Goal: Contribute content: Contribute content

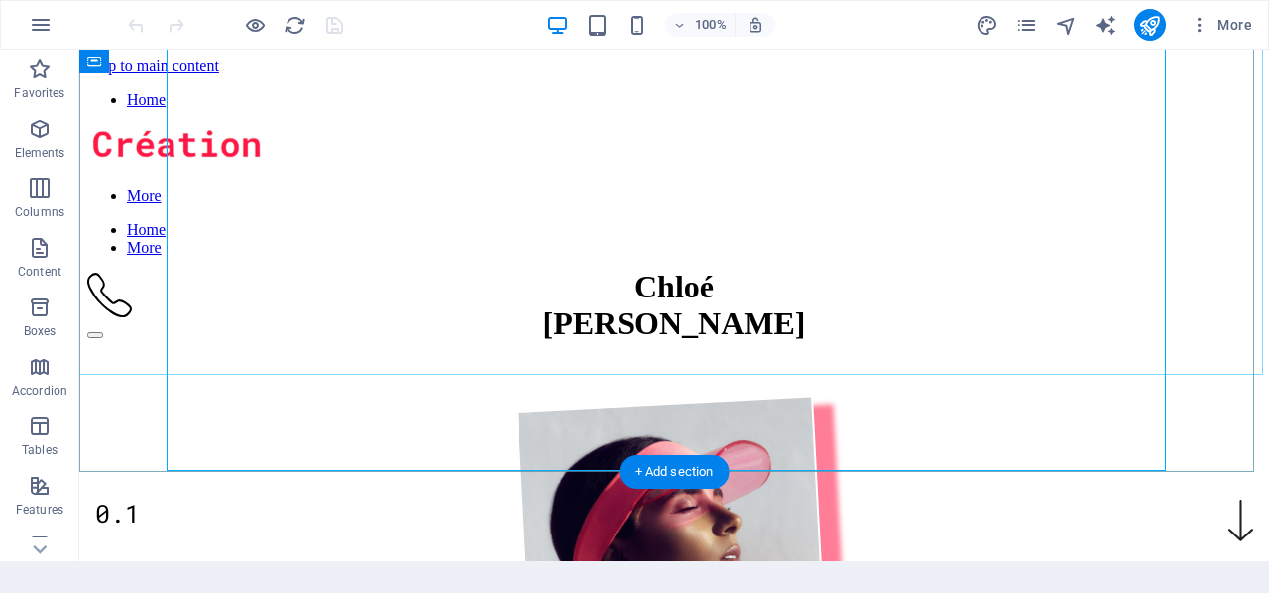
click at [633, 372] on figure at bounding box center [674, 589] width 1192 height 435
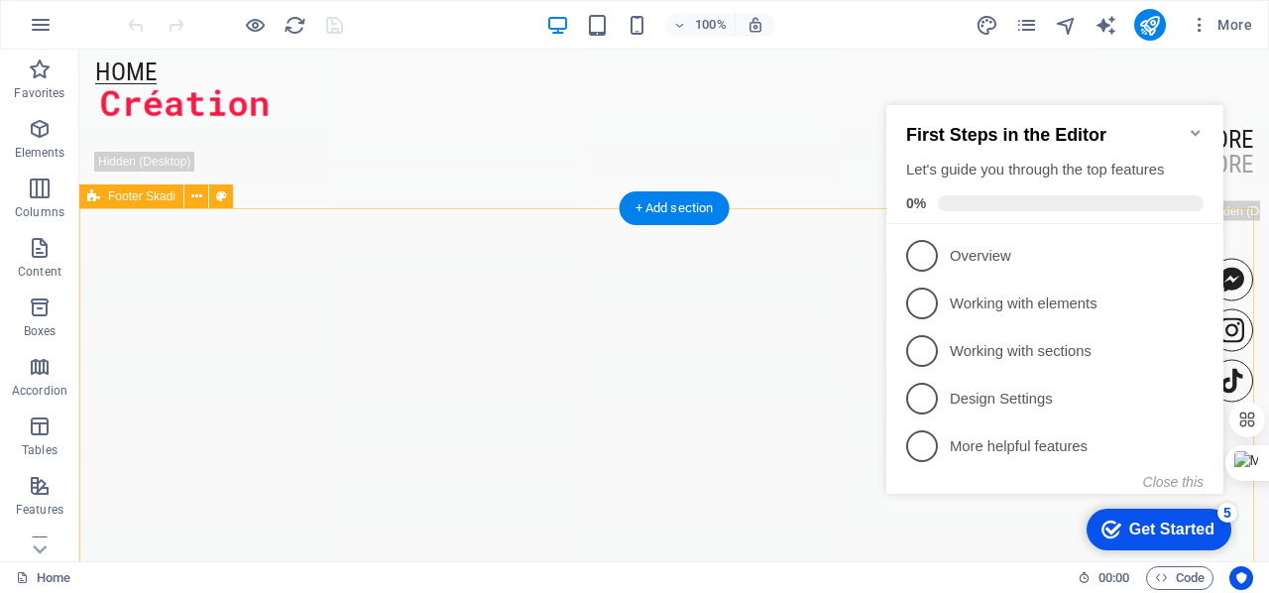
scroll to position [4728, 0]
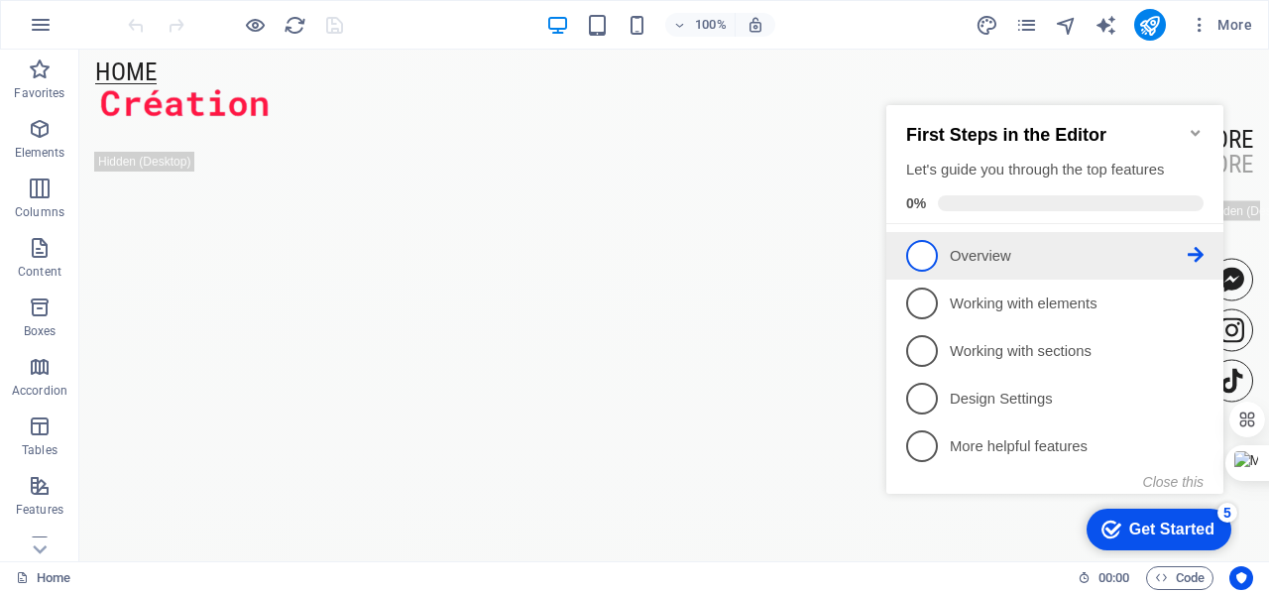
click at [1200, 250] on icon at bounding box center [1196, 255] width 16 height 16
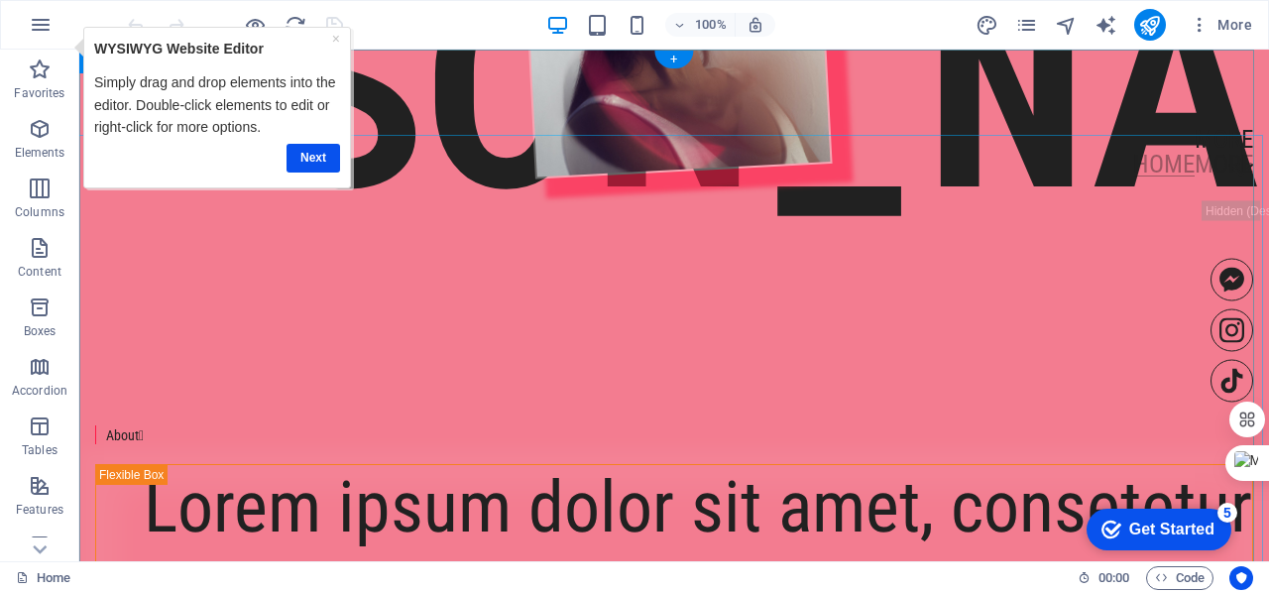
scroll to position [0, 0]
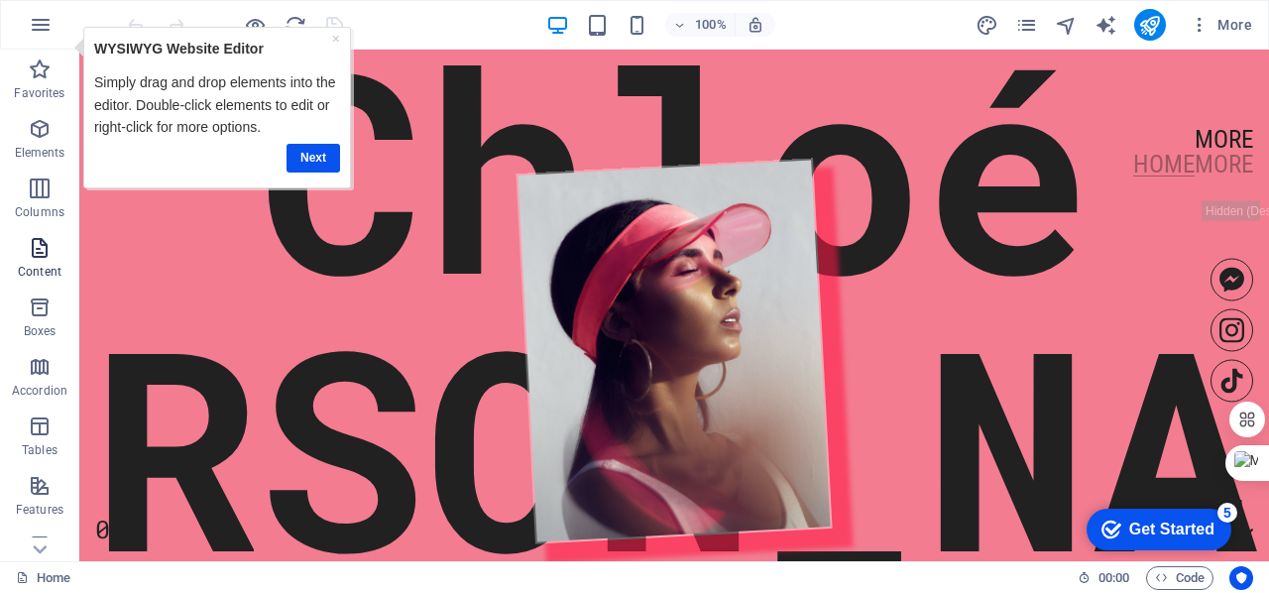
click at [35, 264] on p "Content" at bounding box center [40, 272] width 44 height 16
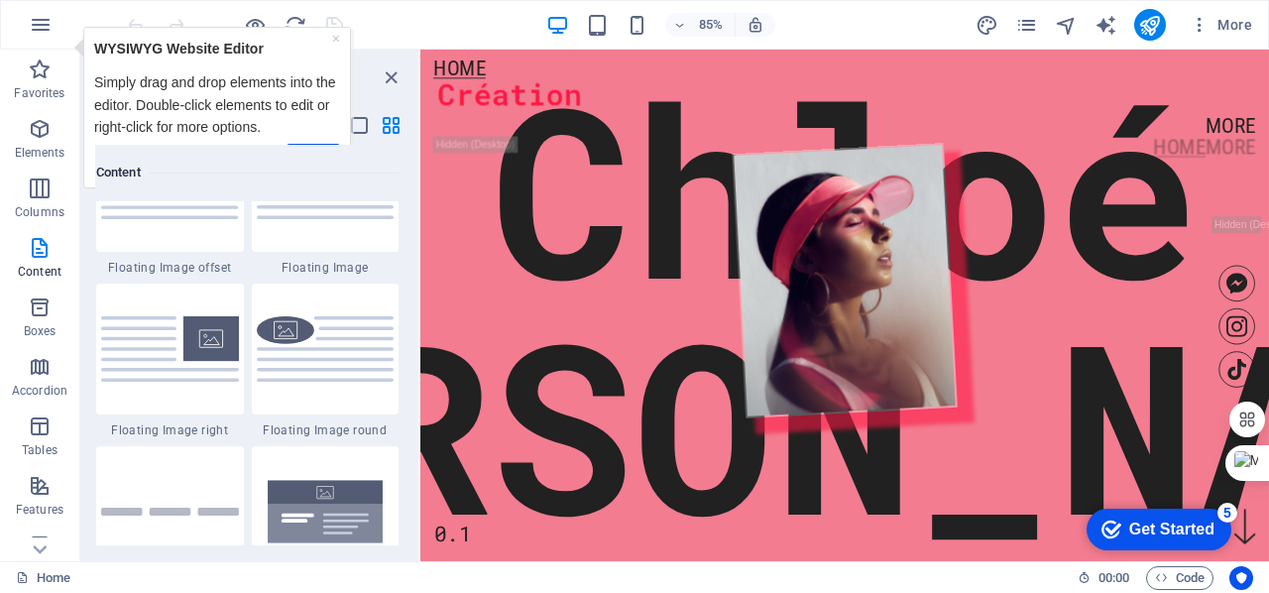
scroll to position [4462, 0]
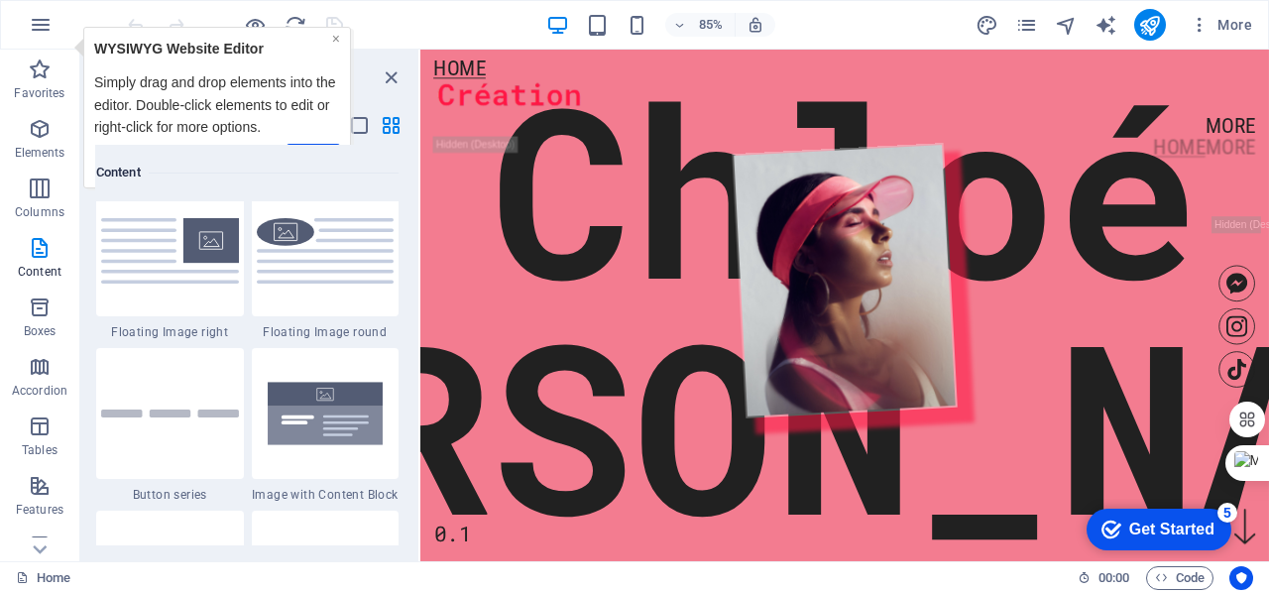
click at [336, 35] on link "×" at bounding box center [336, 38] width 8 height 16
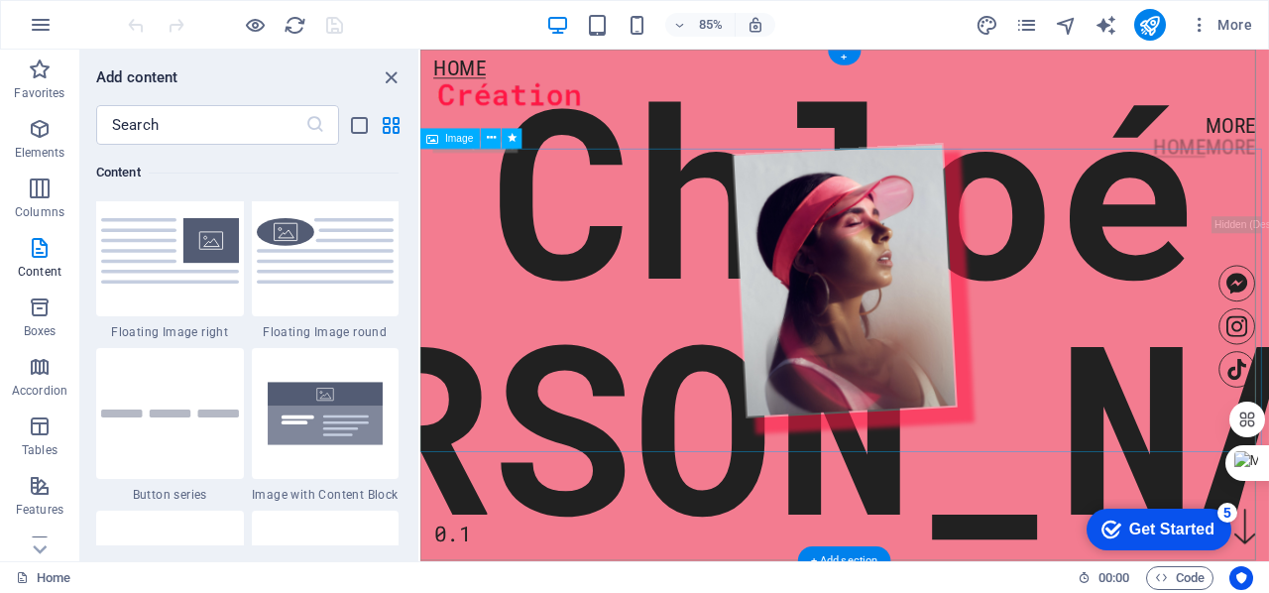
click at [880, 328] on figure at bounding box center [920, 321] width 1014 height 363
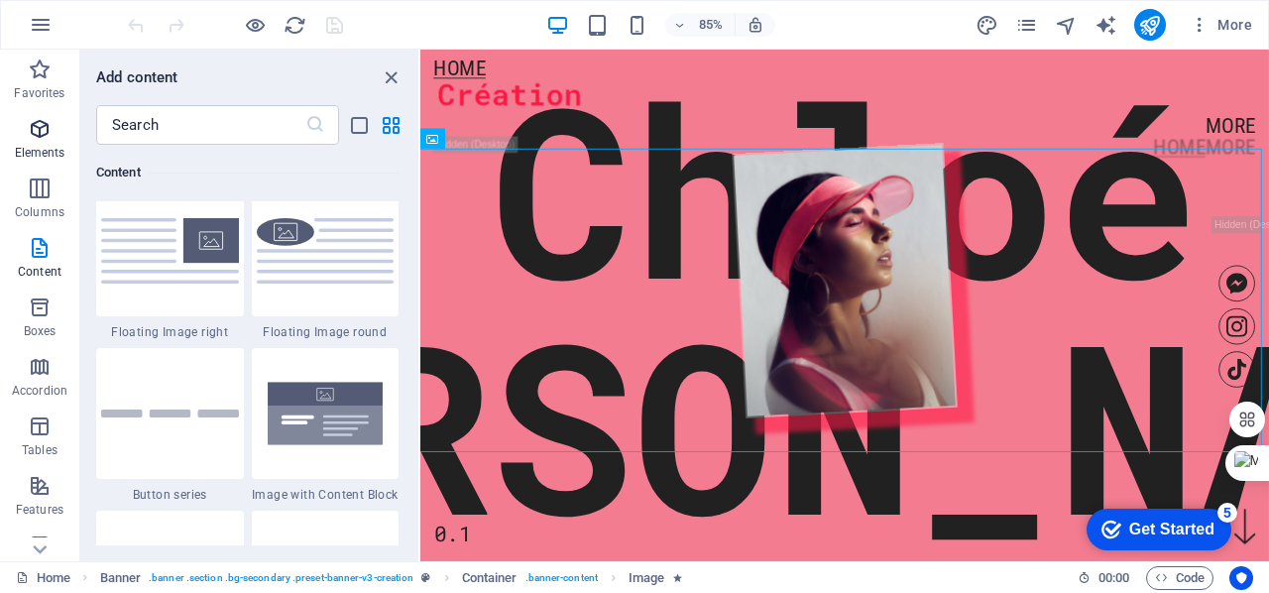
click at [36, 131] on icon "button" at bounding box center [40, 129] width 24 height 24
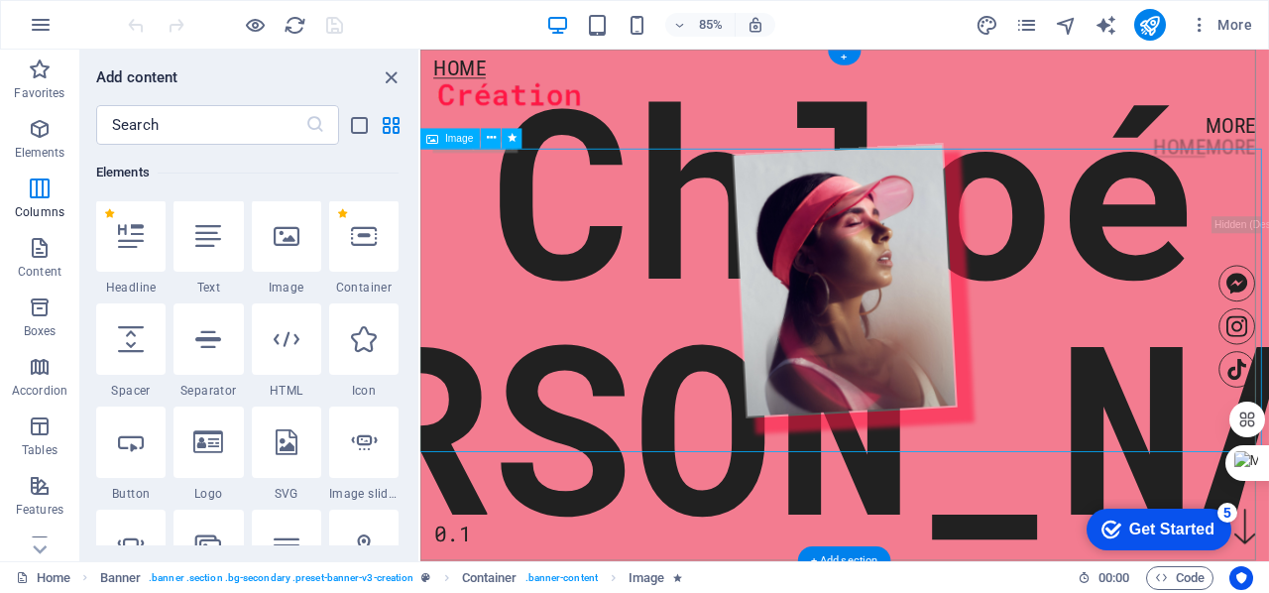
scroll to position [211, 0]
click at [889, 372] on figure at bounding box center [920, 321] width 1014 height 363
click at [860, 306] on figure at bounding box center [920, 321] width 1014 height 363
click at [441, 139] on div "Image" at bounding box center [450, 139] width 60 height 20
click at [494, 142] on icon at bounding box center [491, 139] width 9 height 18
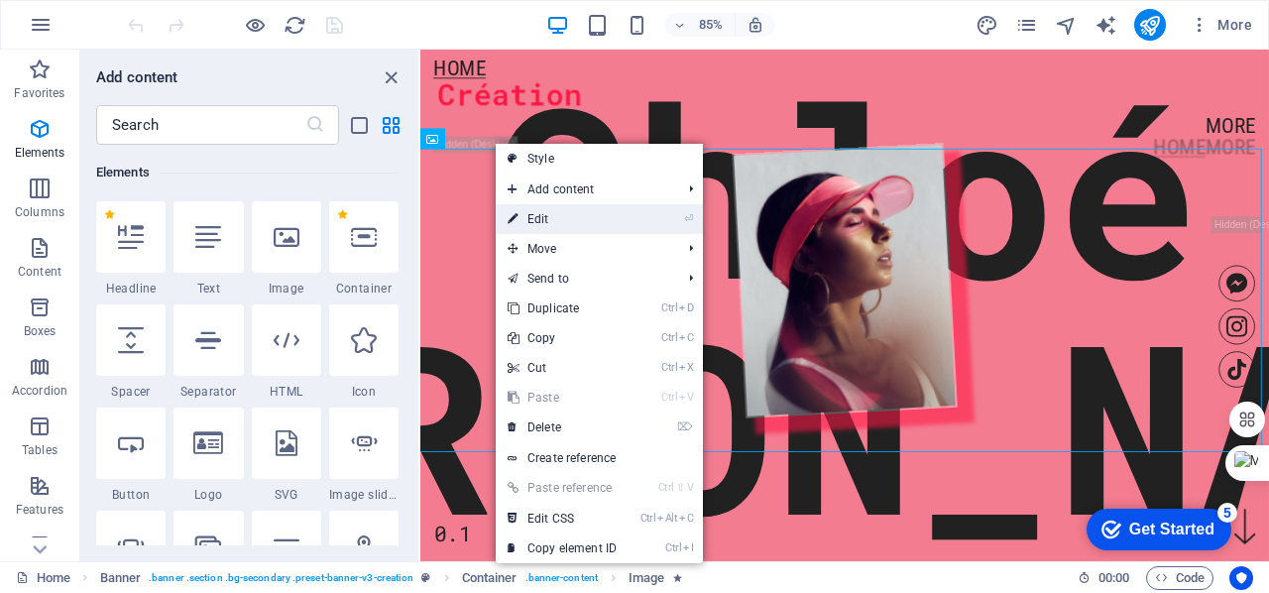
click at [562, 219] on link "⏎ Edit" at bounding box center [562, 219] width 133 height 30
select select "%"
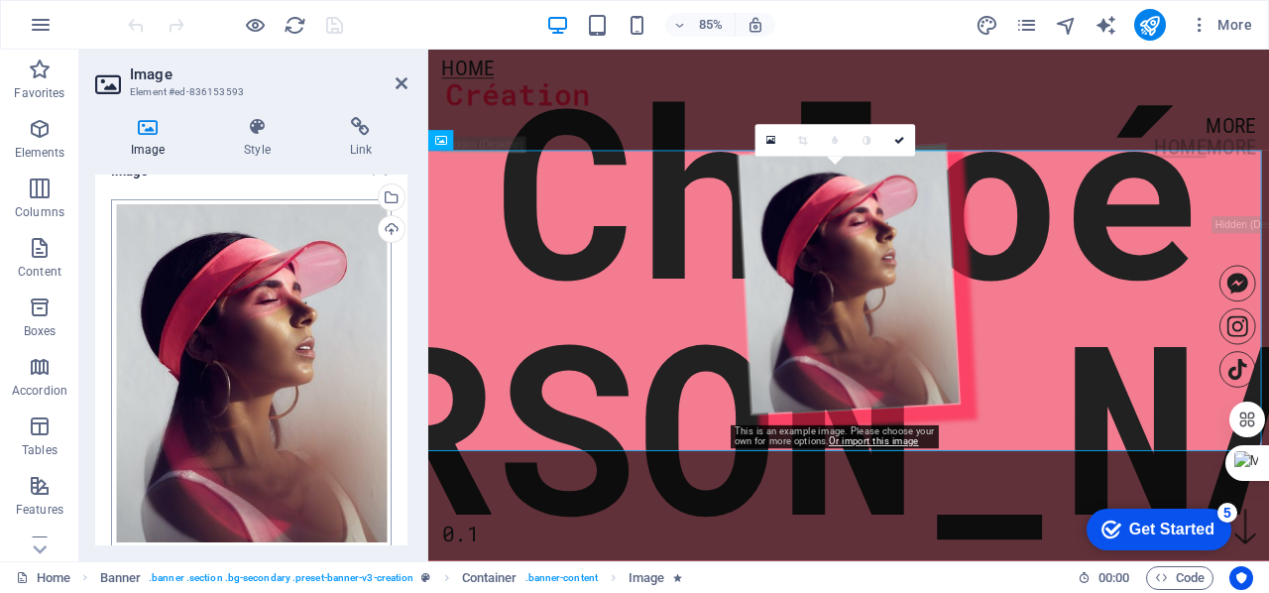
scroll to position [0, 0]
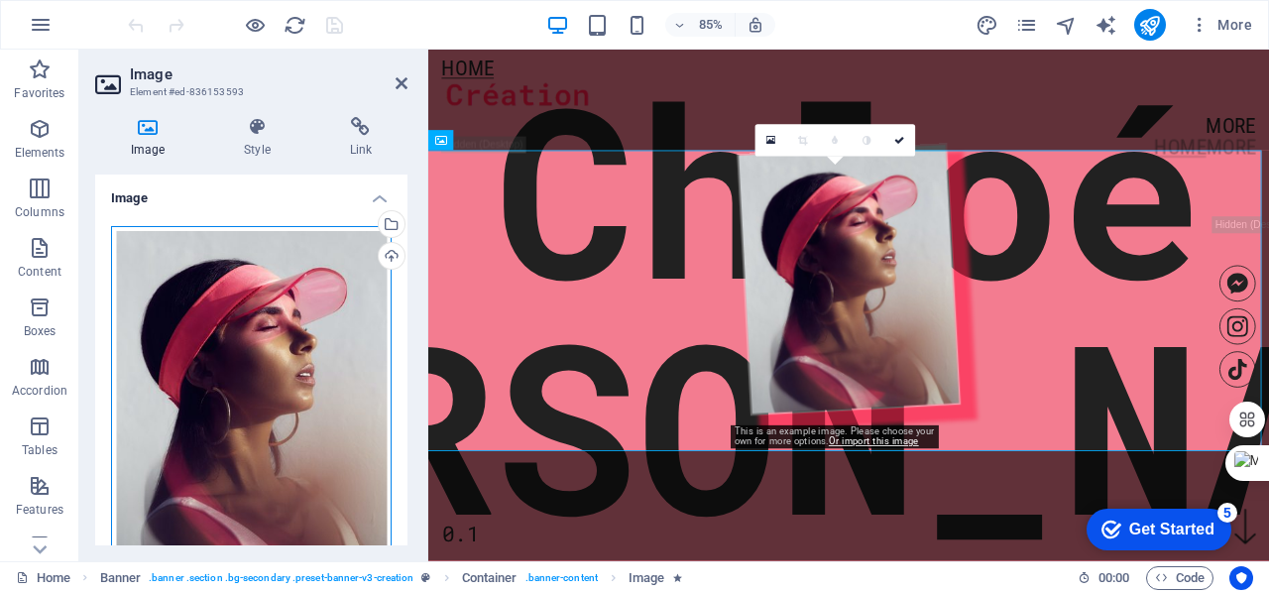
click at [285, 330] on div "Drag files here, click to choose files or select files from Files or our free s…" at bounding box center [251, 400] width 281 height 348
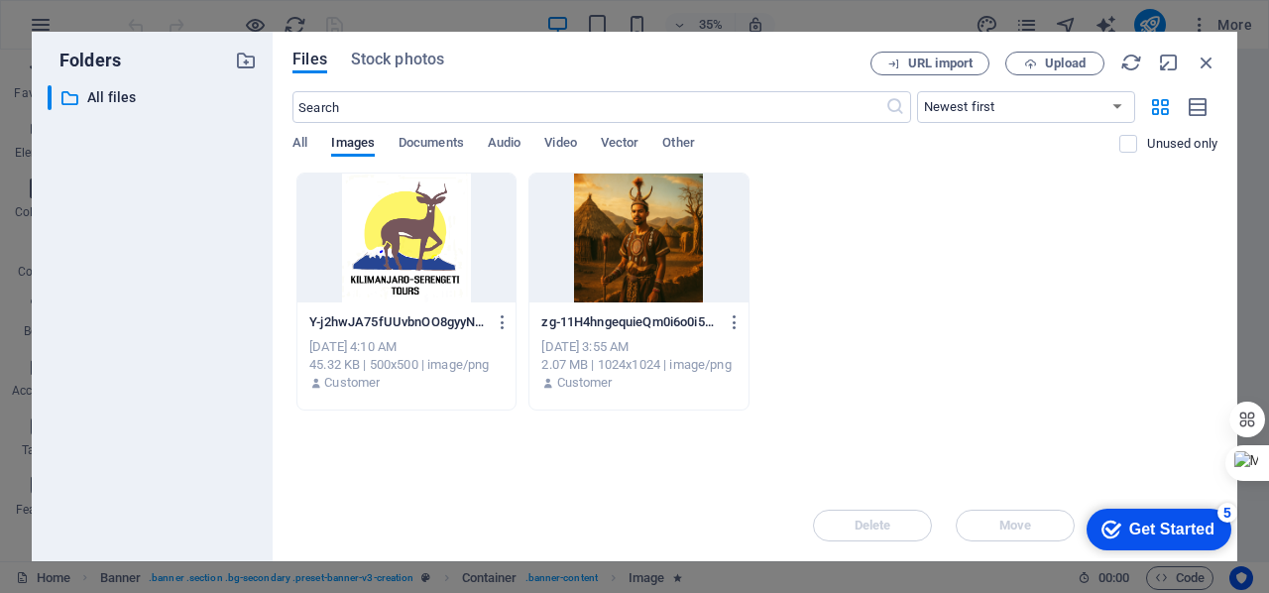
click at [638, 259] on div at bounding box center [639, 238] width 218 height 129
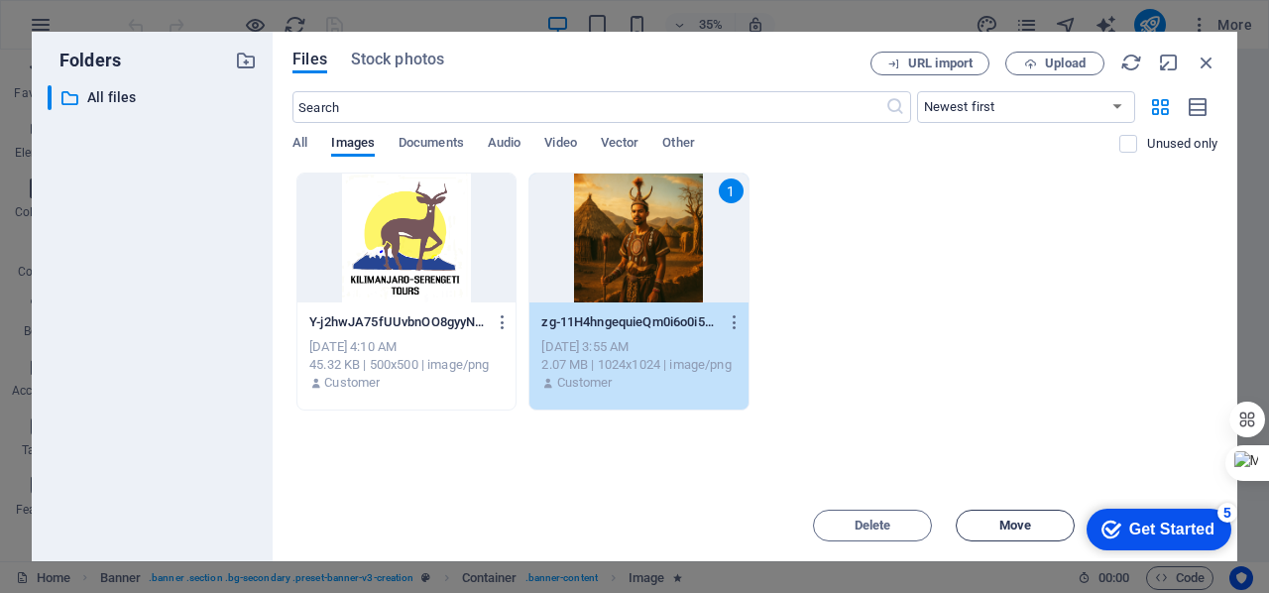
click at [1014, 524] on span "Move" at bounding box center [1016, 526] width 32 height 12
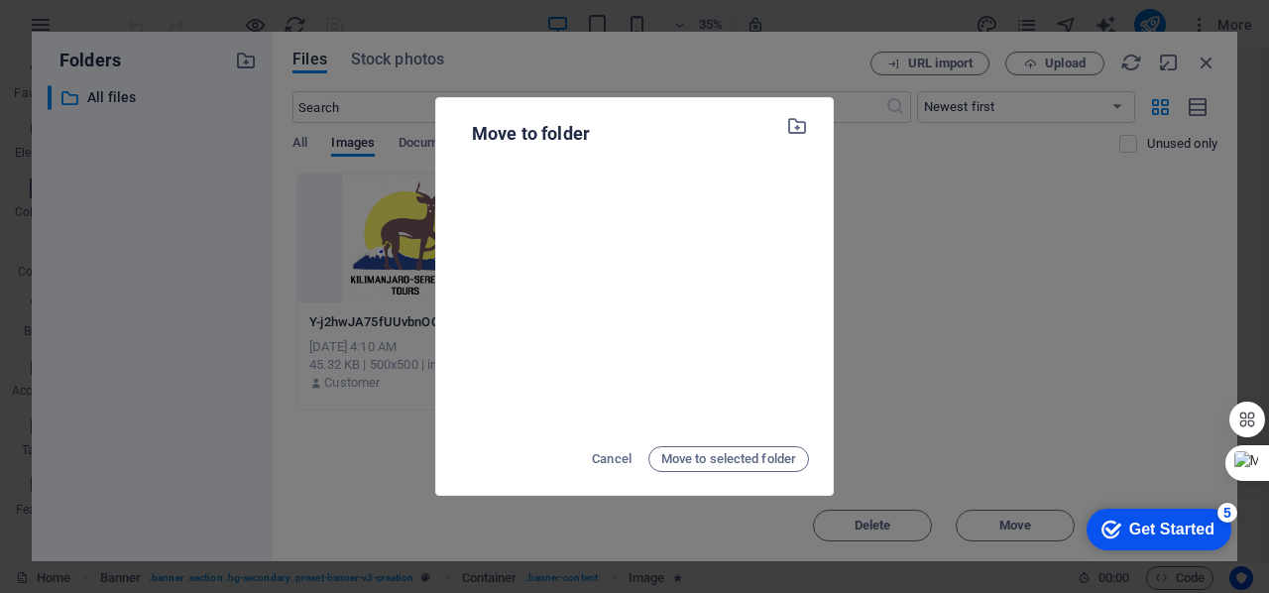
click at [926, 227] on div "Move to folder Cancel Move to selected folder" at bounding box center [634, 296] width 1269 height 593
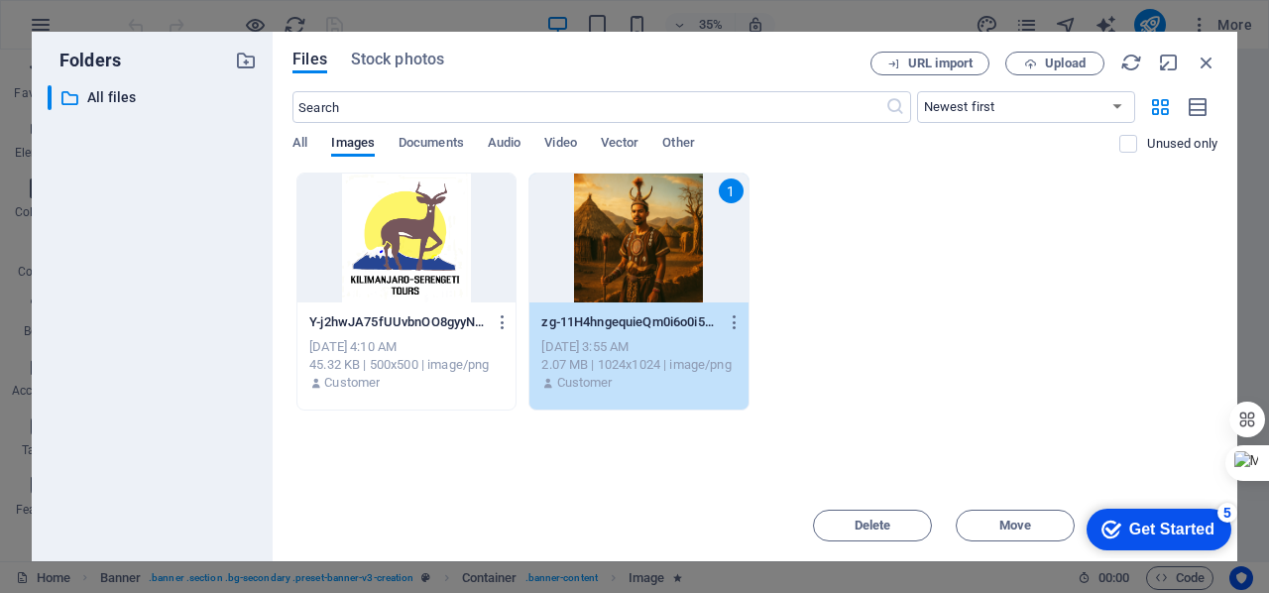
click at [688, 241] on div "1" at bounding box center [639, 238] width 218 height 129
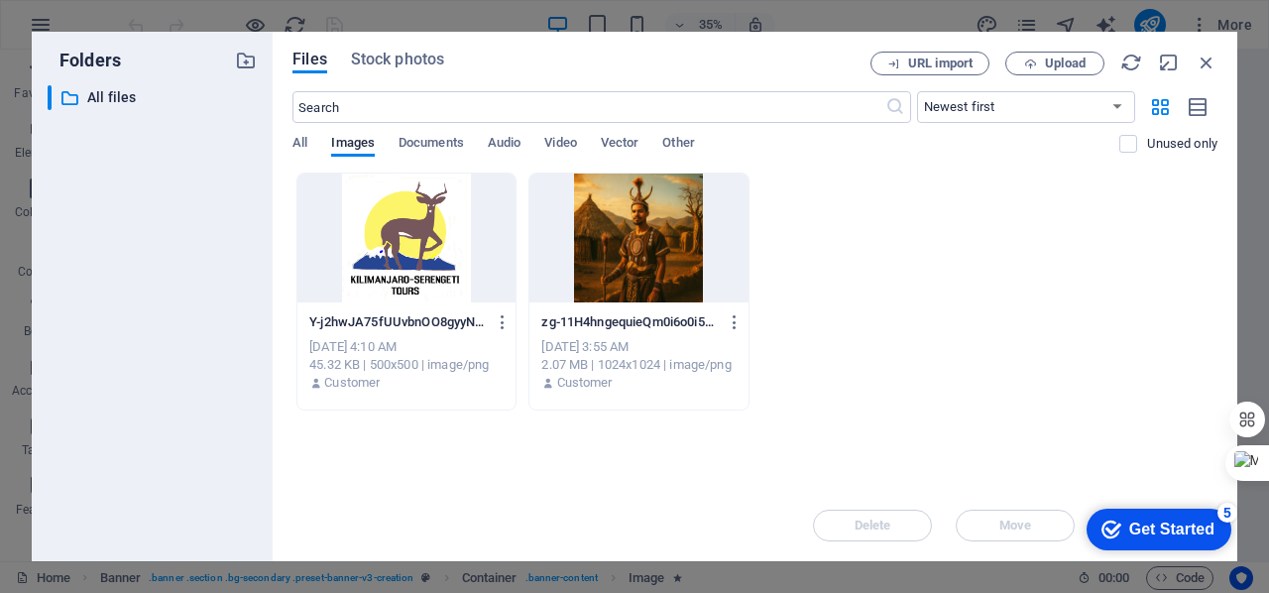
click at [680, 241] on div at bounding box center [639, 238] width 218 height 129
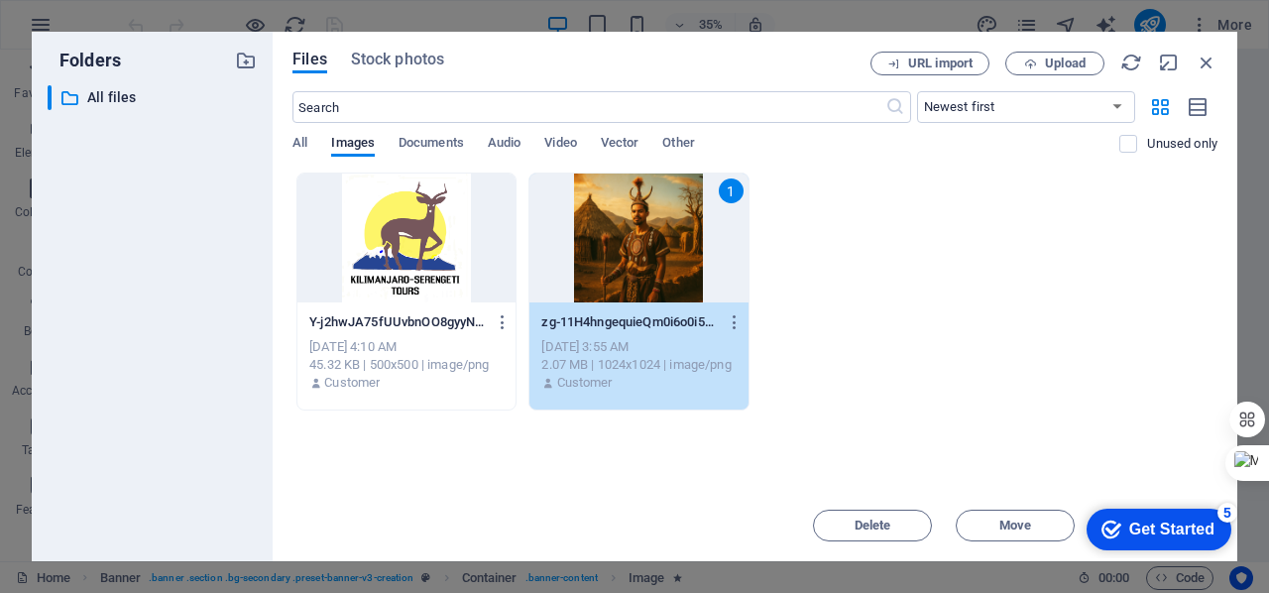
click at [680, 241] on div "1" at bounding box center [639, 238] width 218 height 129
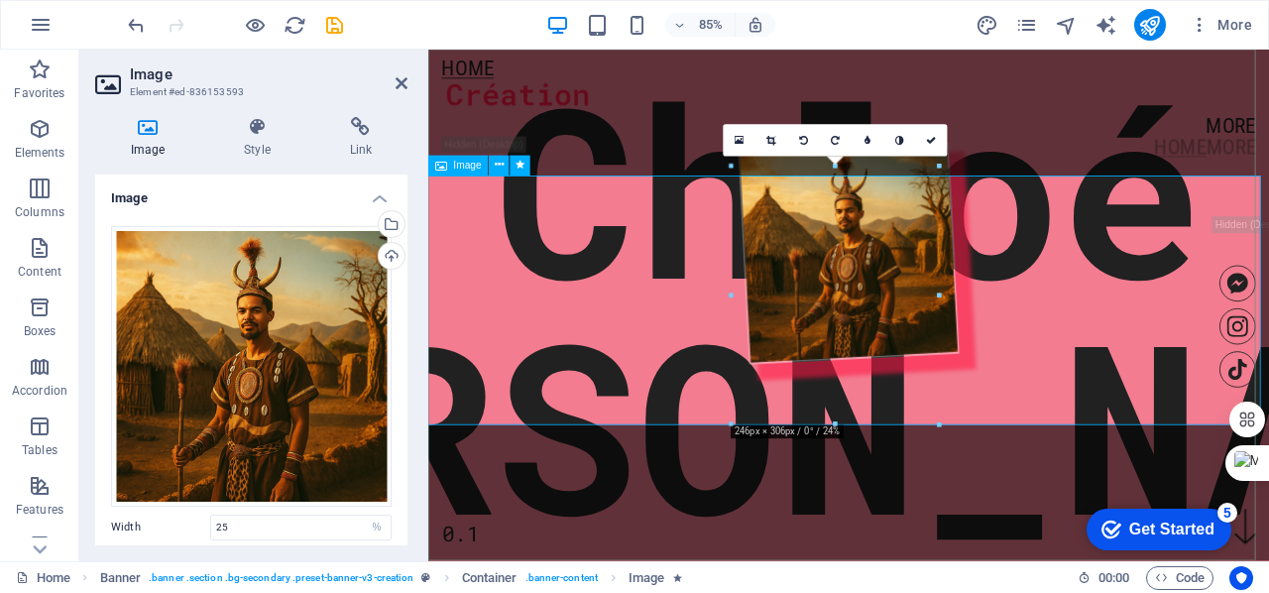
click at [590, 294] on figure at bounding box center [923, 289] width 1002 height 298
click at [583, 163] on div "[PERSON_NAME]" at bounding box center [923, 350] width 2166 height 555
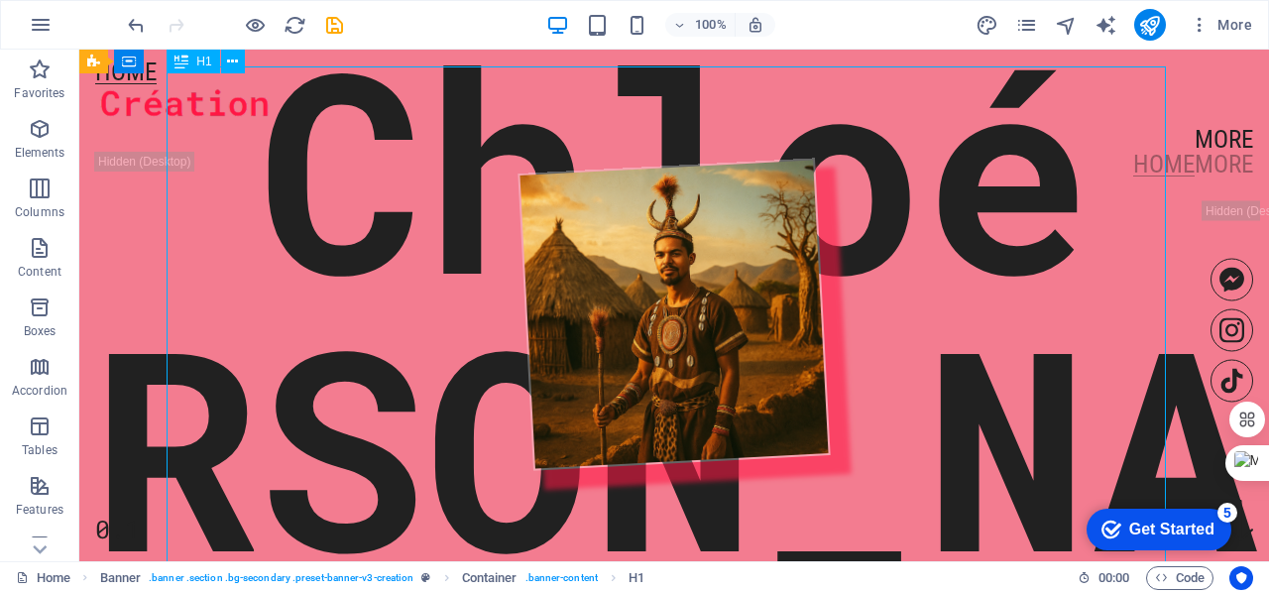
click at [458, 123] on div "[PERSON_NAME]" at bounding box center [674, 305] width 2166 height 555
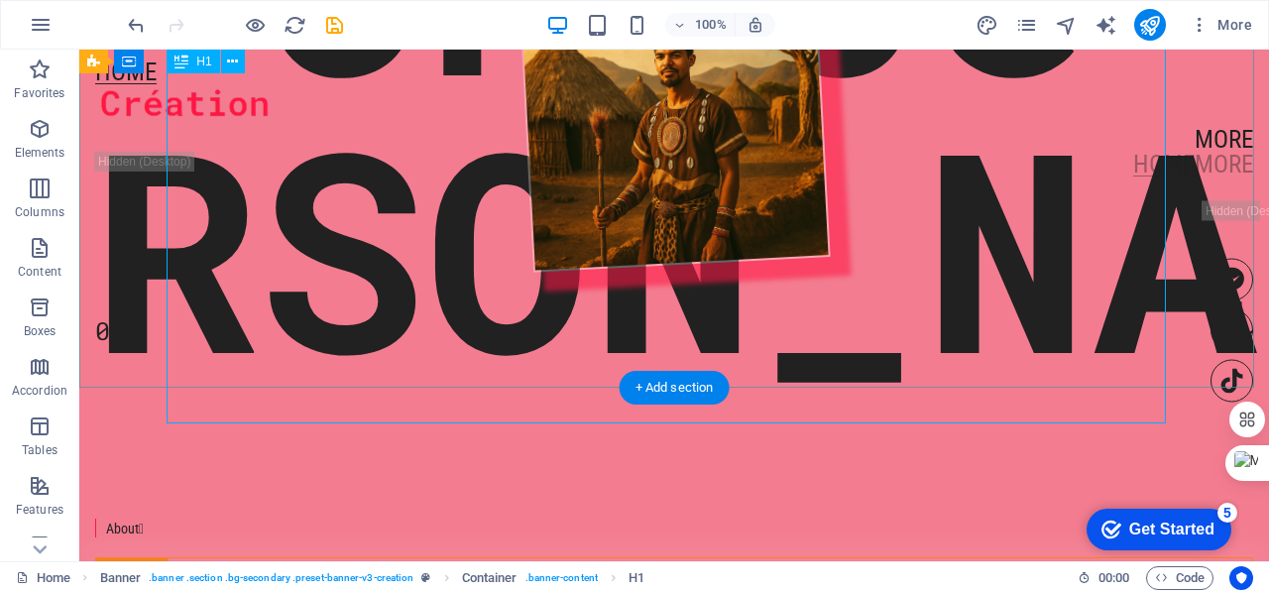
click at [197, 378] on div "[PERSON_NAME]" at bounding box center [674, 106] width 2166 height 555
click at [210, 319] on div "[PERSON_NAME]" at bounding box center [674, 106] width 2166 height 555
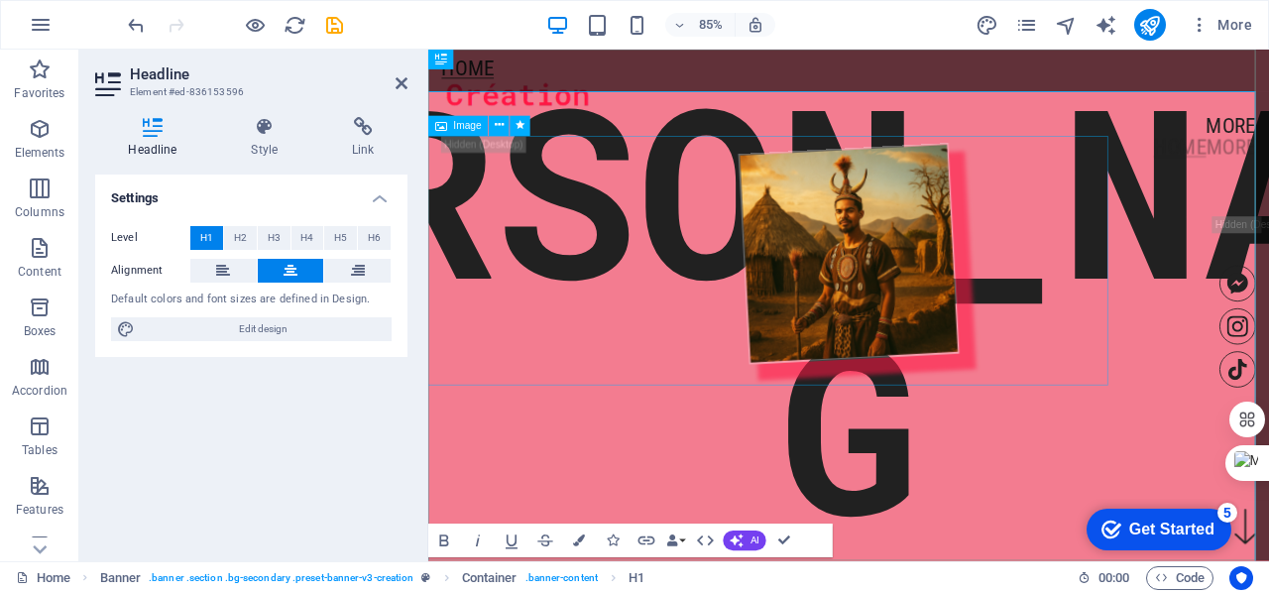
scroll to position [47, 179]
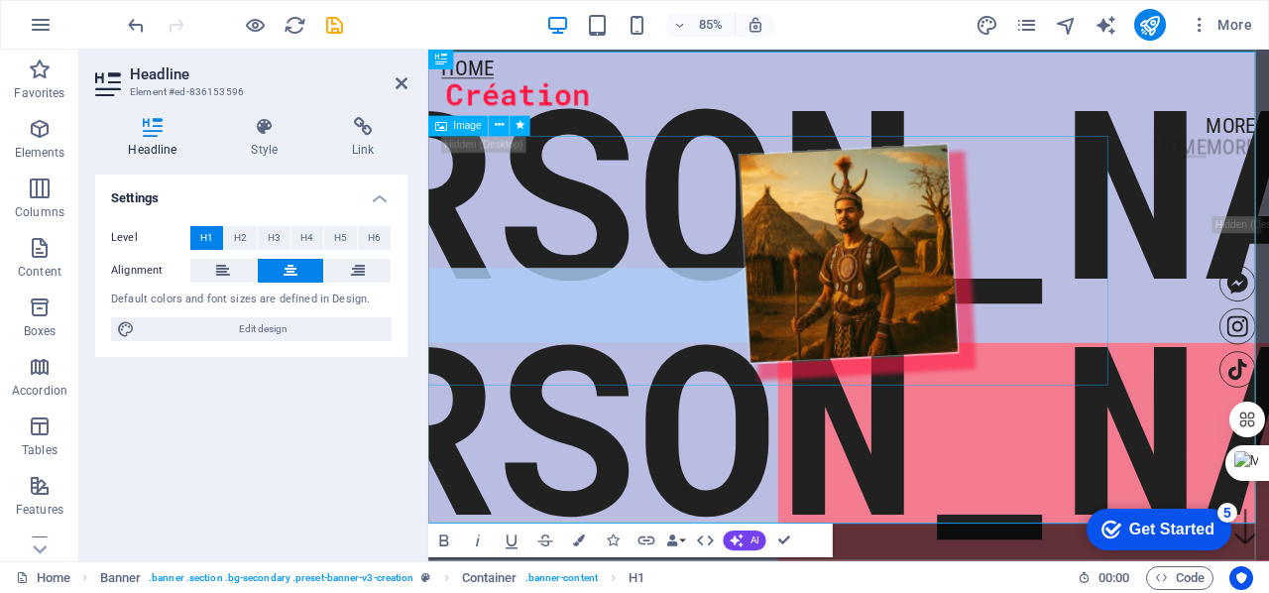
drag, startPoint x: 1139, startPoint y: 516, endPoint x: 518, endPoint y: 313, distance: 653.9
click at [518, 313] on div "[PERSON_NAME] 0.1" at bounding box center [923, 321] width 990 height 438
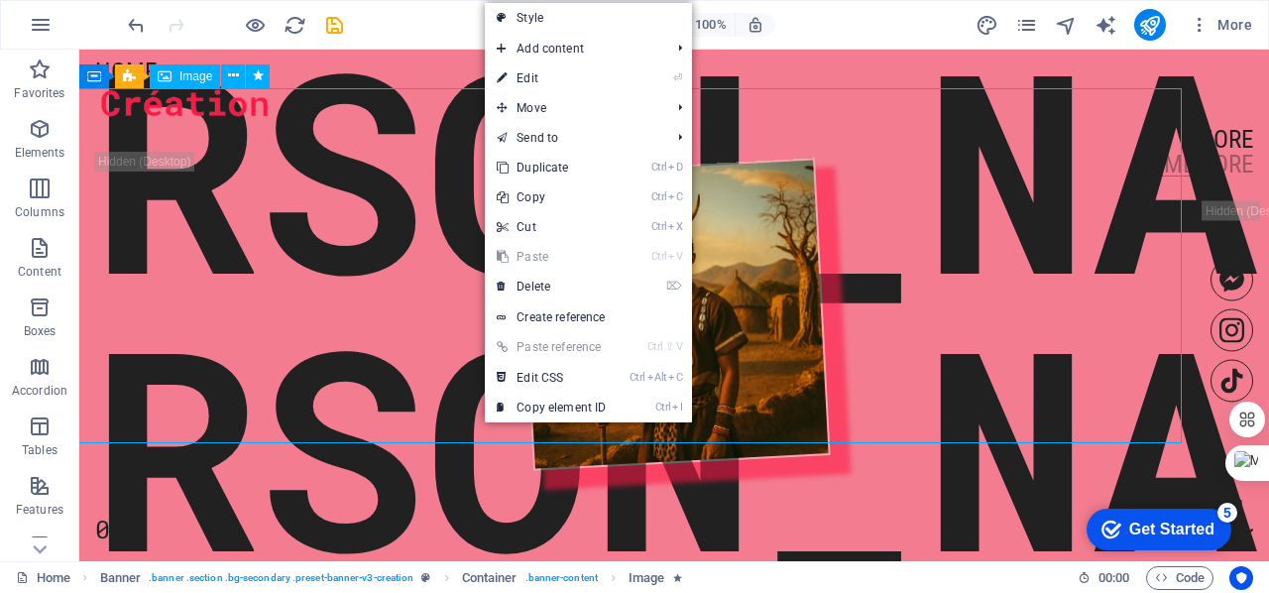
scroll to position [47, 79]
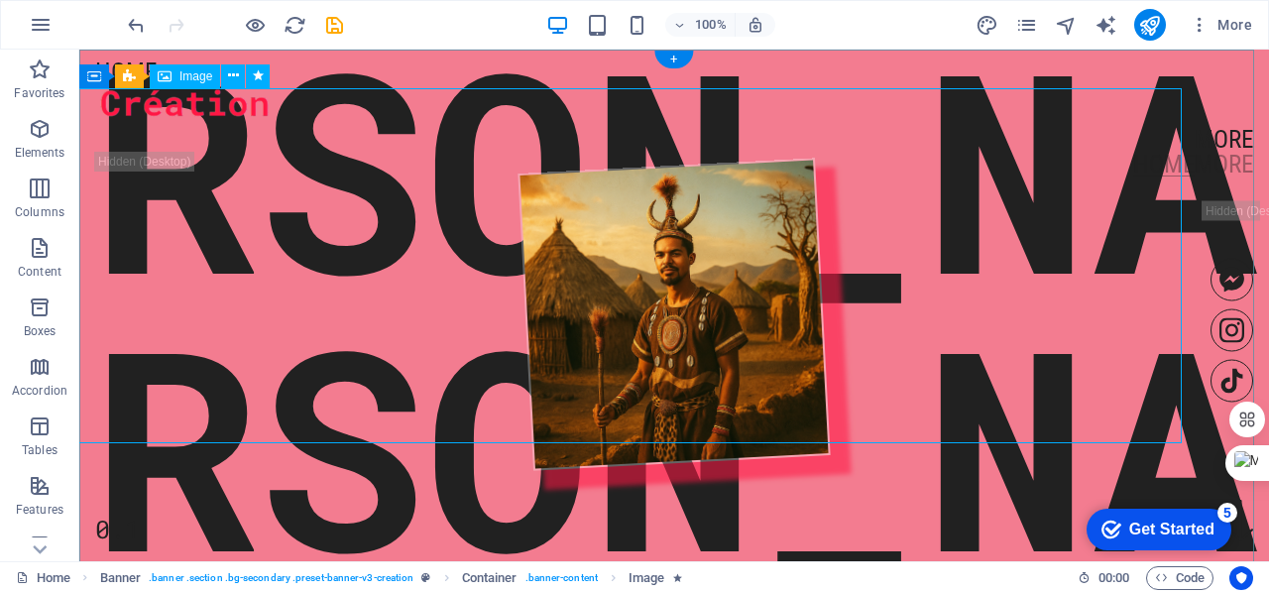
click at [240, 225] on figure at bounding box center [674, 314] width 1204 height 359
click at [200, 215] on figure at bounding box center [674, 314] width 1204 height 359
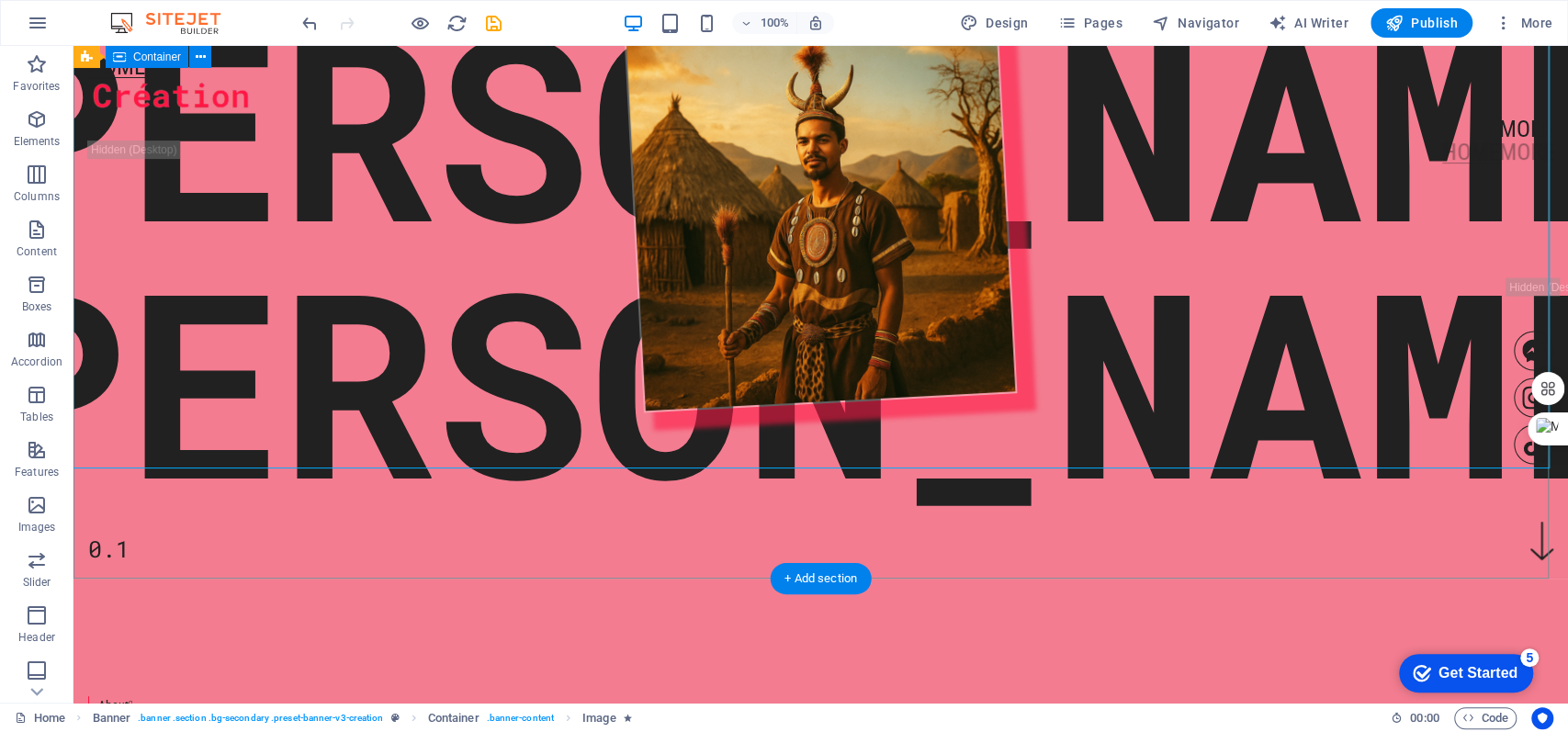
scroll to position [95, 0]
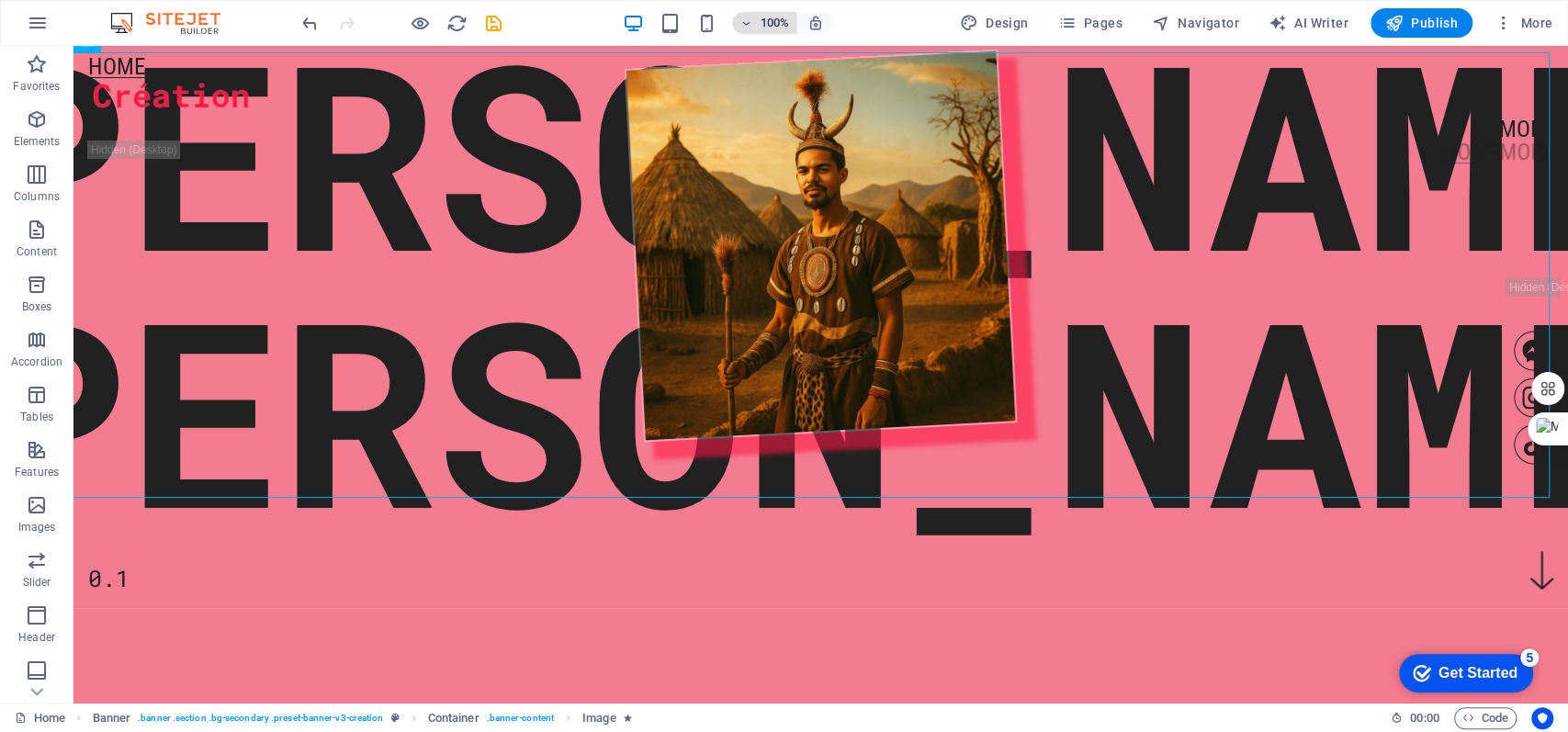
click at [774, 21] on h6 "100%" at bounding box center [774, 23] width 30 height 22
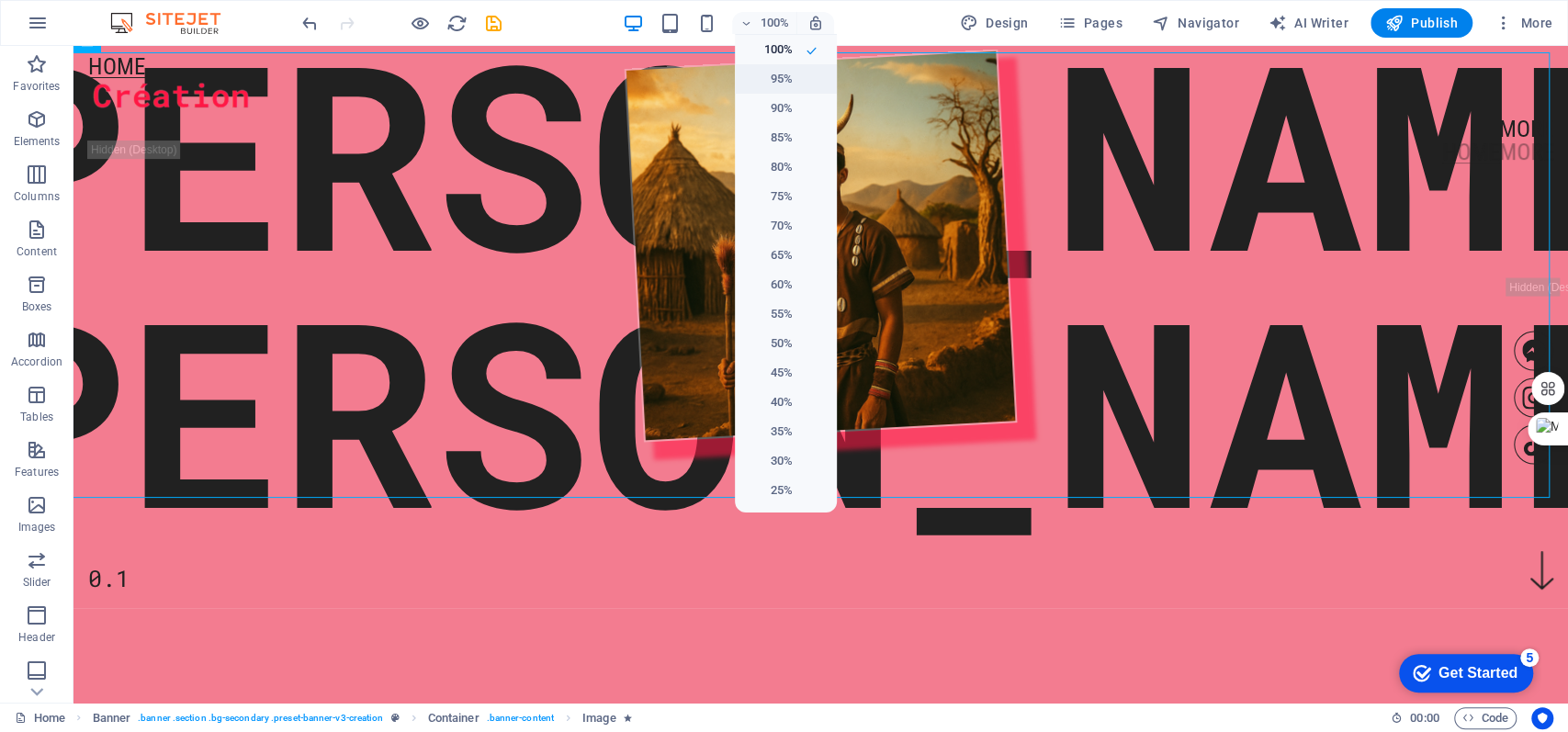
click at [775, 81] on h6 "95%" at bounding box center [769, 79] width 47 height 22
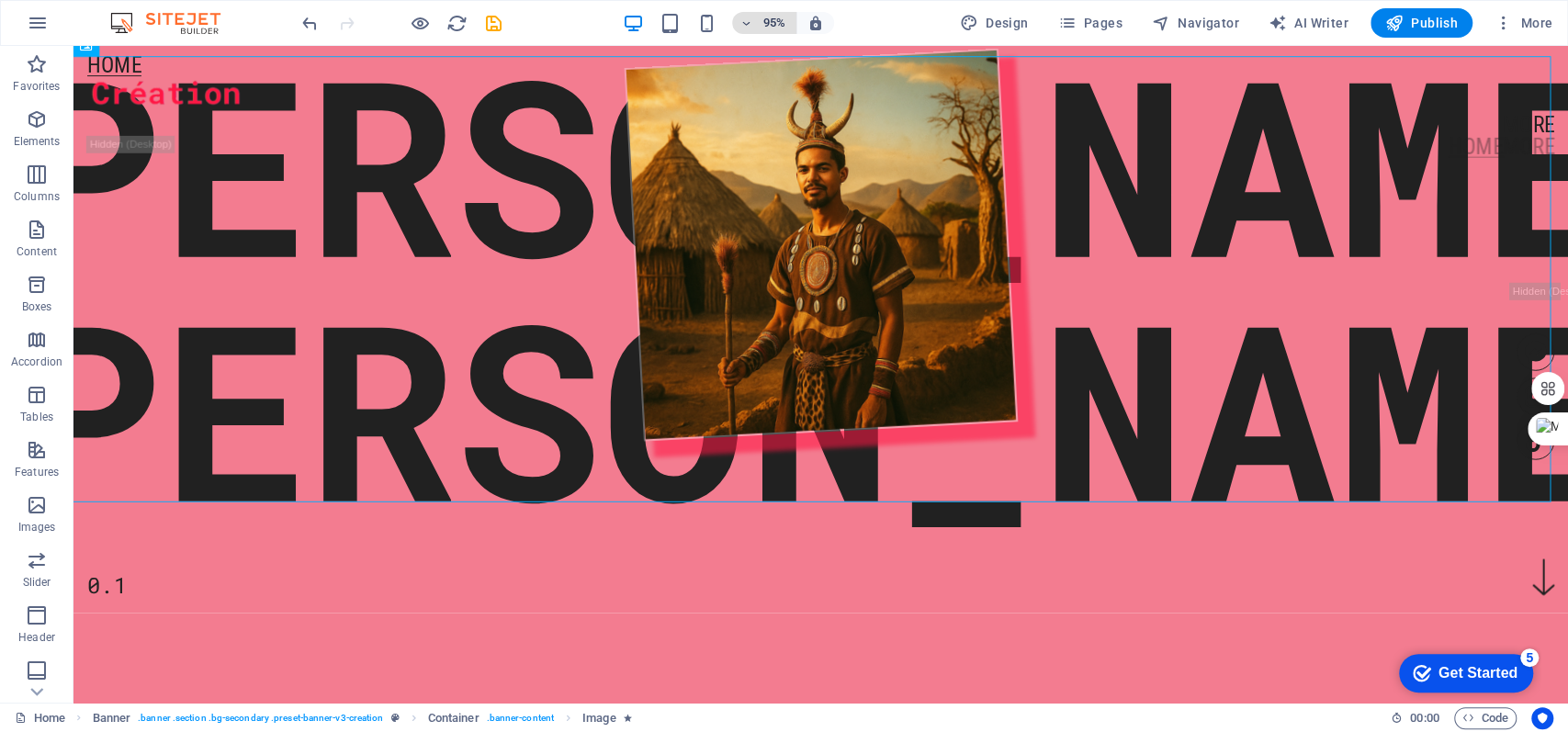
click at [786, 12] on h6 "95%" at bounding box center [774, 23] width 30 height 22
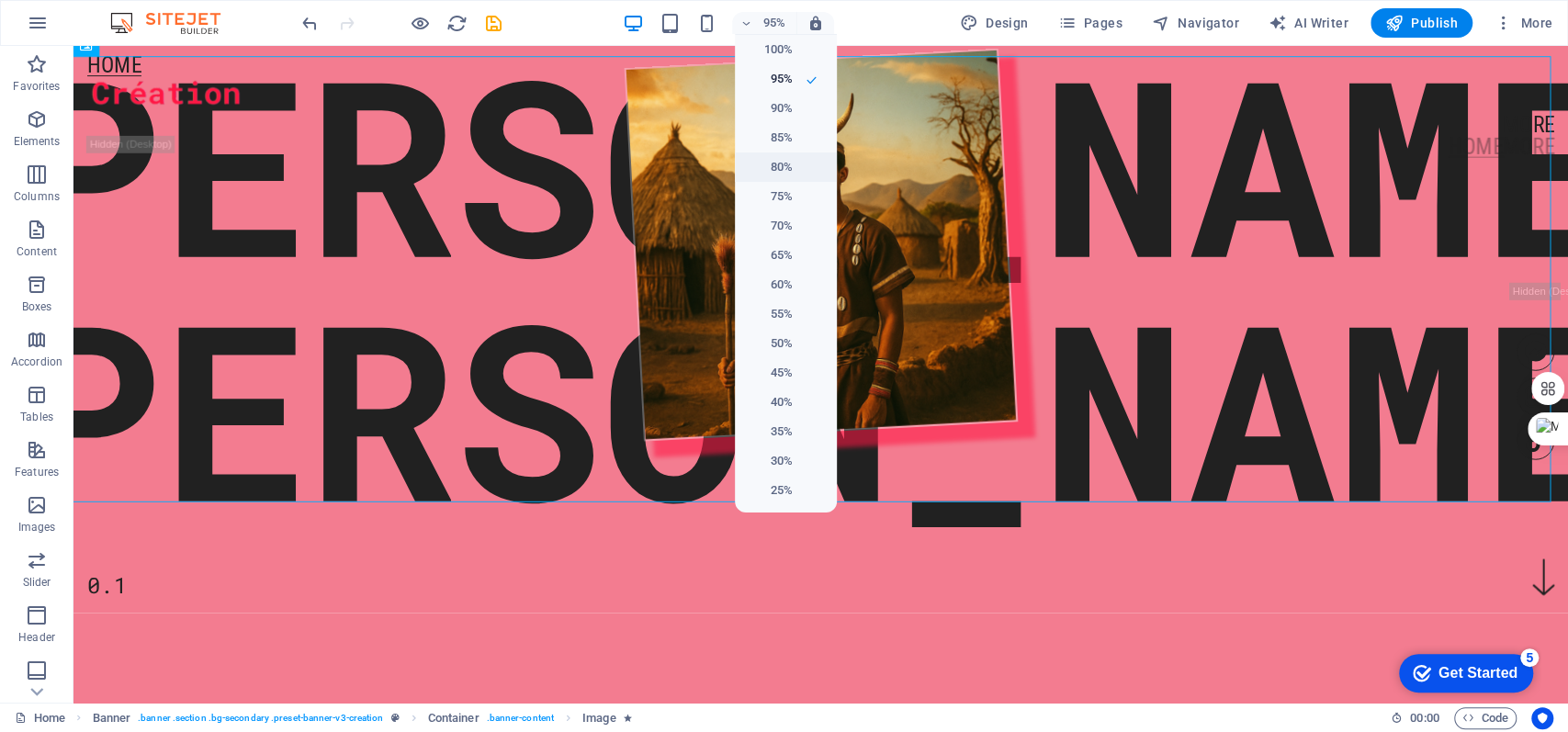
click at [782, 178] on li "80%" at bounding box center [785, 168] width 102 height 30
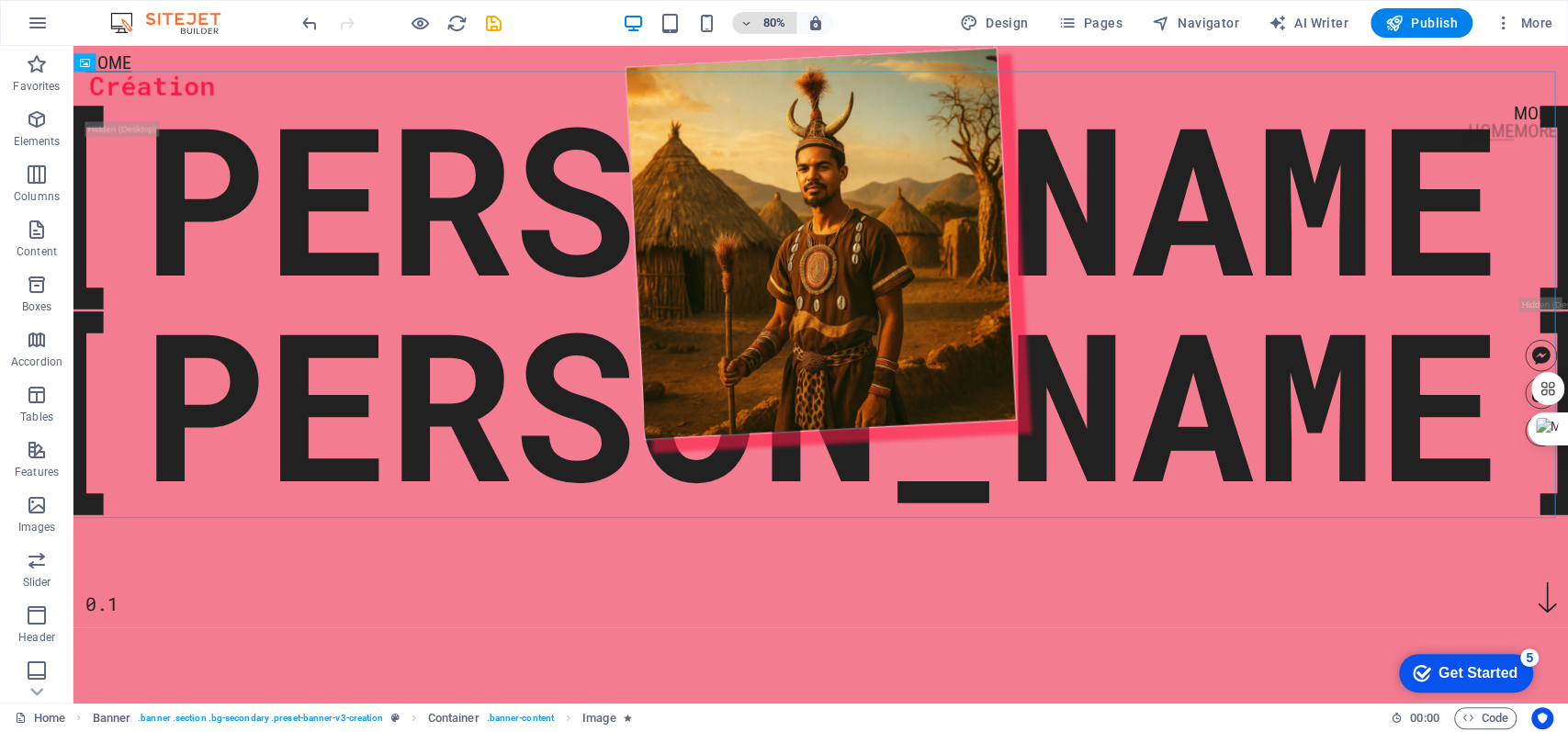
click at [767, 30] on h6 "80%" at bounding box center [774, 23] width 30 height 22
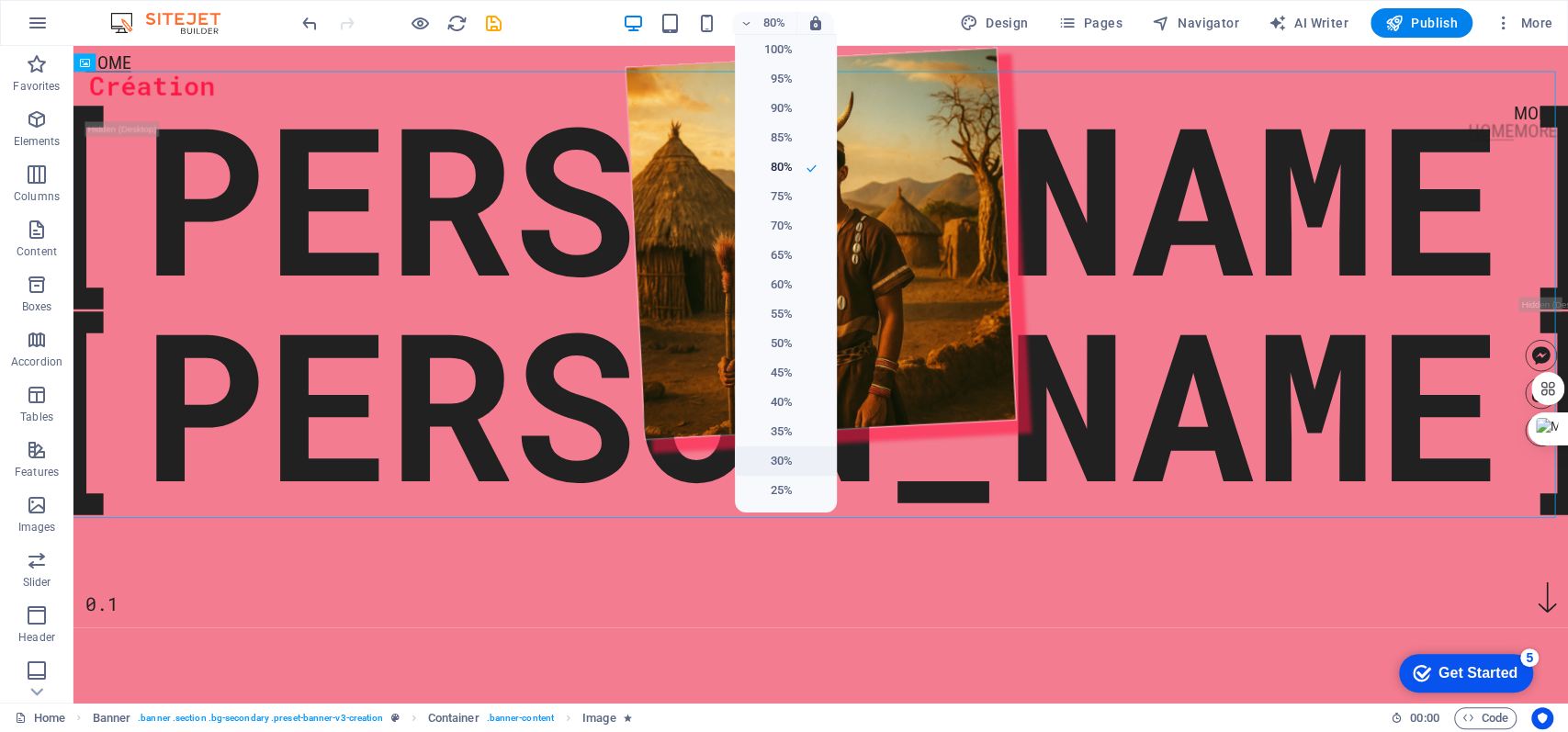
click at [788, 460] on h6 "30%" at bounding box center [769, 461] width 47 height 22
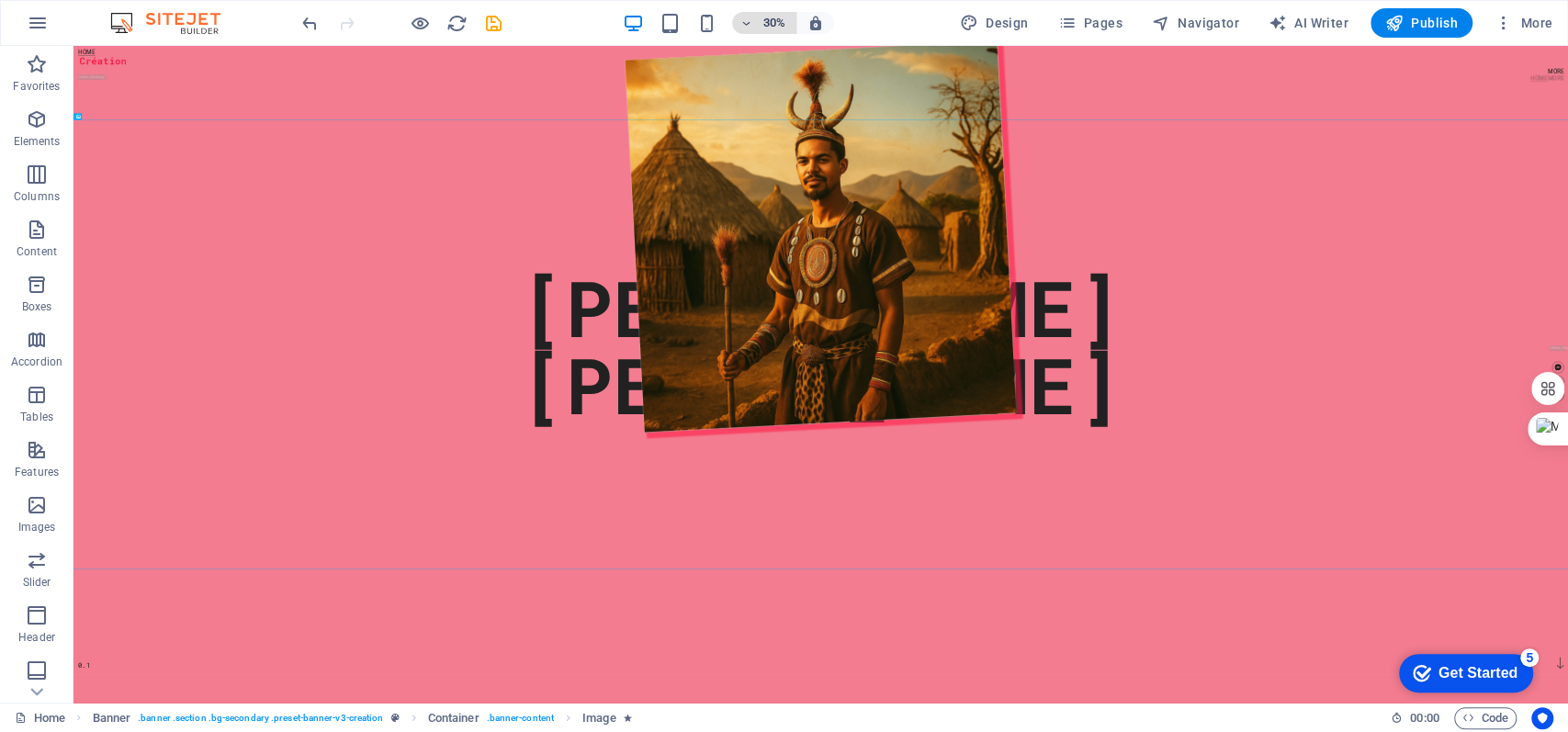
click at [768, 19] on h6 "30%" at bounding box center [774, 23] width 30 height 22
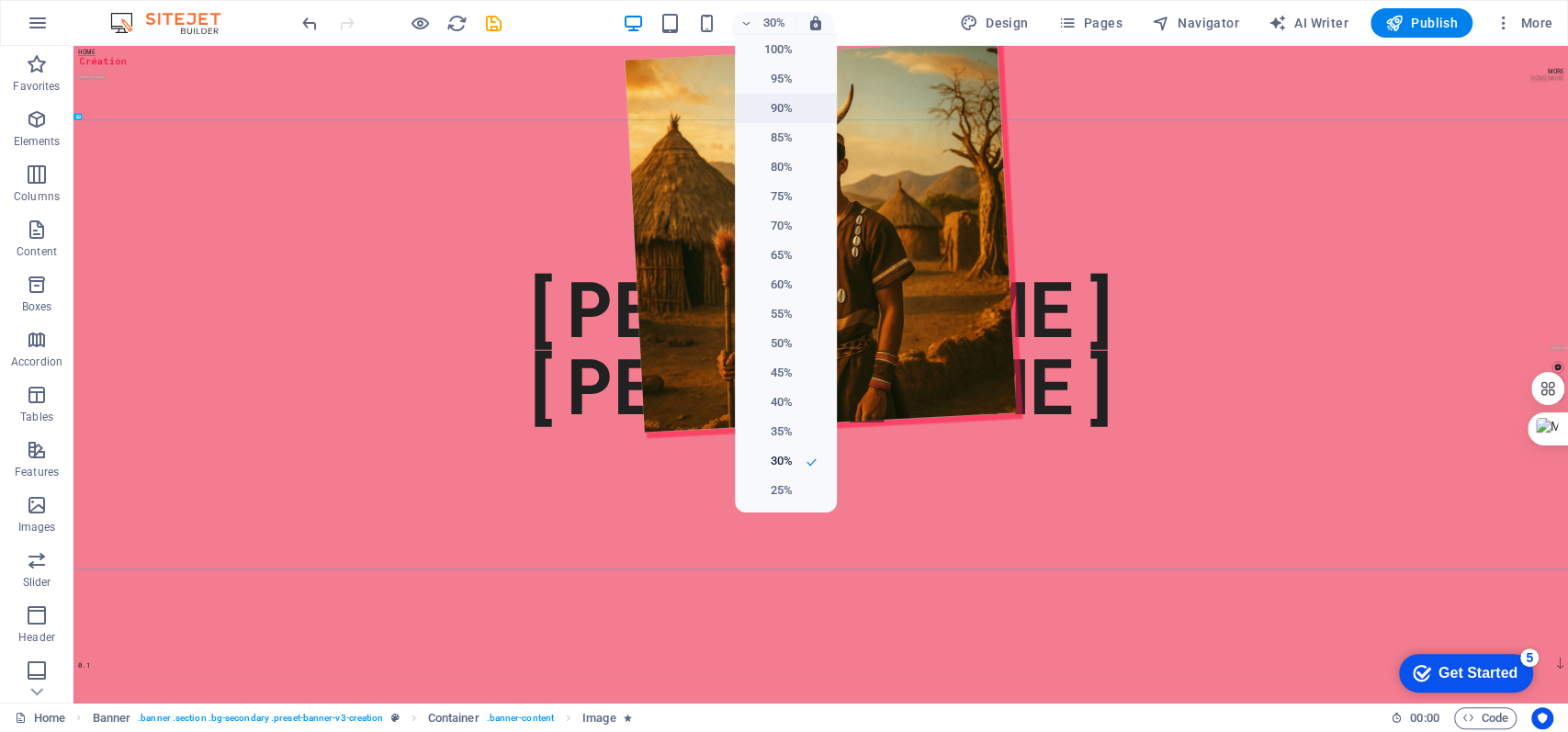
click at [783, 100] on h6 "90%" at bounding box center [769, 108] width 47 height 22
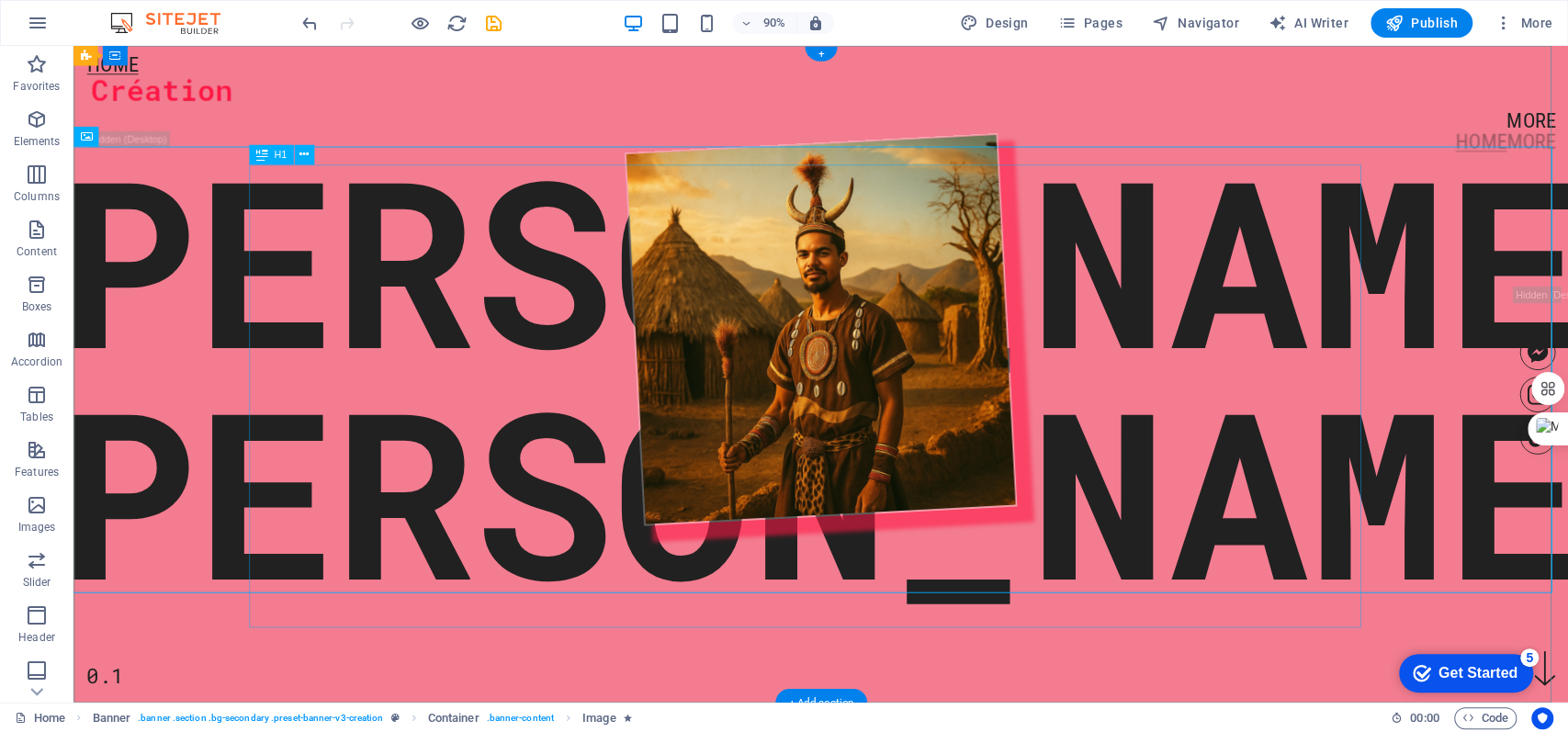
scroll to position [122, 0]
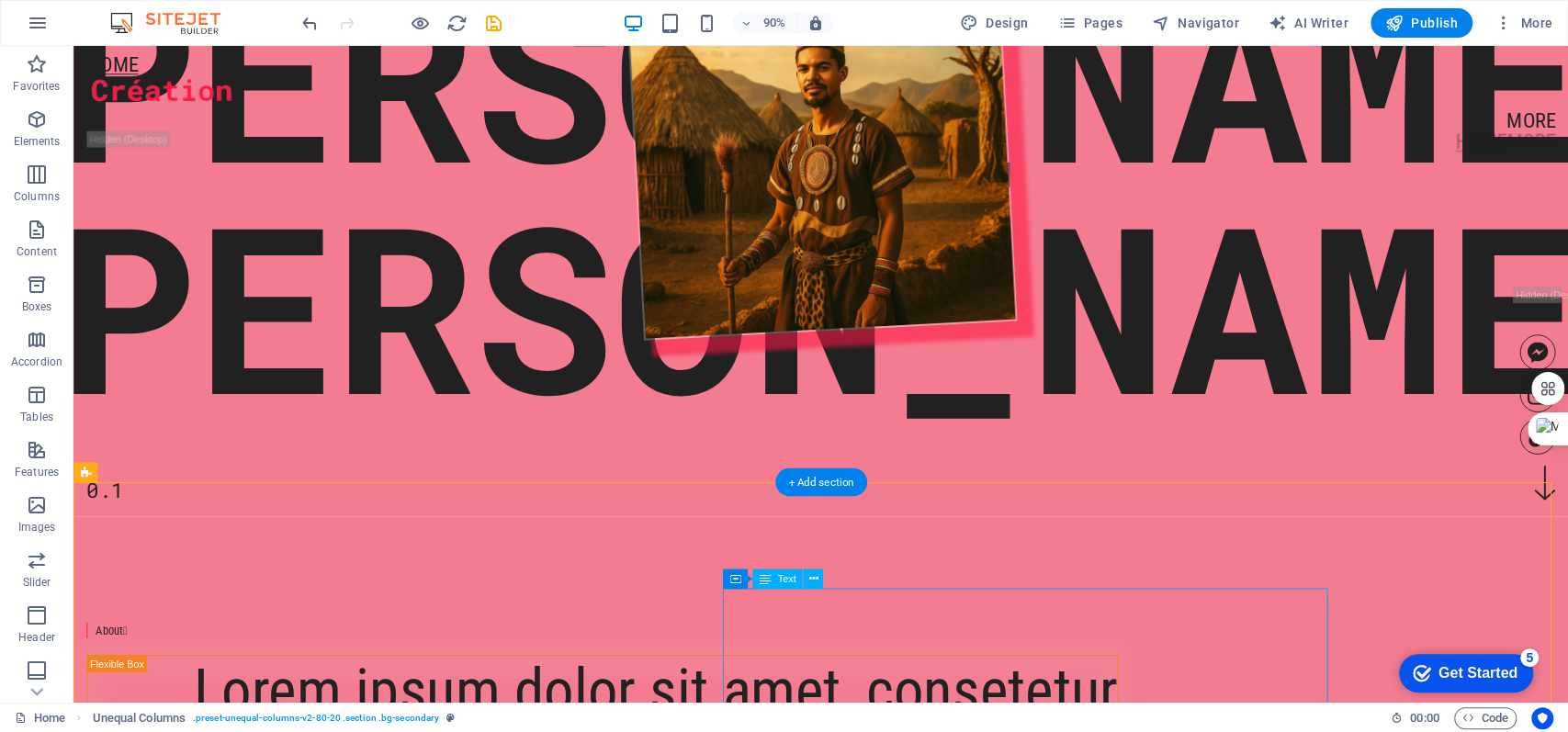
scroll to position [245, 0]
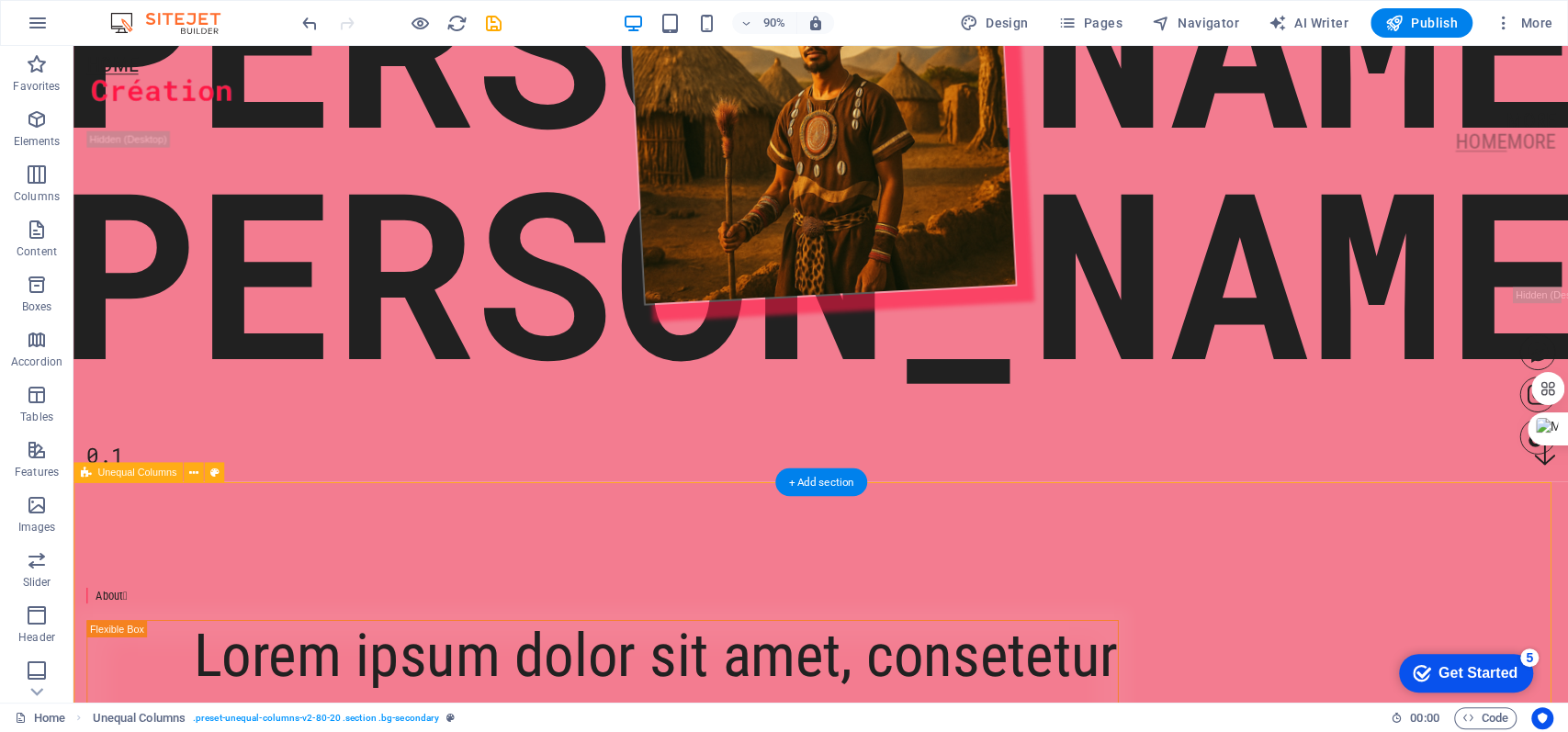
click at [358, 442] on div "[PERSON_NAME] 0.1" at bounding box center [903, 121] width 1661 height 640
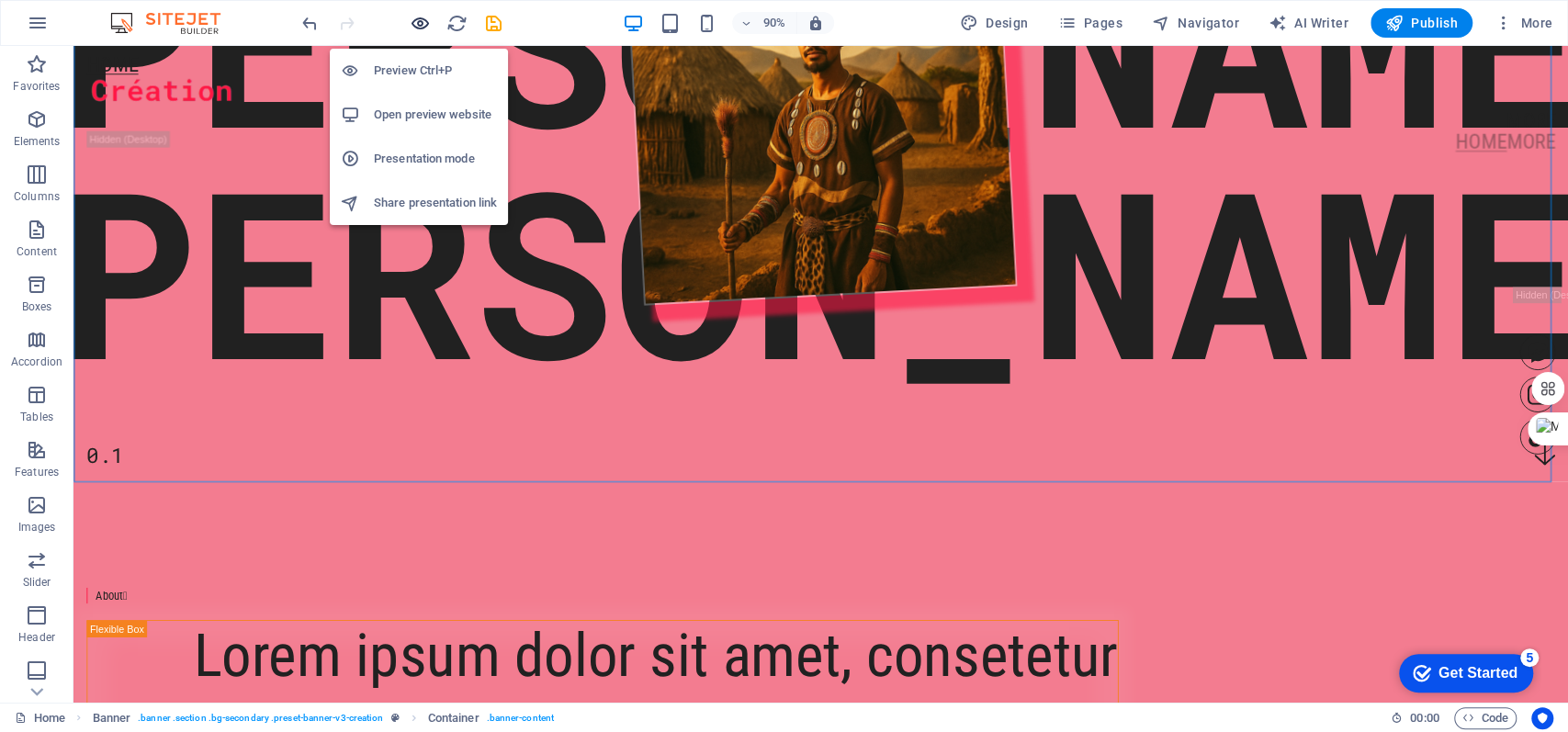
click at [426, 20] on icon "button" at bounding box center [420, 23] width 21 height 21
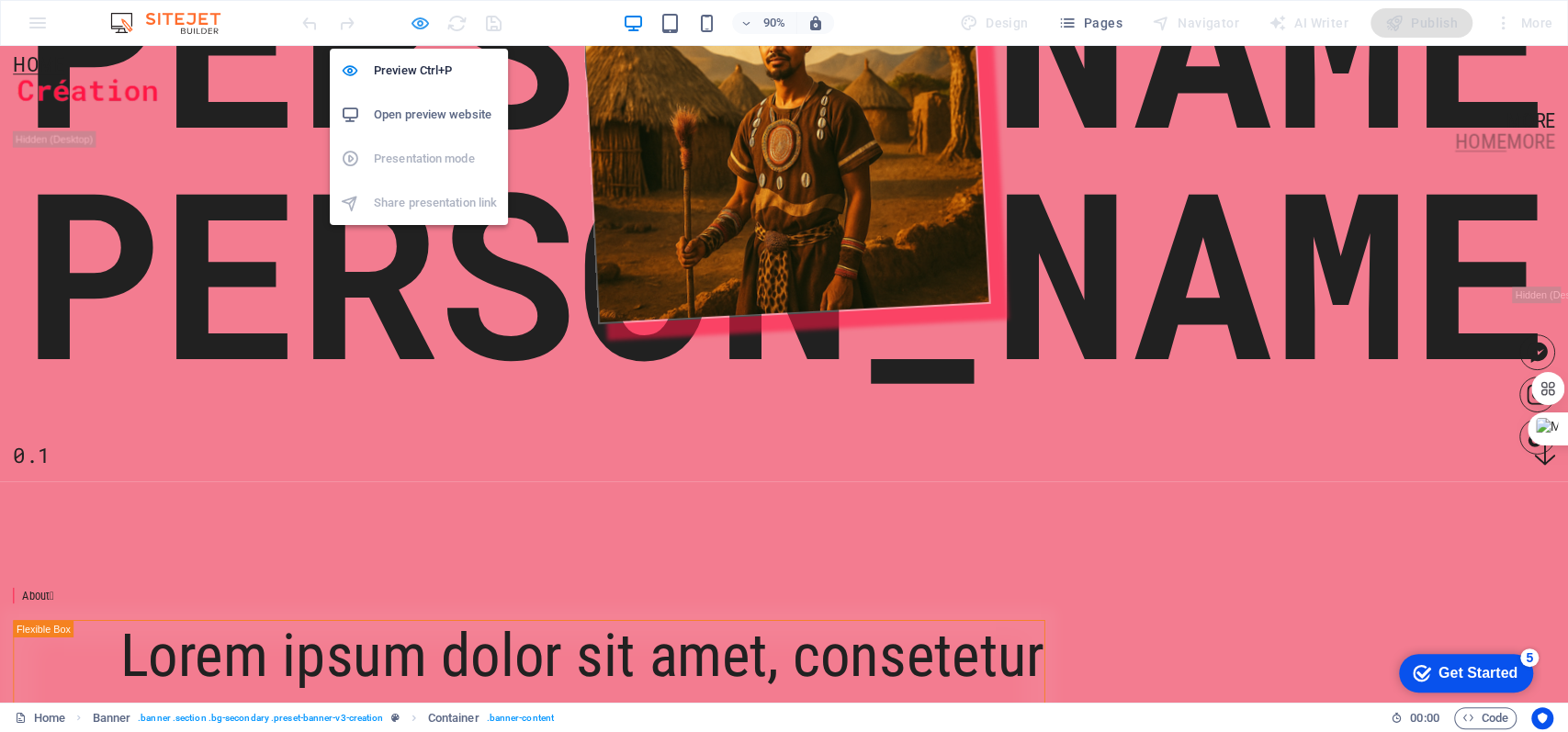
scroll to position [234, 0]
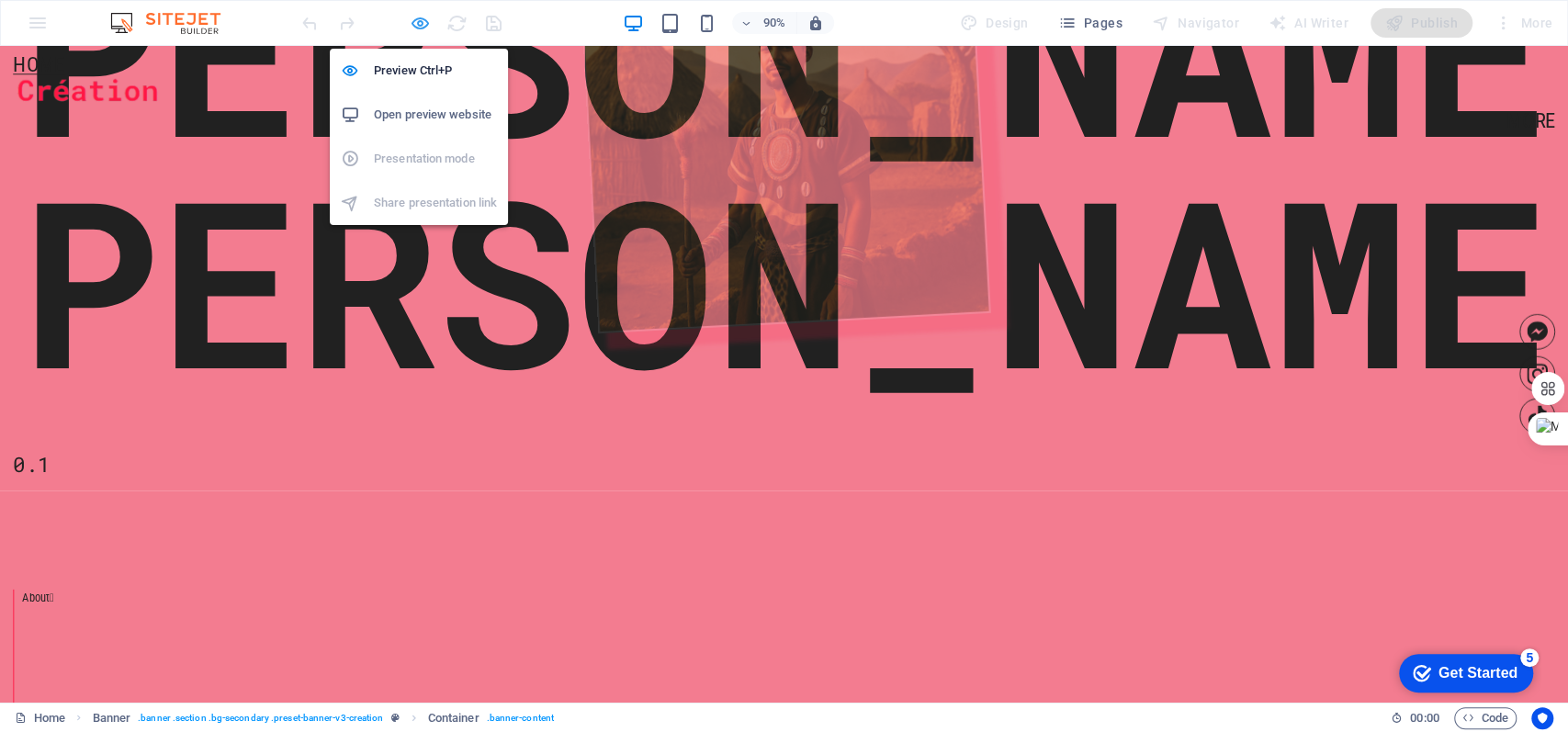
click at [426, 20] on icon "button" at bounding box center [420, 23] width 21 height 21
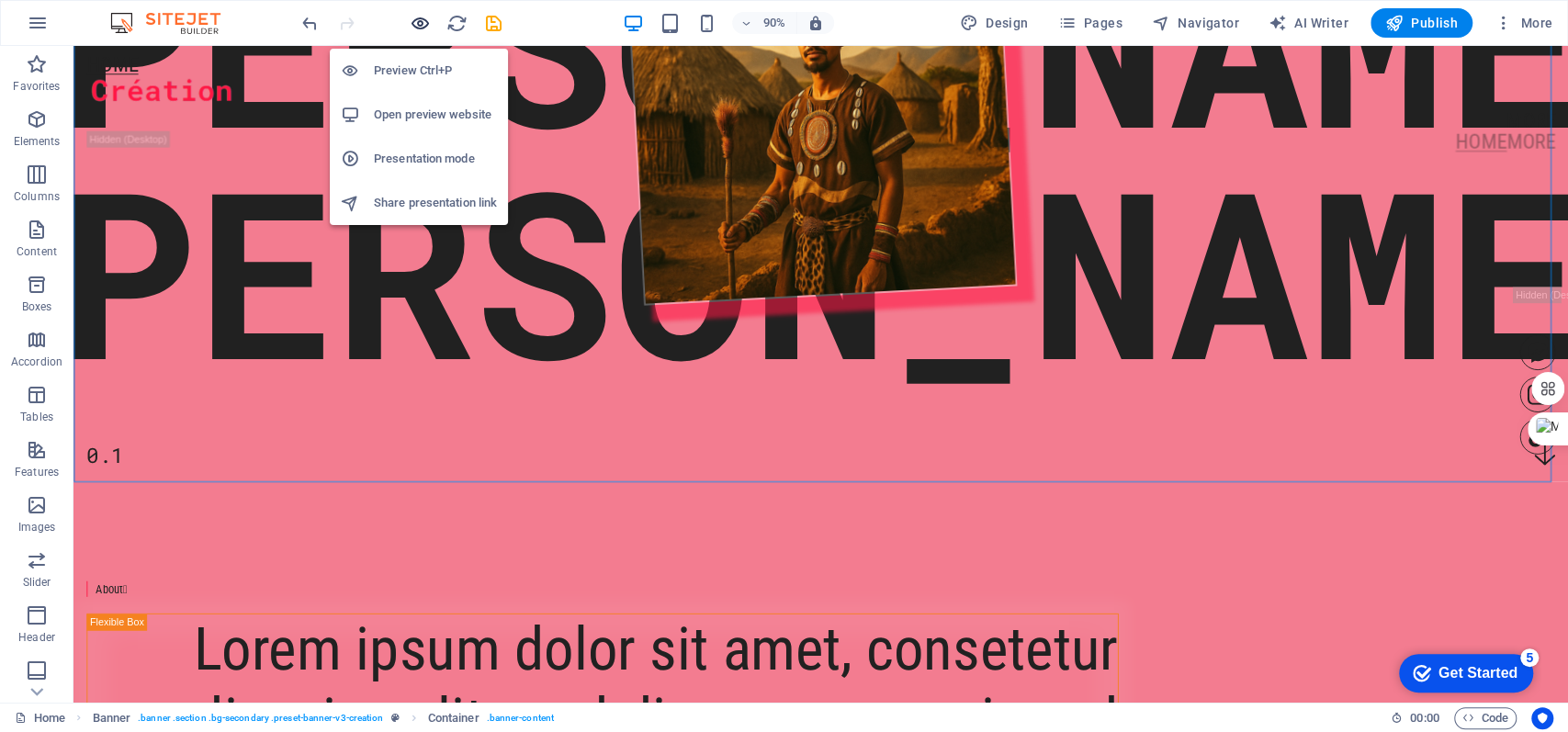
click at [426, 20] on icon "button" at bounding box center [420, 23] width 21 height 21
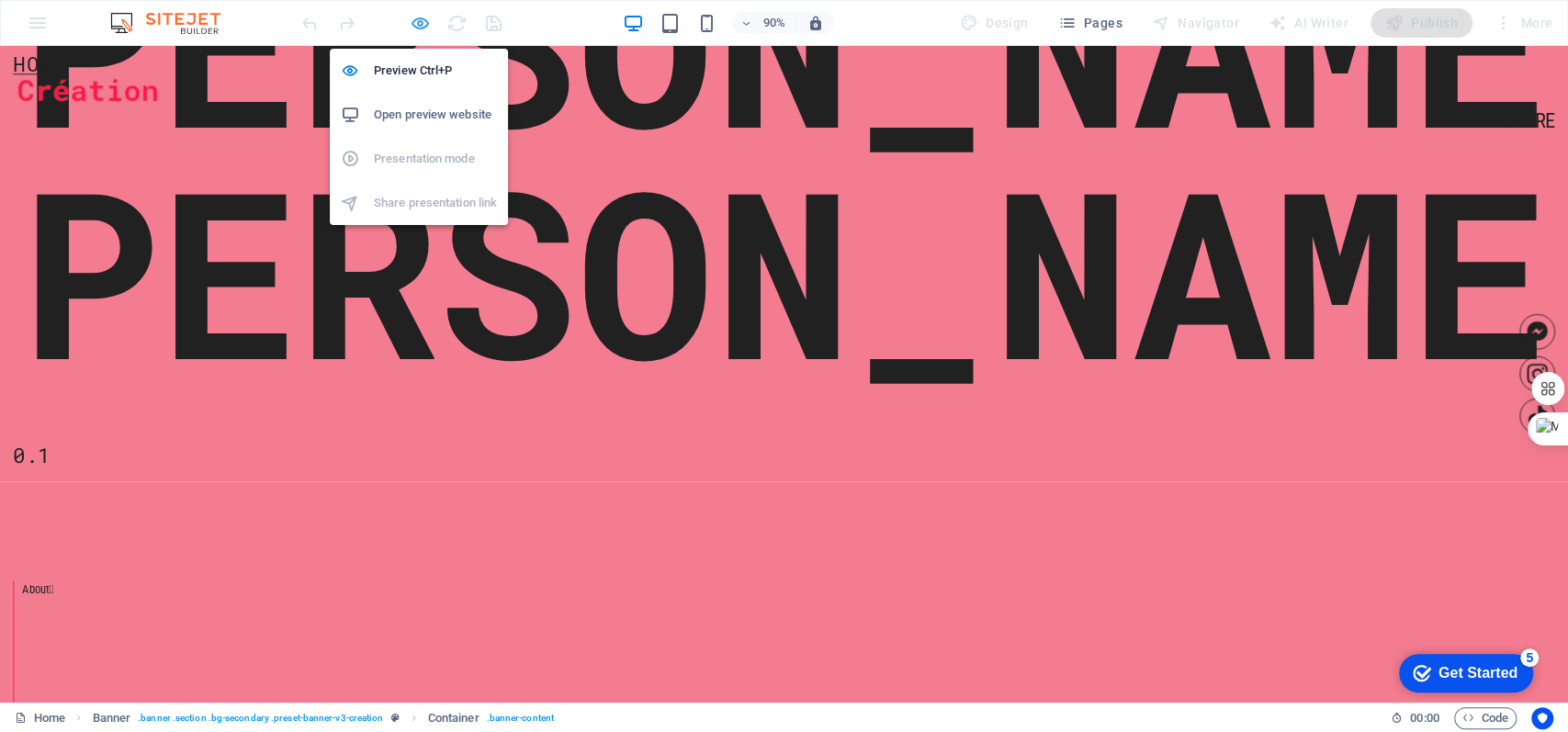
scroll to position [234, 0]
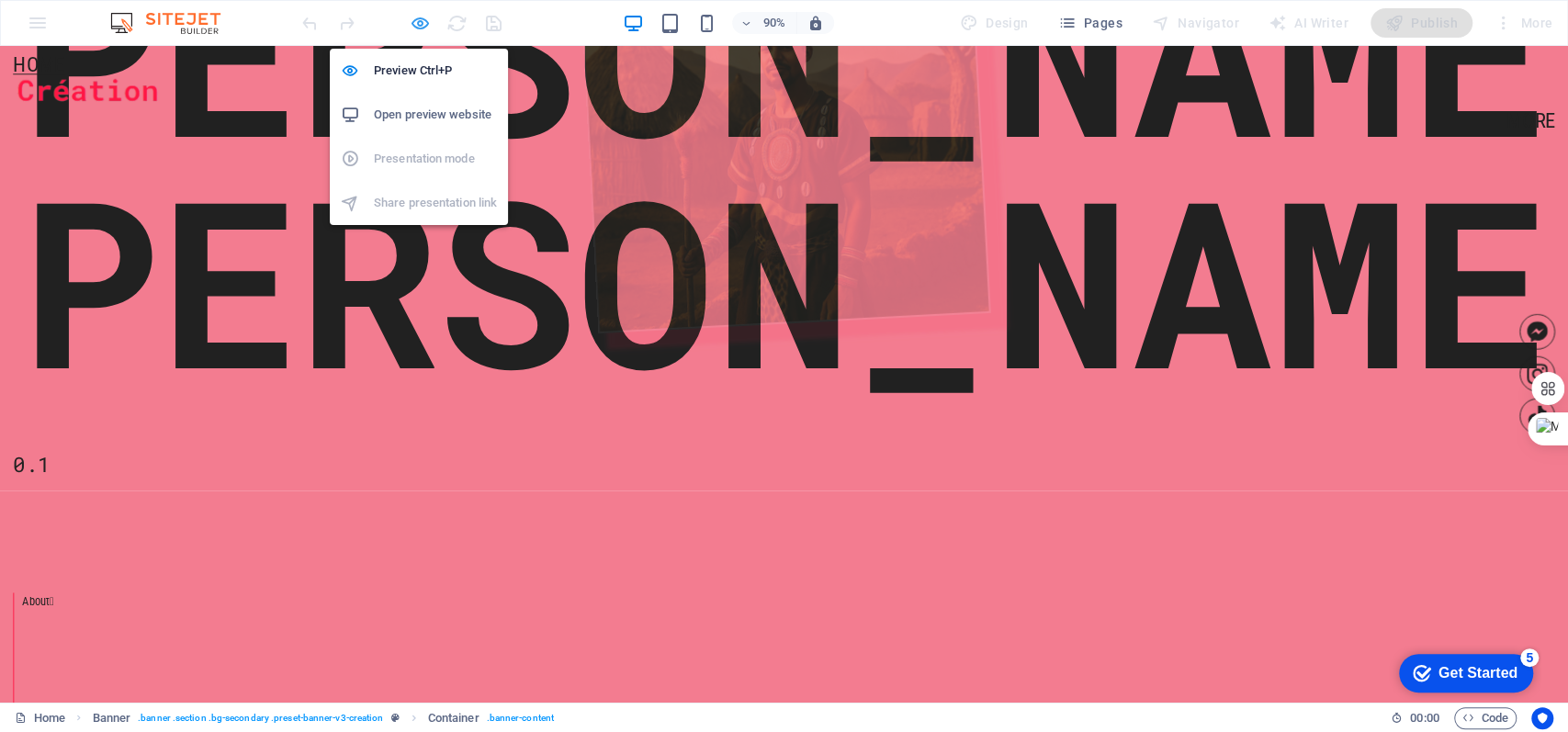
click at [426, 20] on icon "button" at bounding box center [420, 23] width 21 height 21
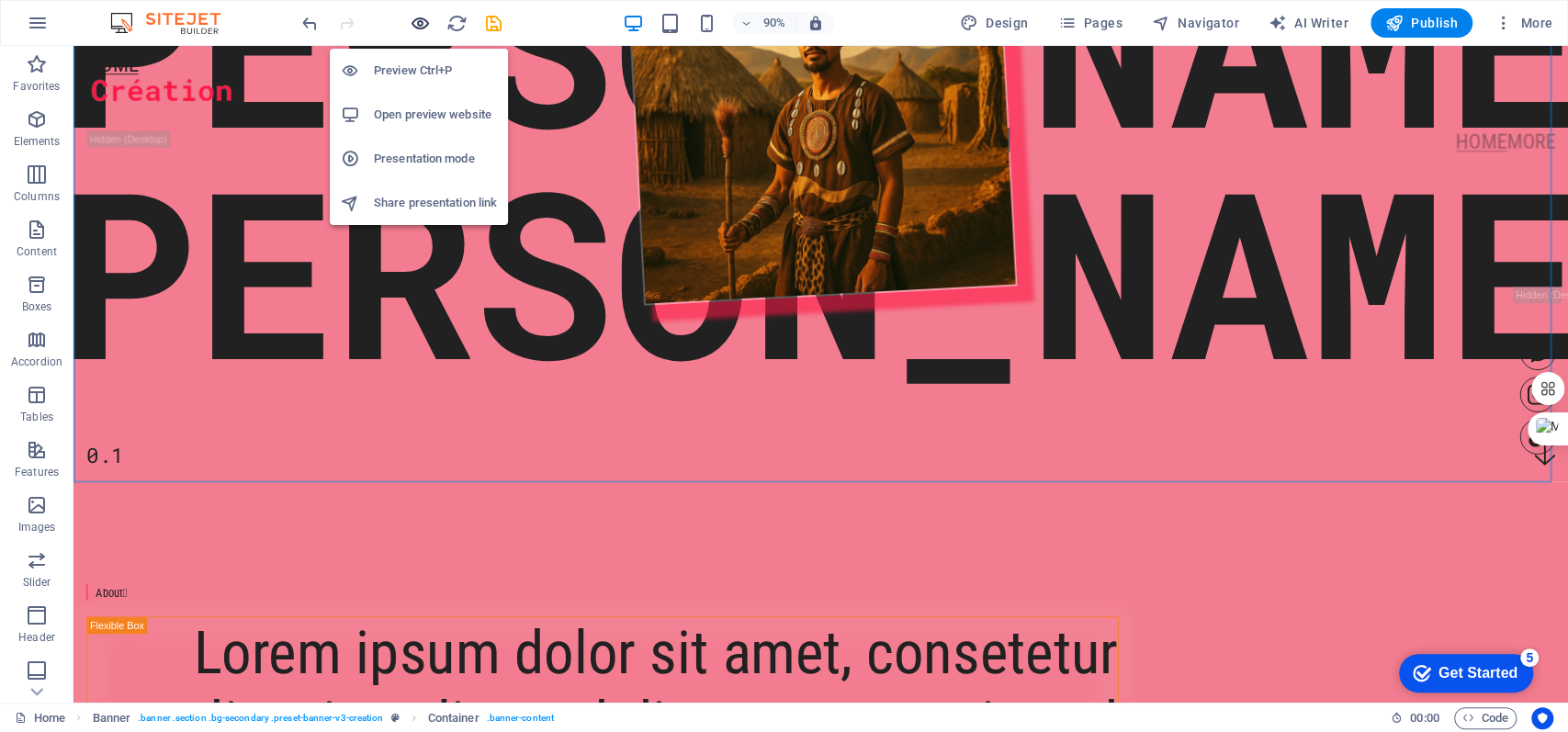
click at [426, 20] on icon "button" at bounding box center [420, 23] width 21 height 21
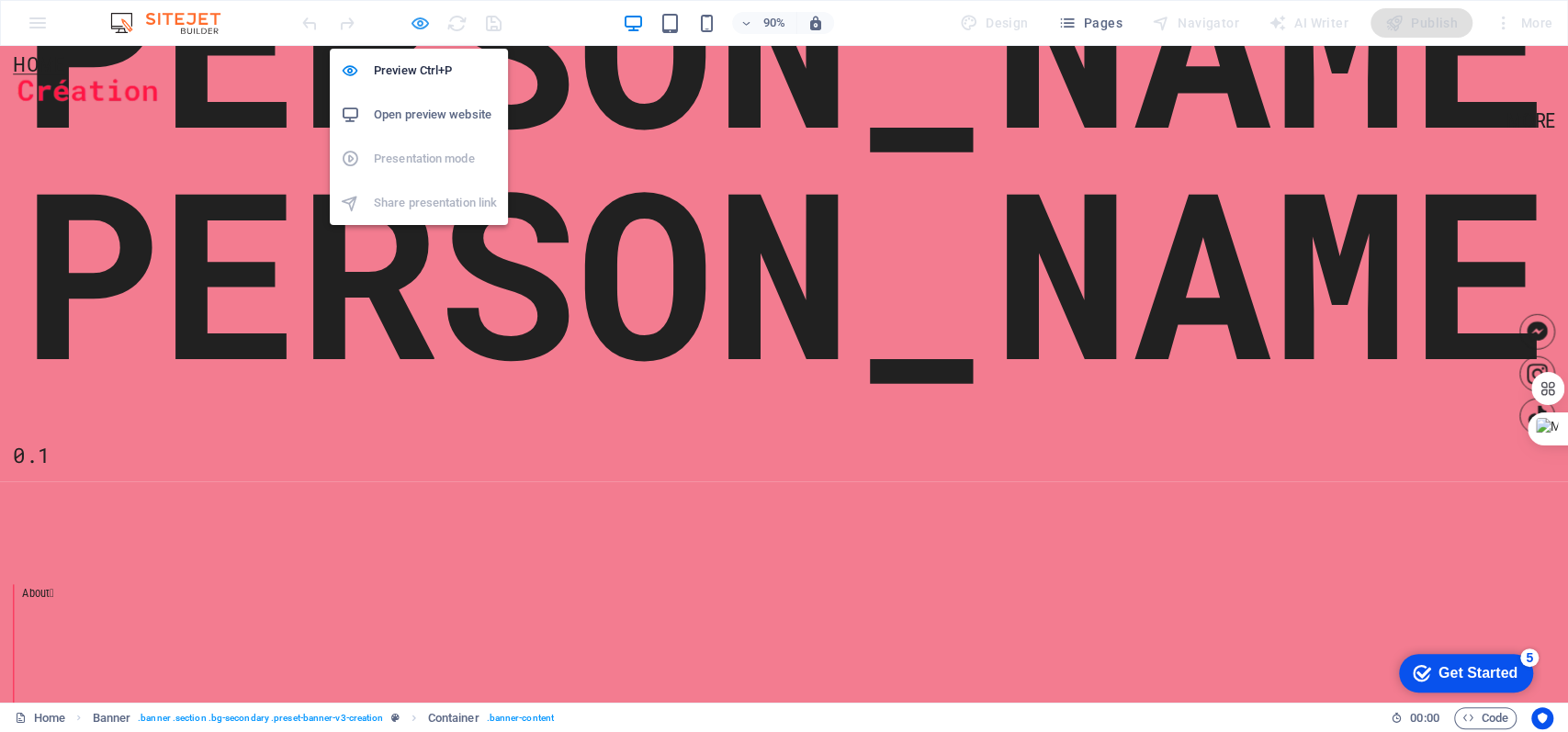
scroll to position [234, 0]
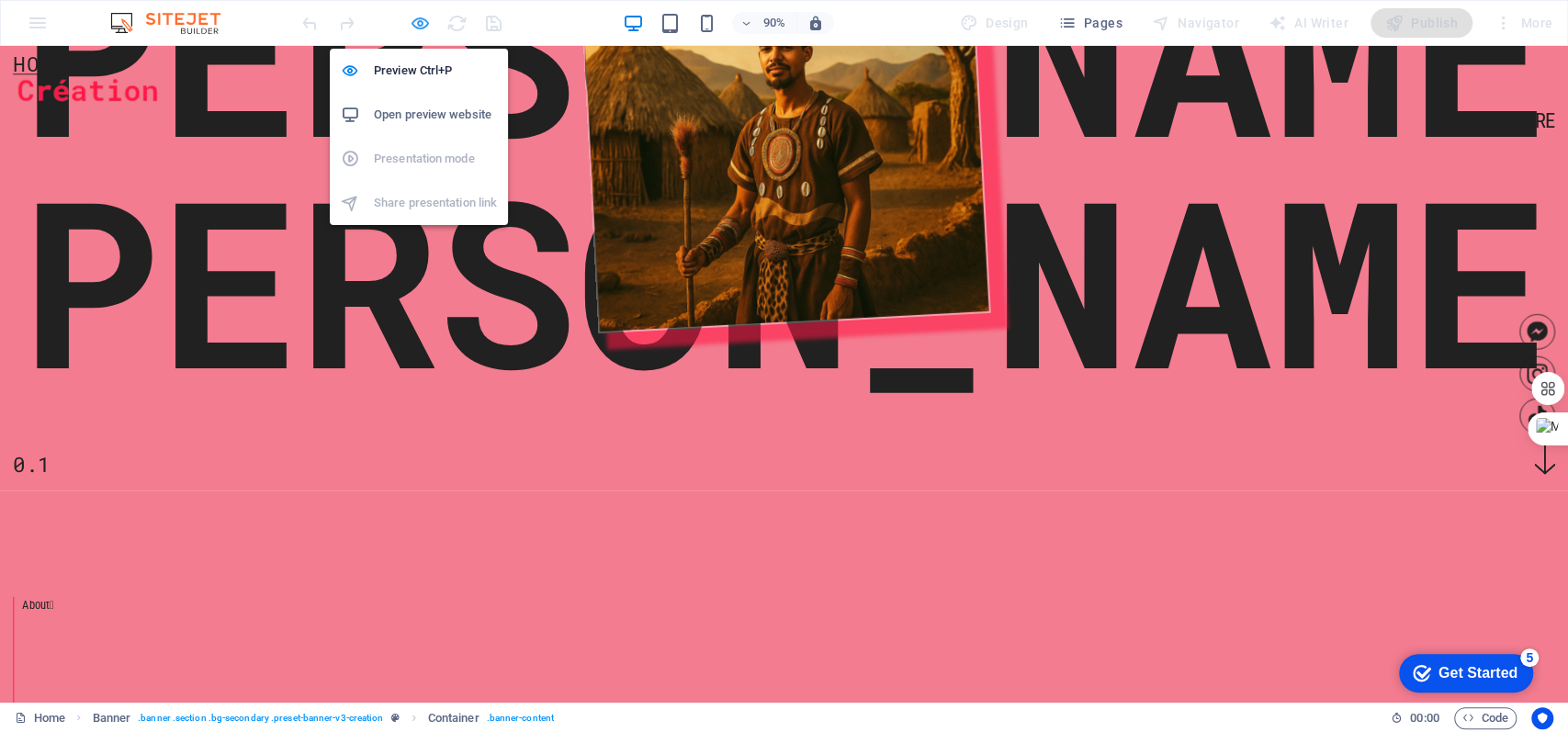
click at [426, 20] on icon "button" at bounding box center [420, 23] width 21 height 21
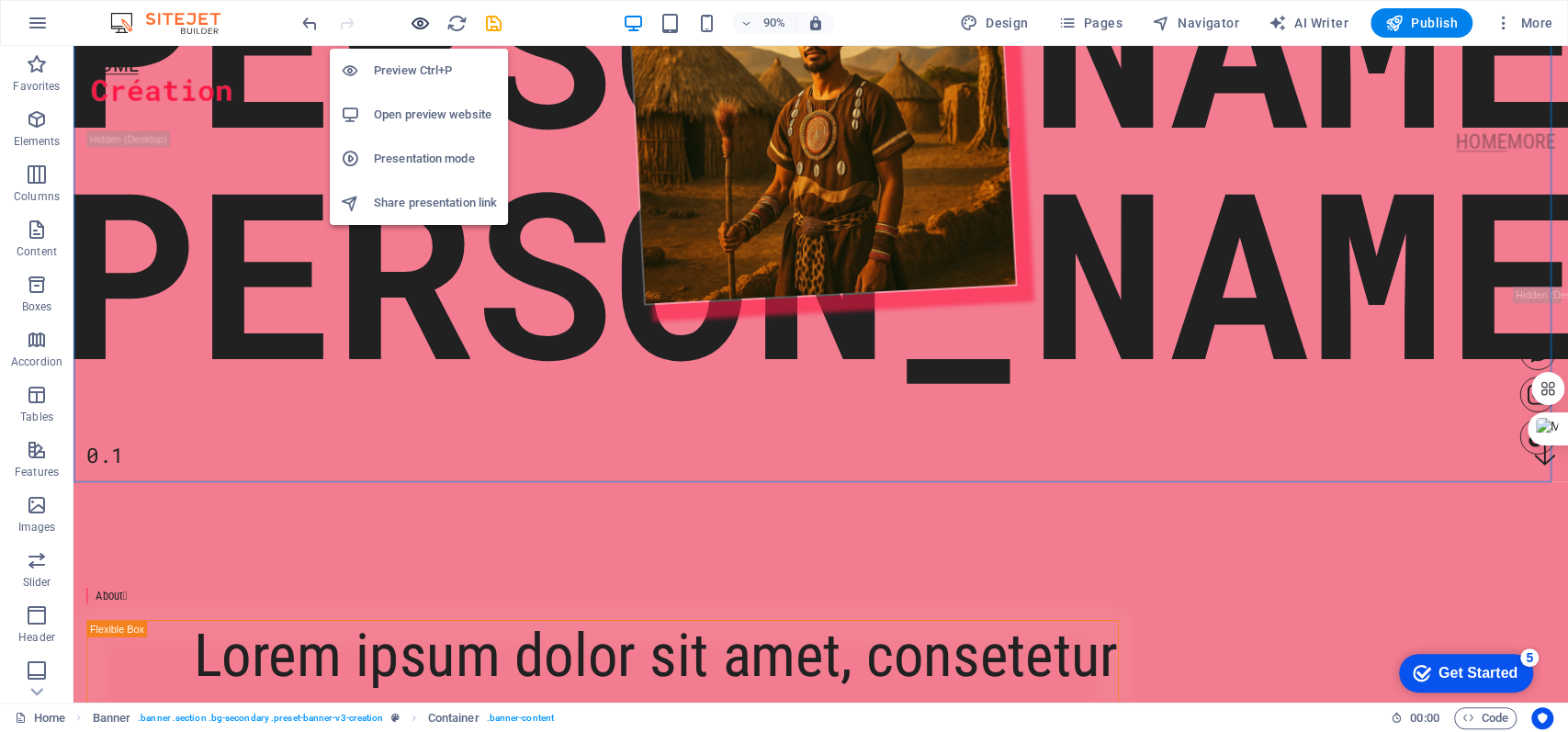
click at [426, 20] on icon "button" at bounding box center [420, 23] width 21 height 21
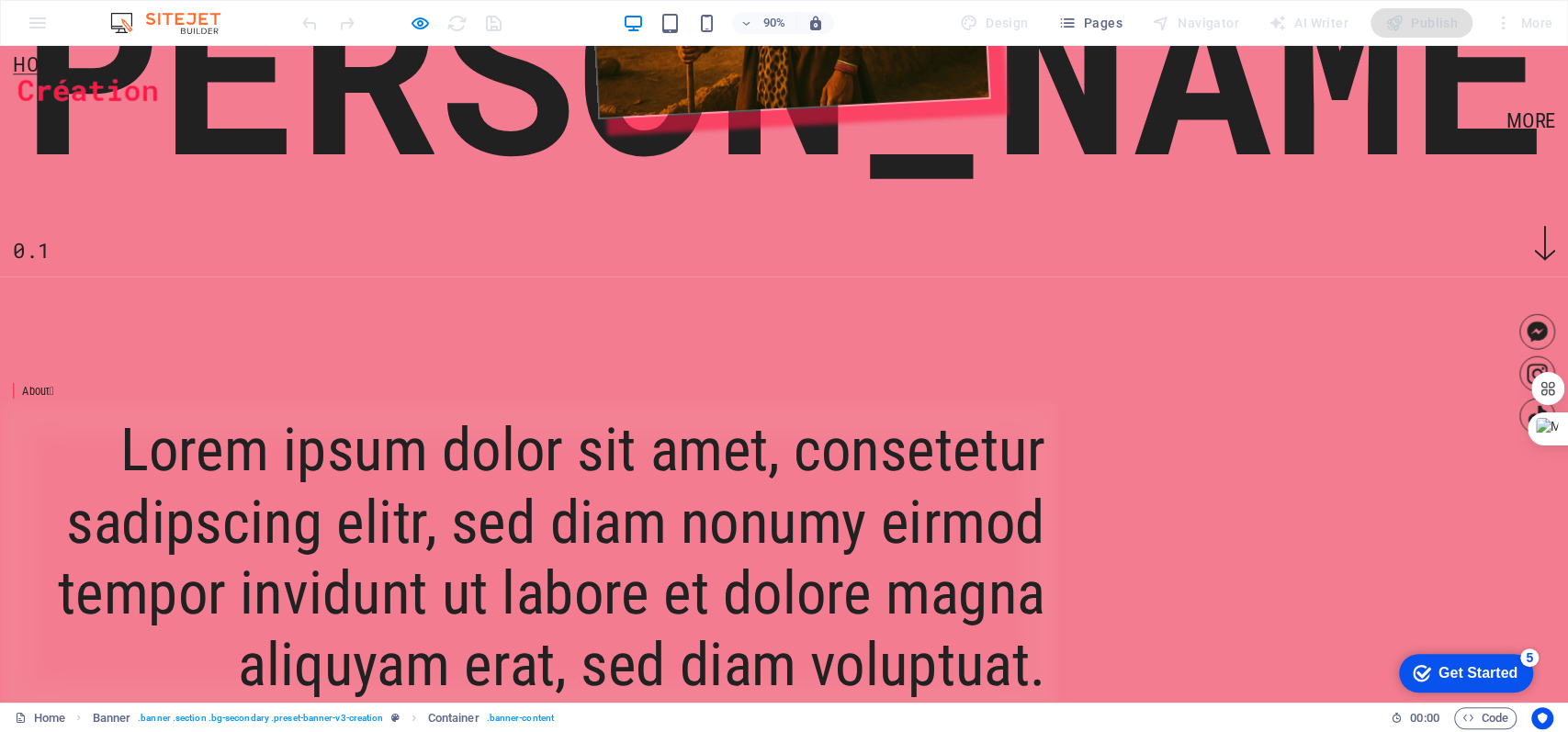
scroll to position [612, 0]
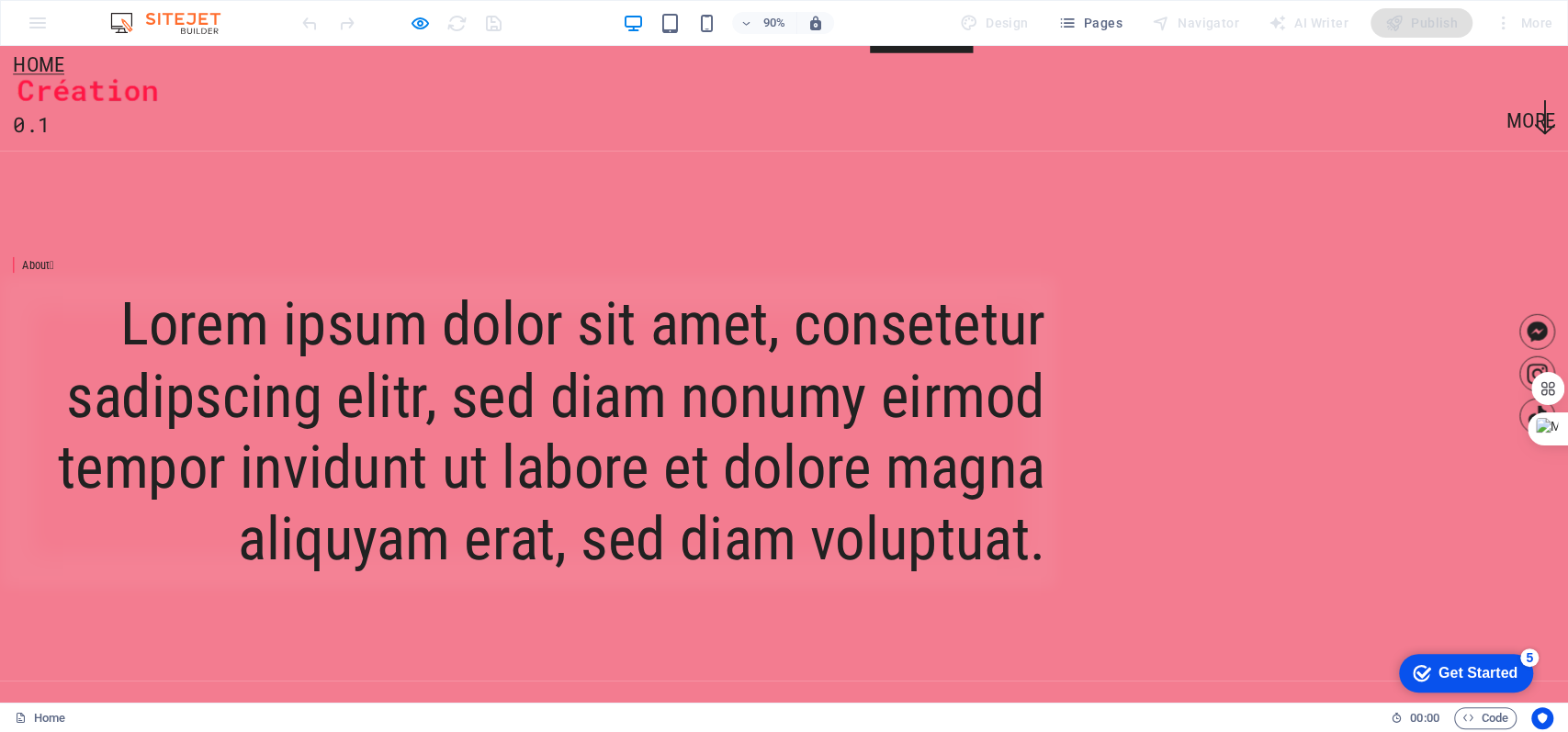
click at [868, 329] on span "Lorem ipsum dolor sit amet, consetetur sadipscing elitr, sed diam nonumy eirmod…" at bounding box center [612, 474] width 1097 height 316
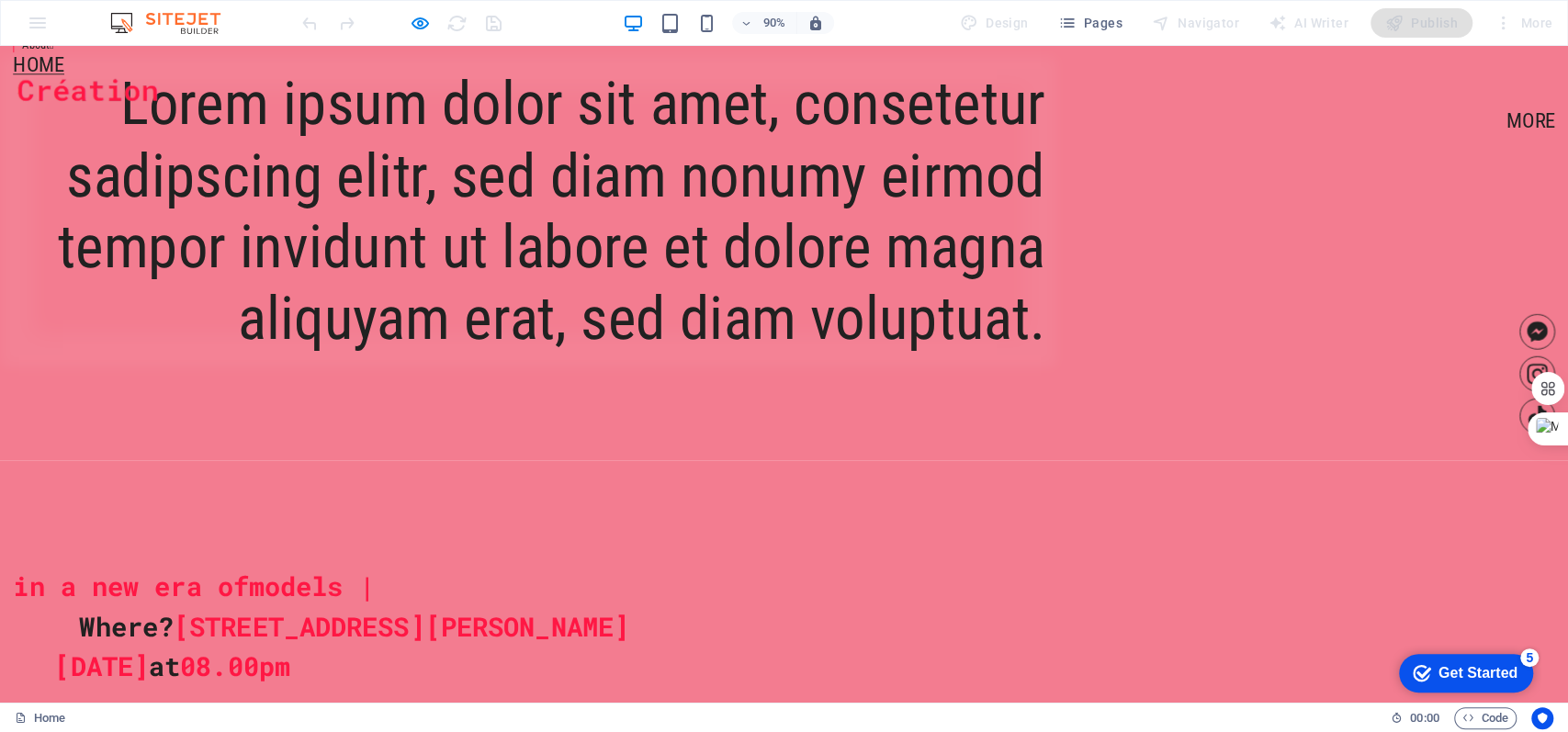
scroll to position [735, 0]
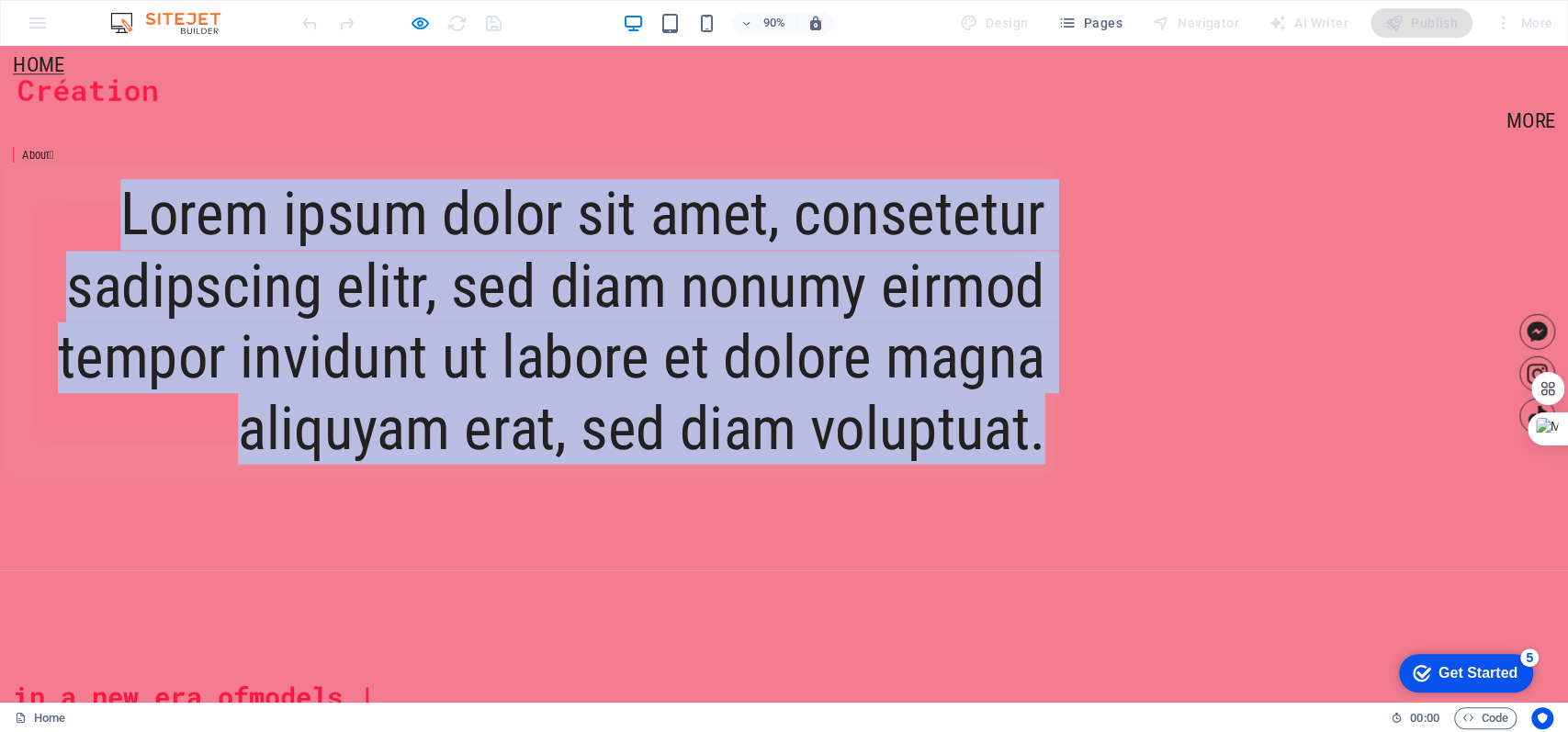
drag, startPoint x: 868, startPoint y: 201, endPoint x: 1461, endPoint y: 680, distance: 762.3
click at [1174, 549] on div "About  Lorem ipsum dolor sit amet, consetetur sadipscing elitr, sed diam nonum…" at bounding box center [871, 335] width 1742 height 589
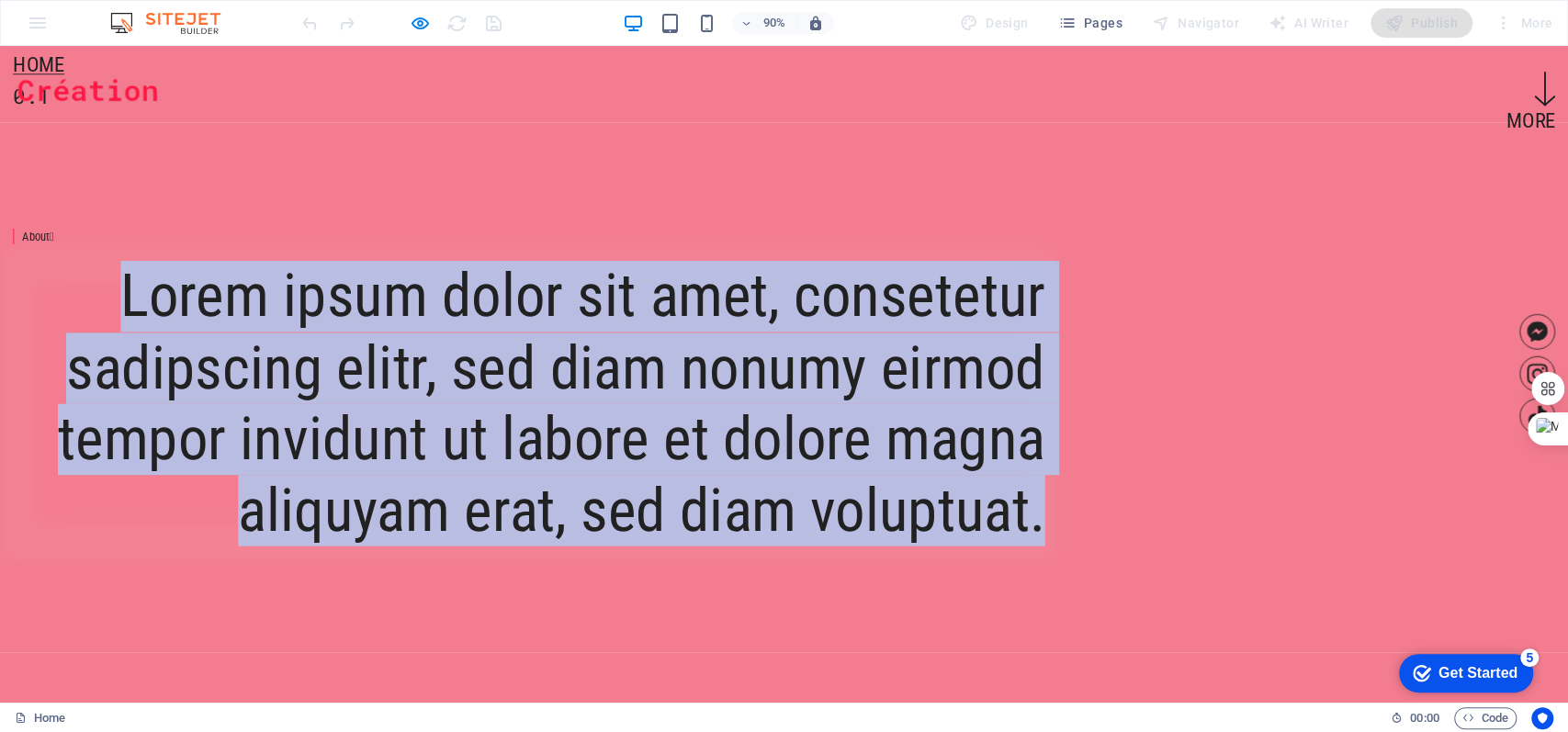
scroll to position [612, 0]
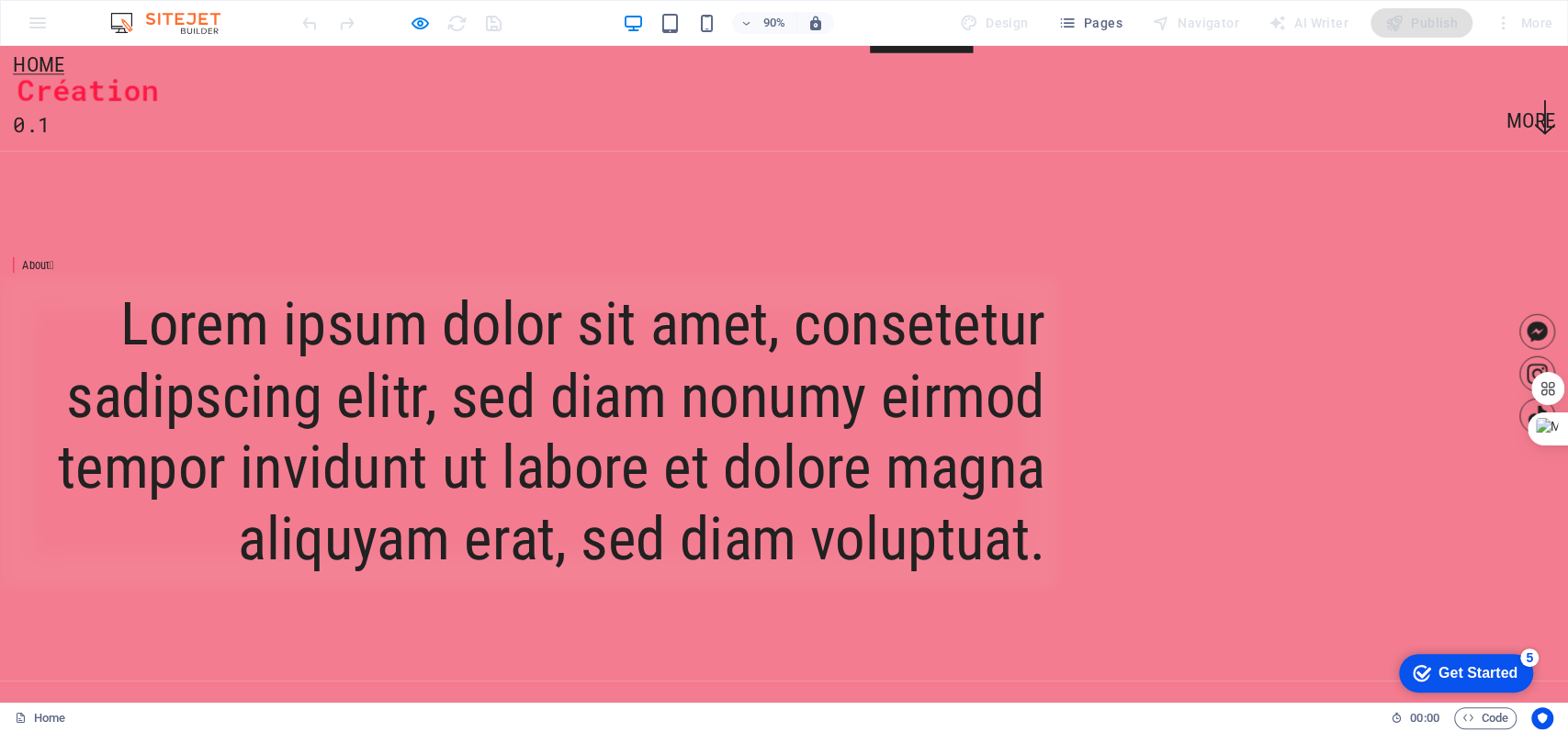
drag, startPoint x: 1008, startPoint y: 417, endPoint x: 472, endPoint y: 530, distance: 547.8
click at [472, 298] on div "About " at bounding box center [588, 289] width 1147 height 18
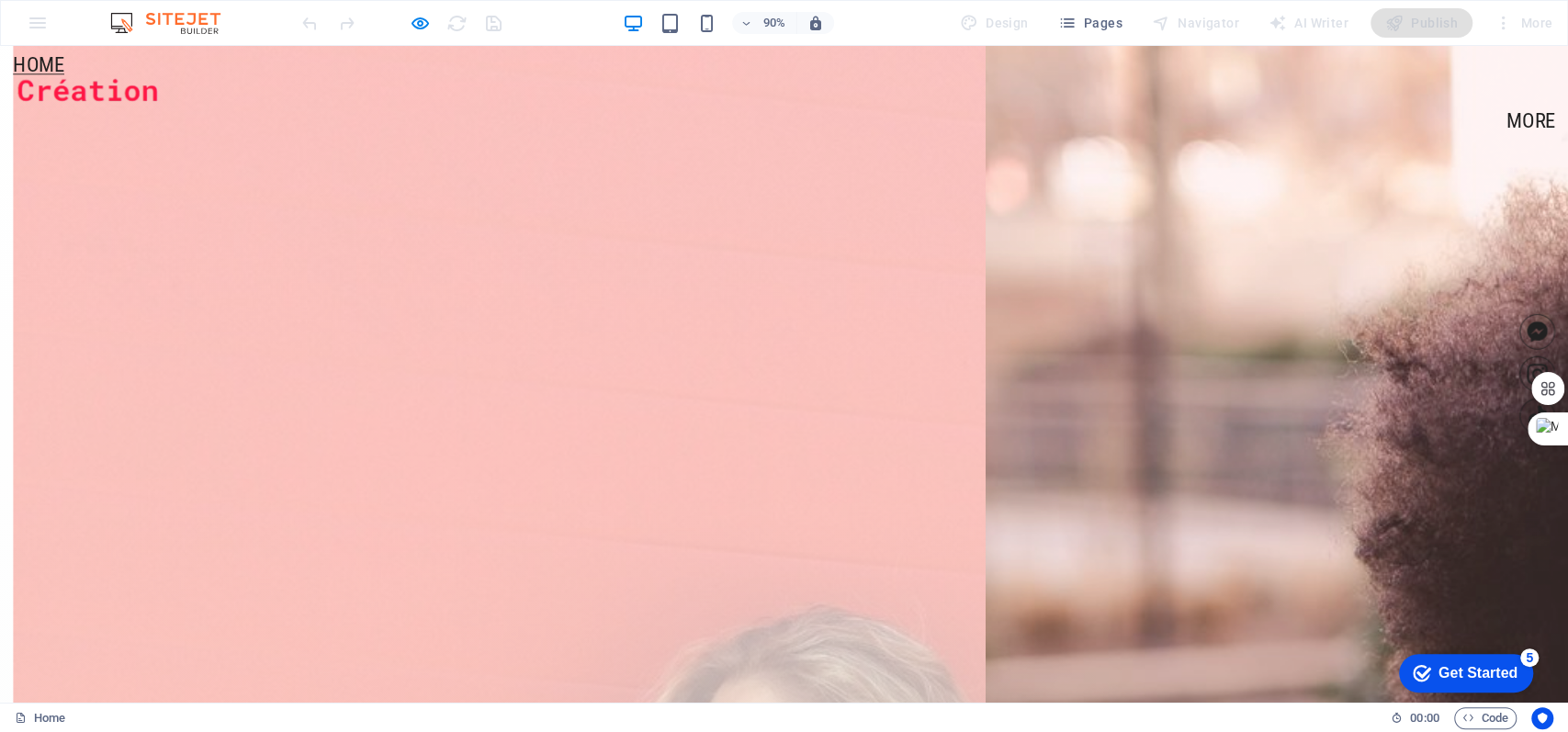
scroll to position [1960, 0]
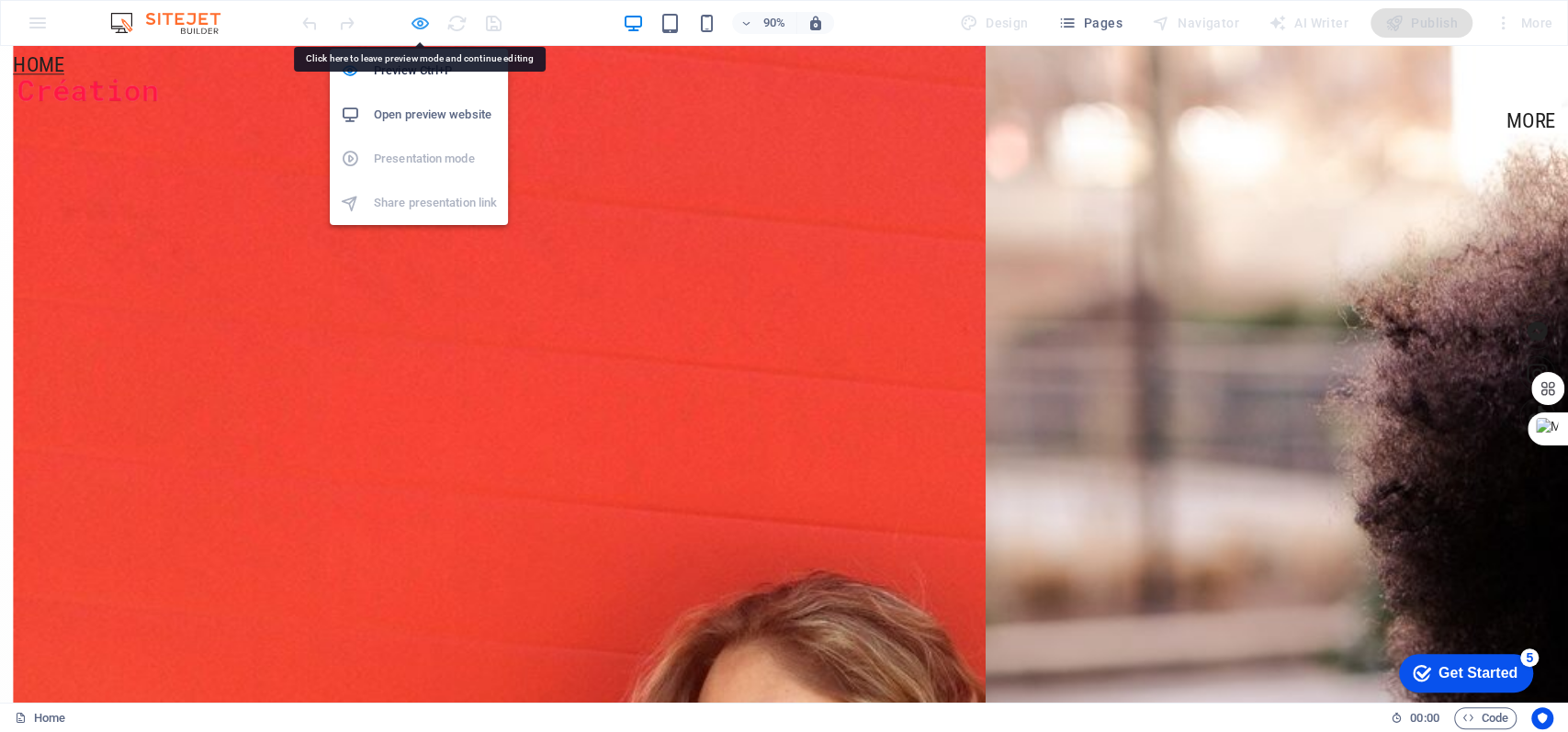
click at [426, 22] on icon "button" at bounding box center [420, 23] width 21 height 21
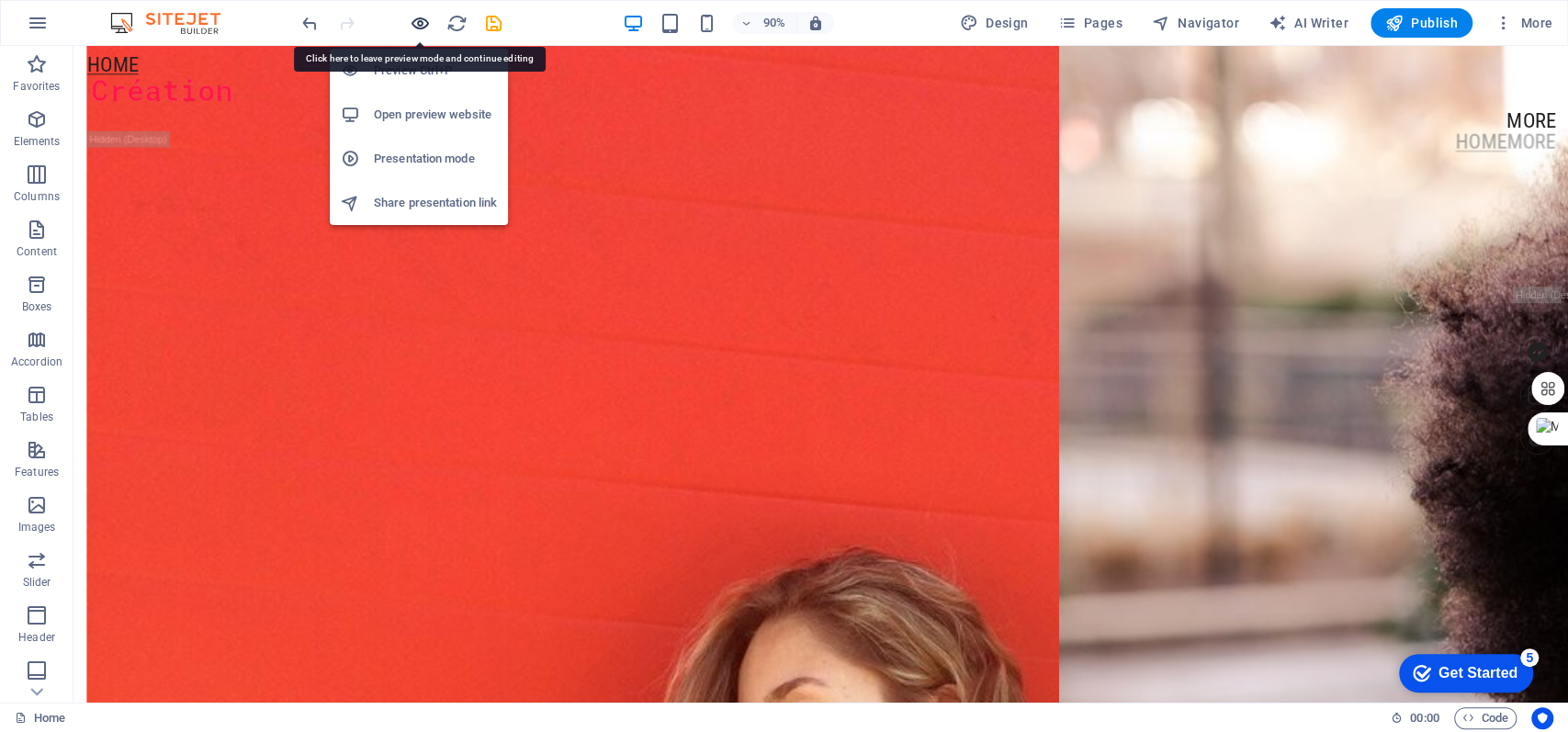
scroll to position [1963, 0]
click at [426, 22] on icon "button" at bounding box center [420, 23] width 21 height 21
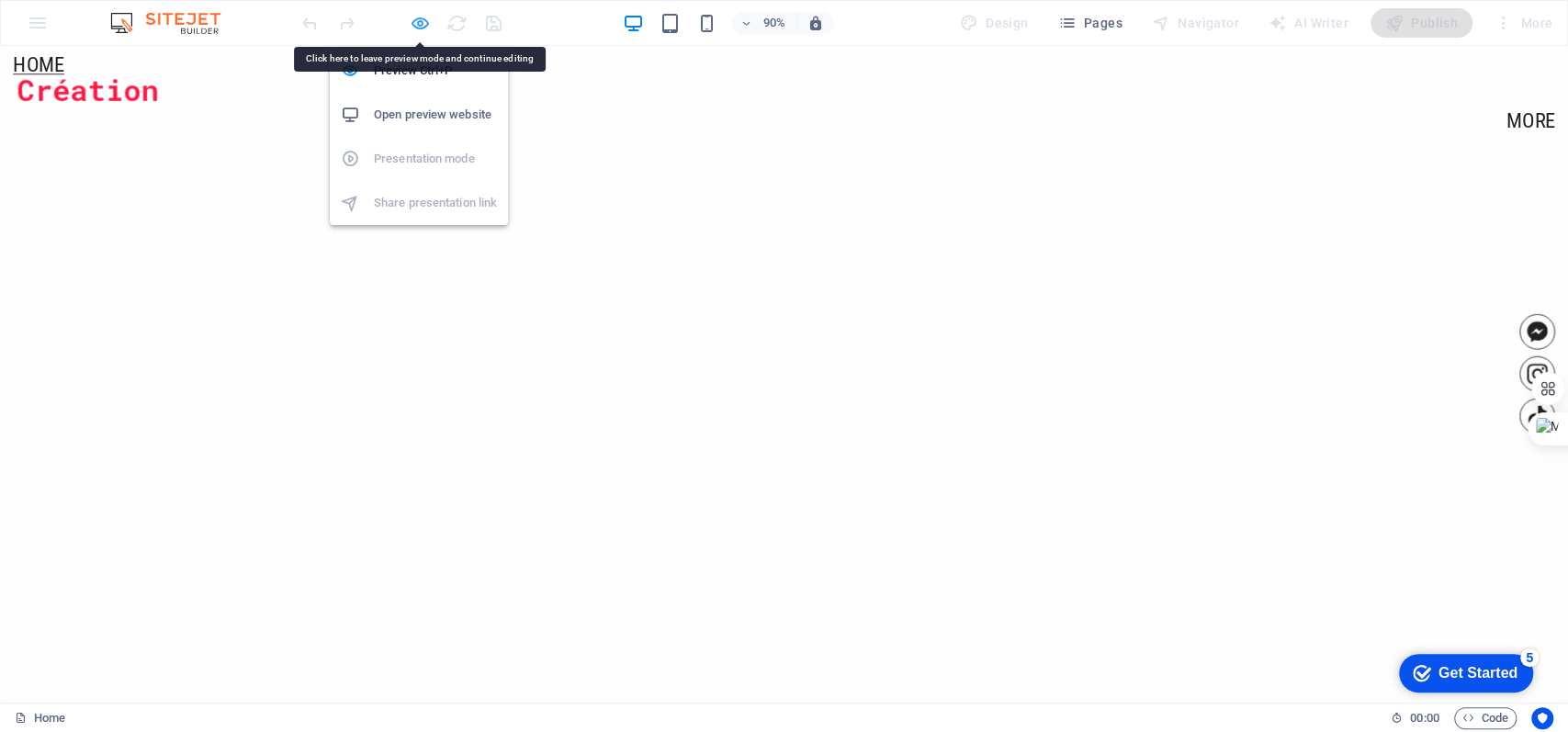
scroll to position [1960, 0]
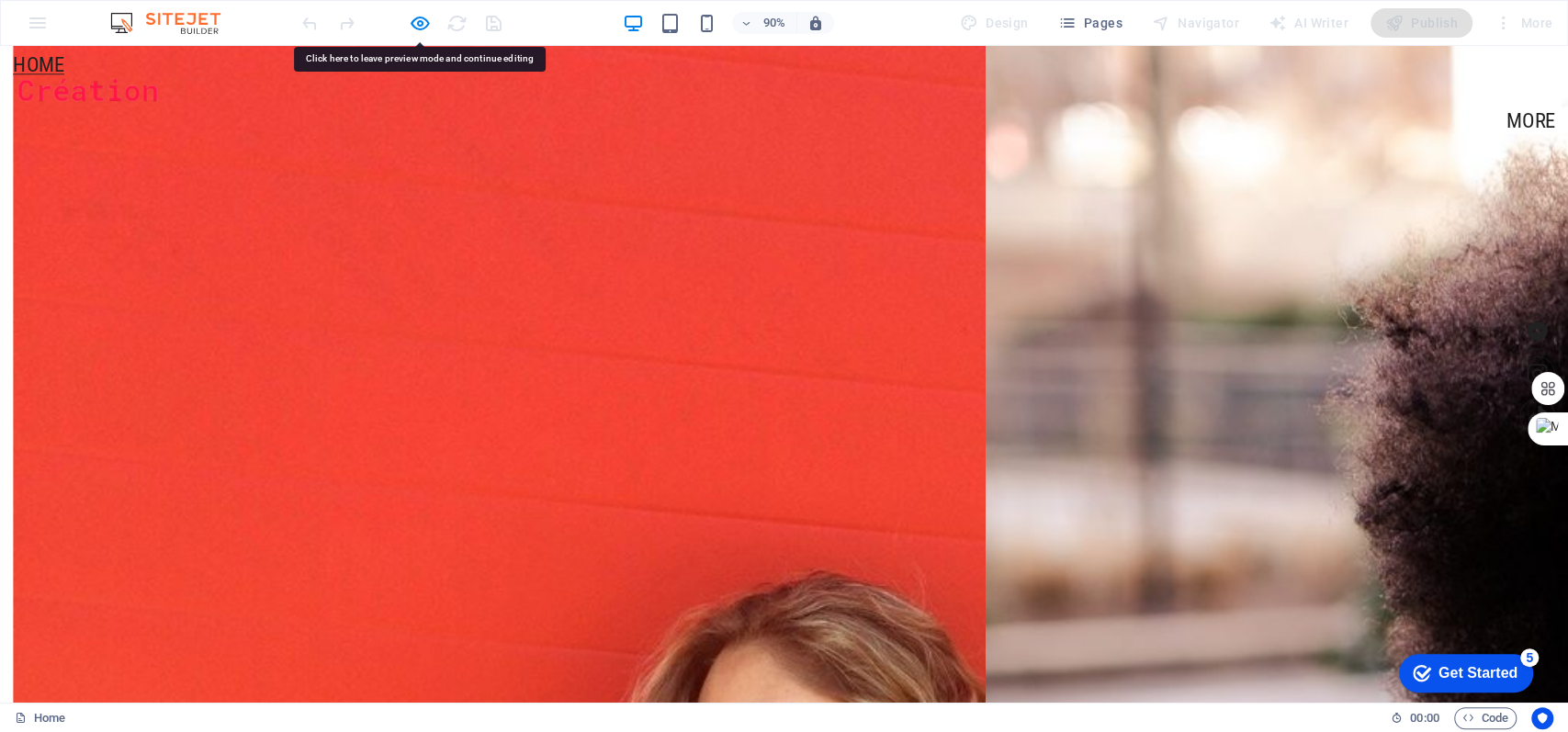
drag, startPoint x: 852, startPoint y: 420, endPoint x: 717, endPoint y: 353, distance: 150.7
drag, startPoint x: 403, startPoint y: 385, endPoint x: 362, endPoint y: 358, distance: 49.1
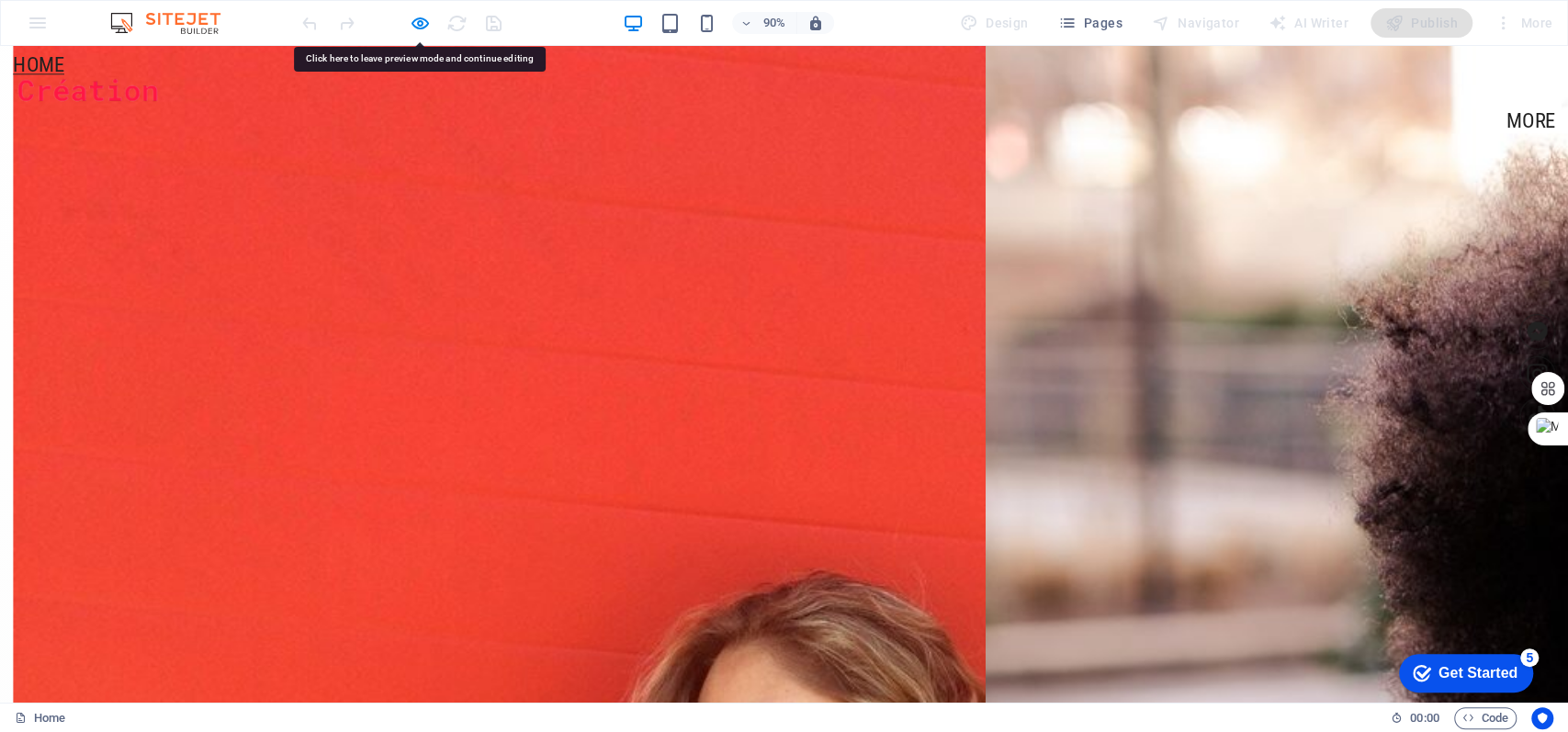
click at [43, 12] on div "90% Design Pages Navigator AI Writer Publish More" at bounding box center [784, 23] width 1566 height 44
click at [40, 19] on div "90% Design Pages Navigator AI Writer Publish More" at bounding box center [784, 23] width 1566 height 44
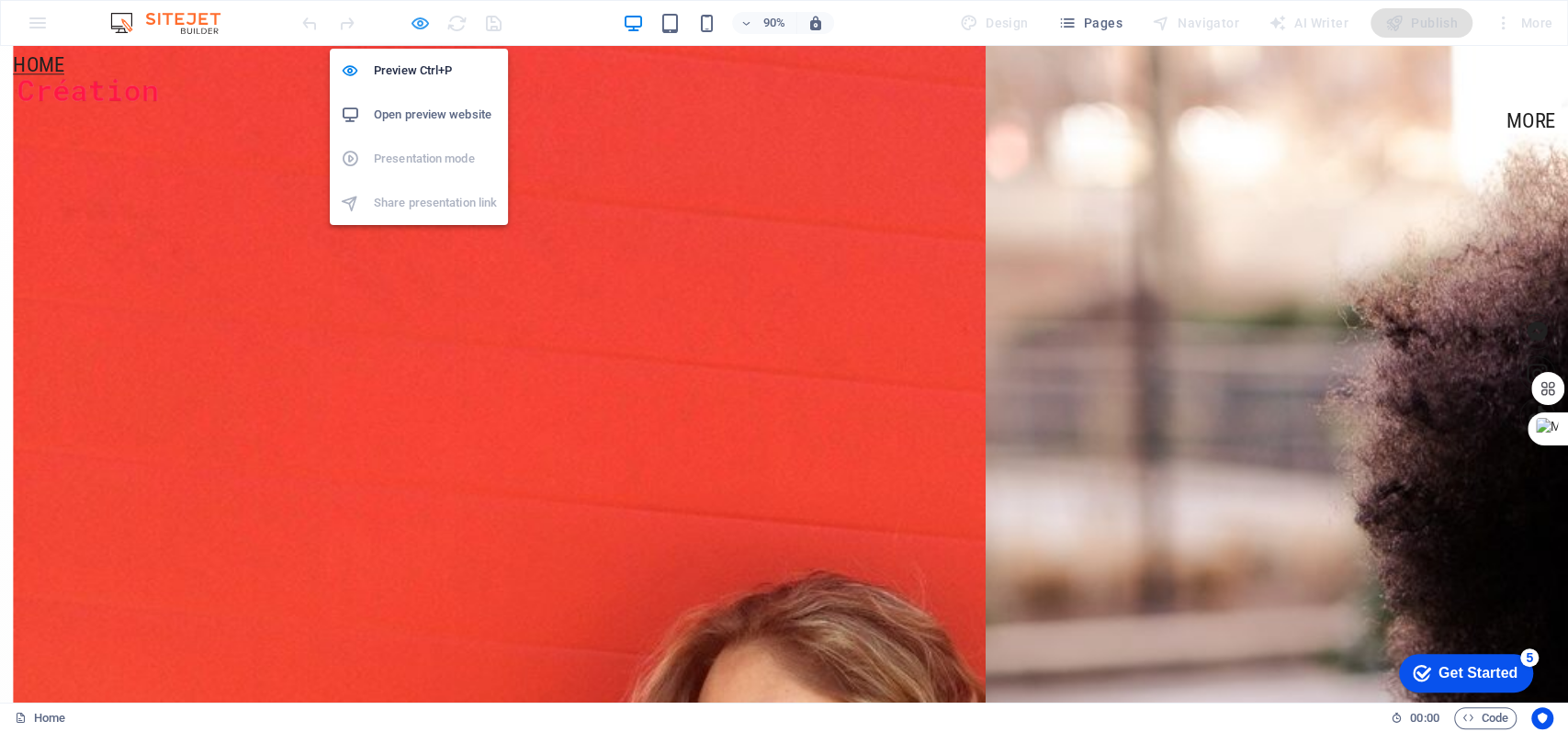
click at [420, 26] on icon "button" at bounding box center [420, 23] width 21 height 21
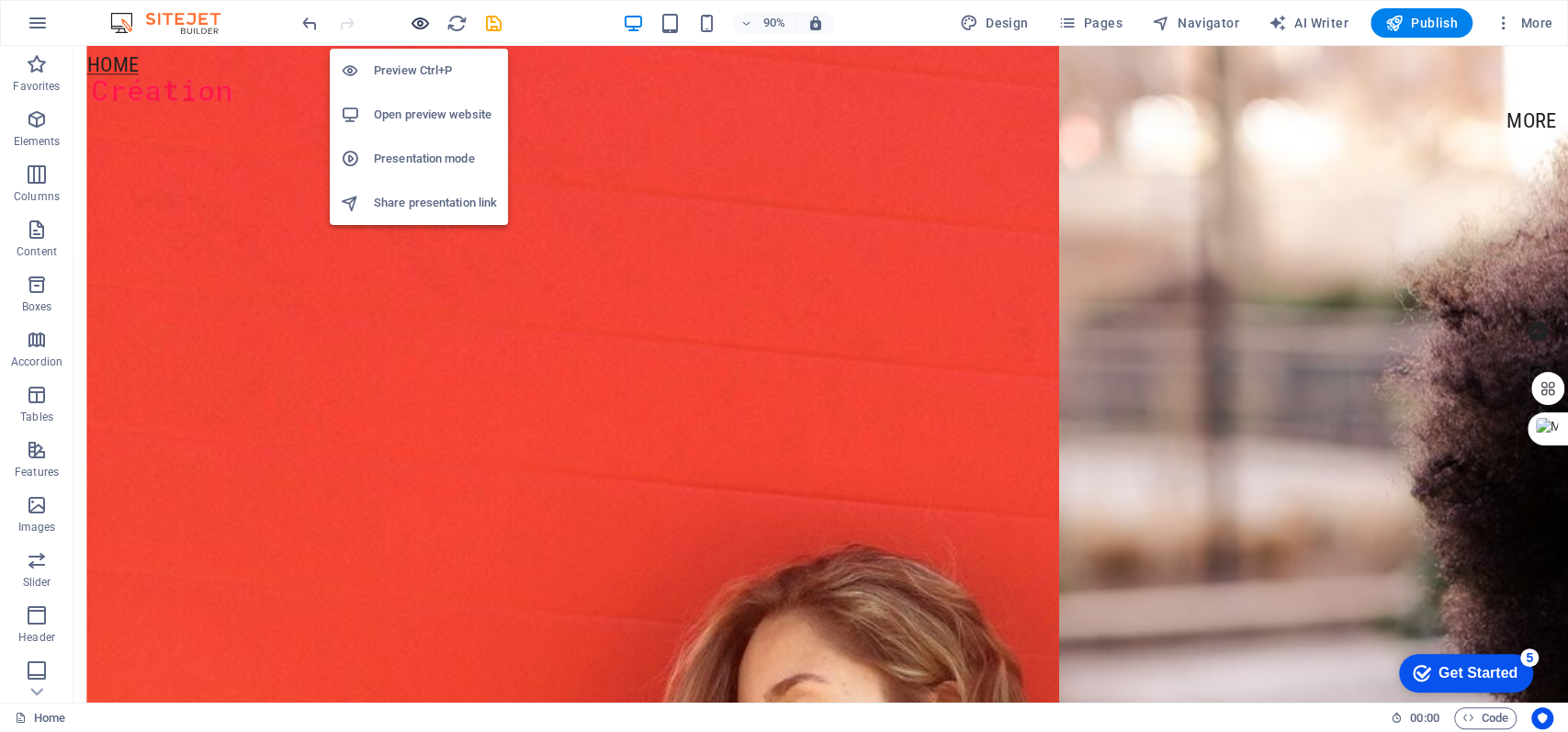
scroll to position [1963, 0]
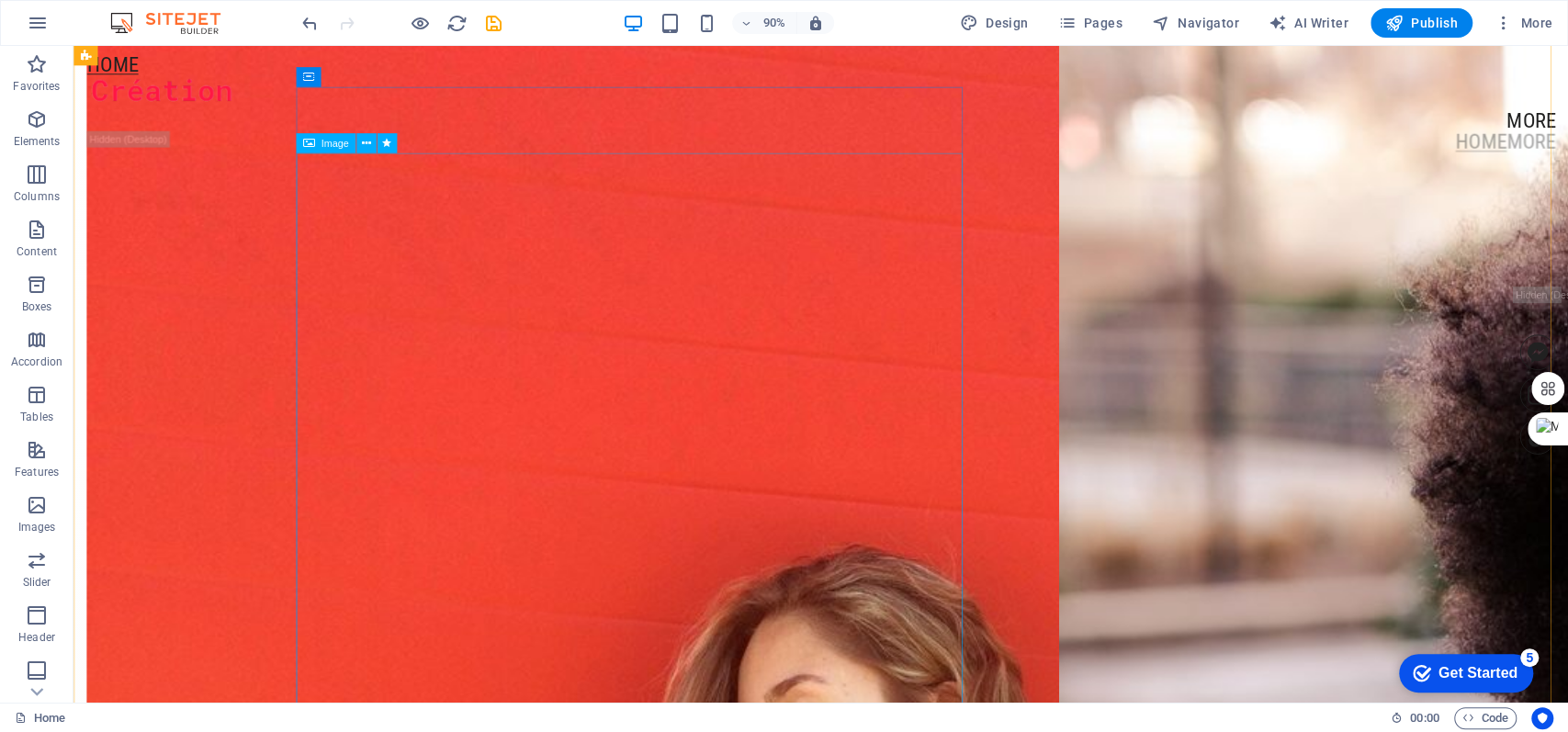
click at [322, 147] on span "Image" at bounding box center [334, 144] width 28 height 10
click at [322, 148] on span "Image" at bounding box center [334, 144] width 28 height 10
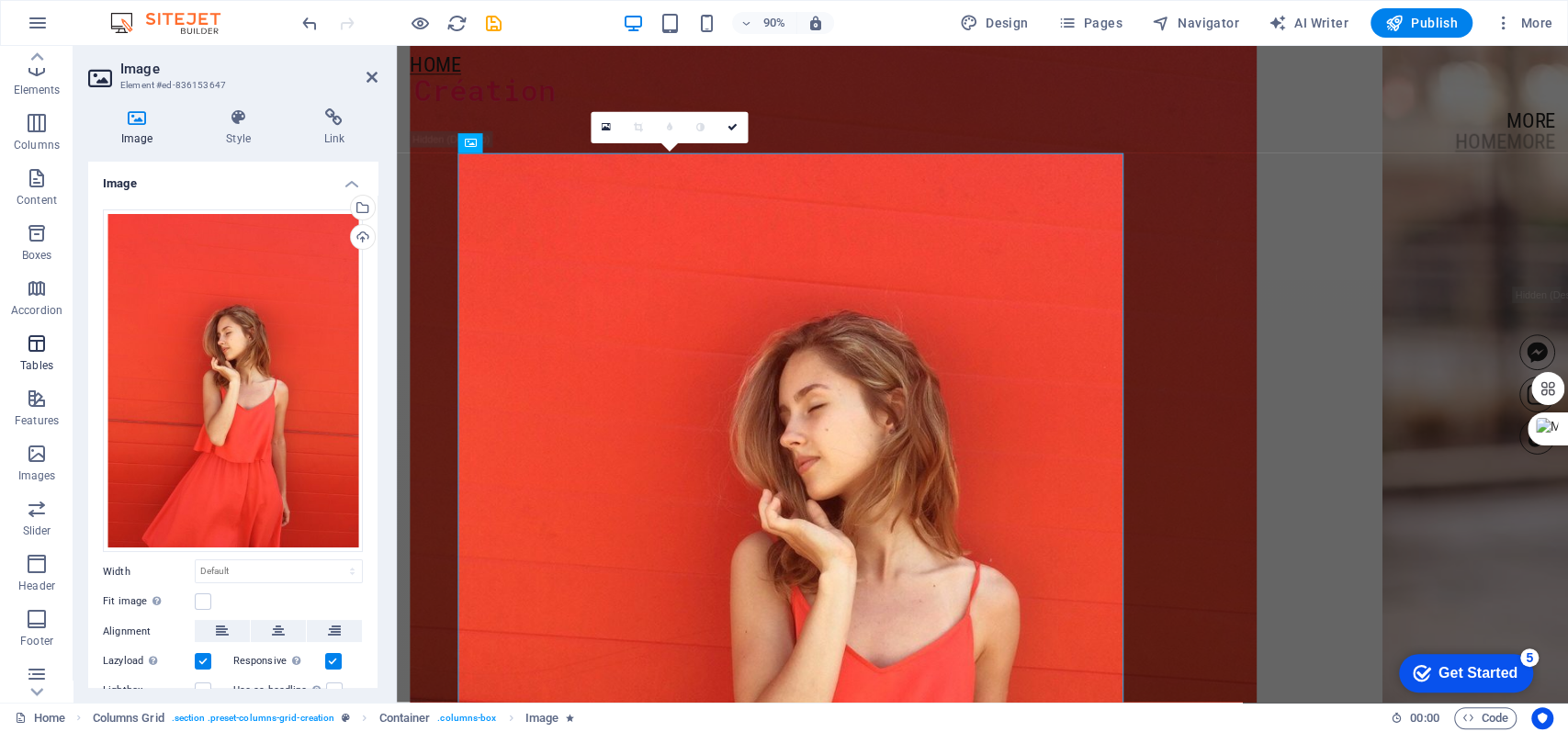
scroll to position [0, 0]
click at [30, 516] on span "Images" at bounding box center [36, 517] width 73 height 44
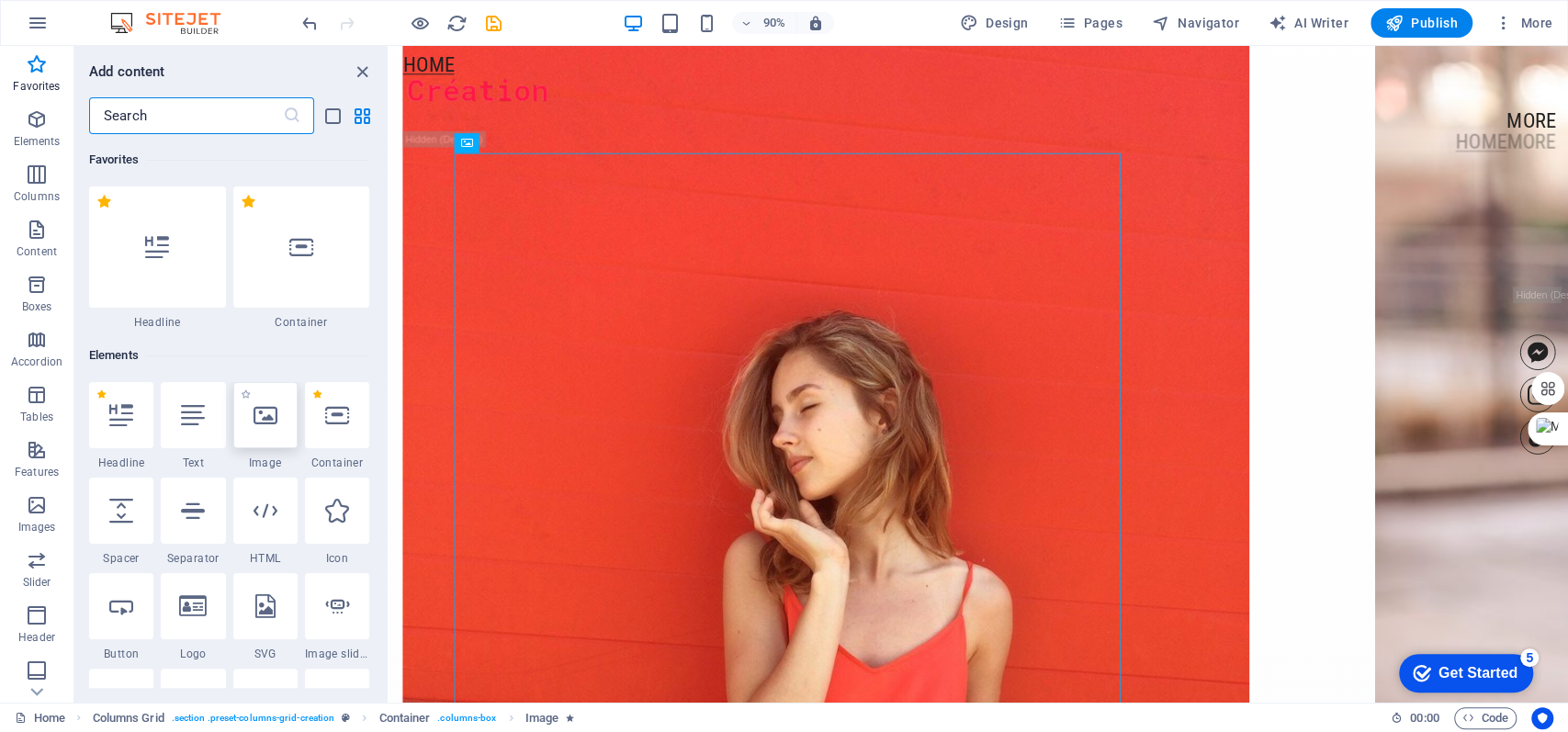
click at [265, 433] on div at bounding box center [265, 415] width 64 height 66
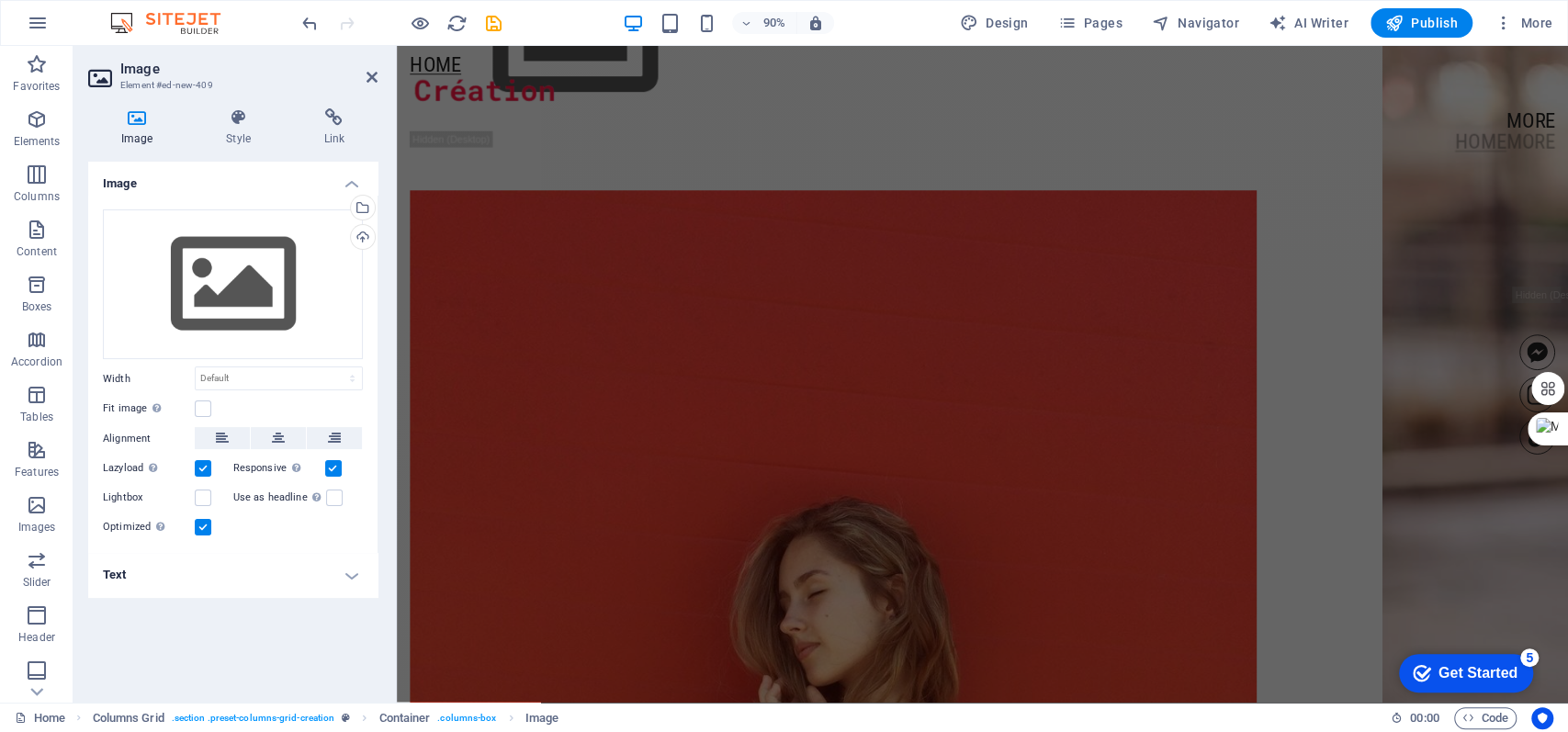
scroll to position [2066, 0]
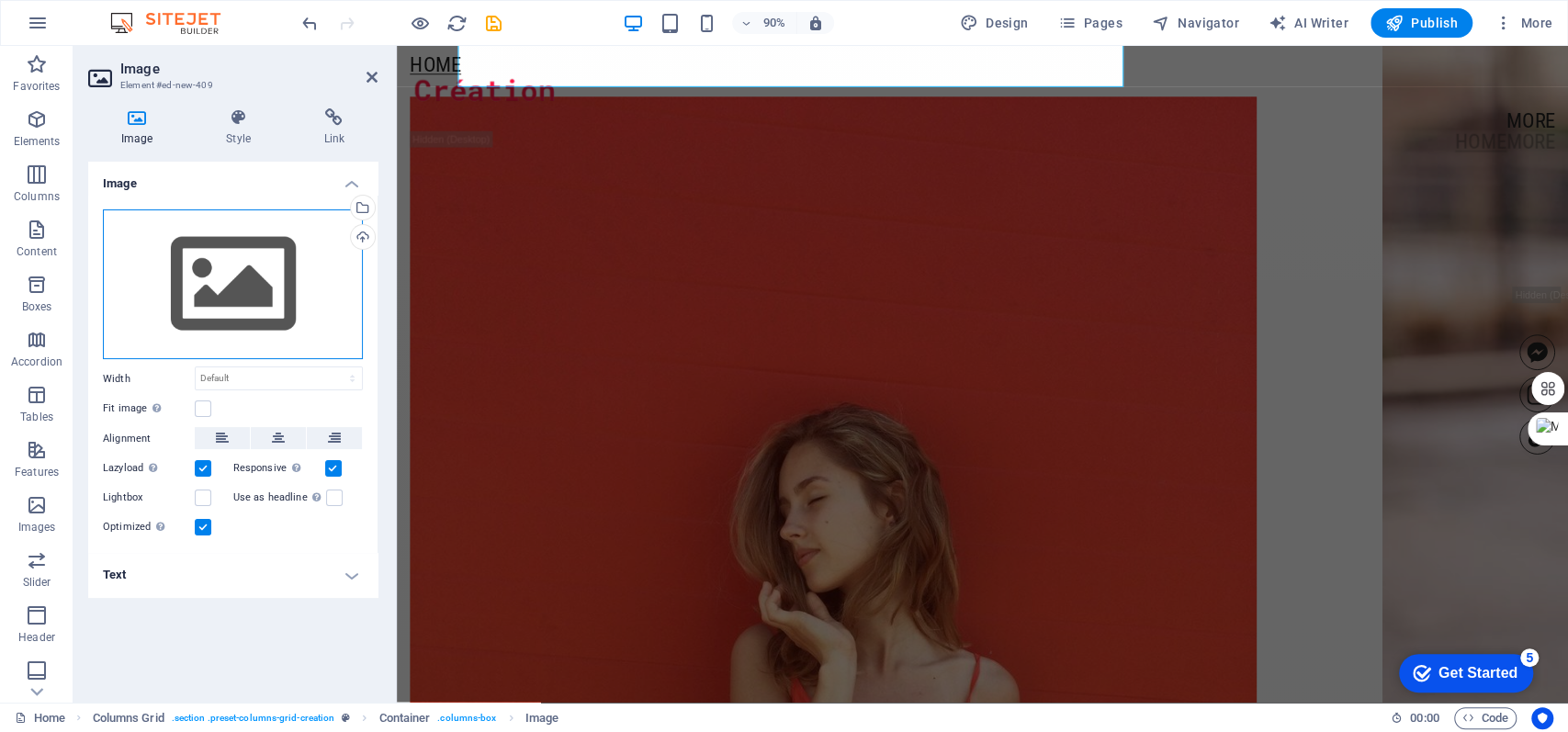
click at [235, 292] on div "Drag files here, click to choose files or select files from Files or our free s…" at bounding box center [232, 284] width 260 height 151
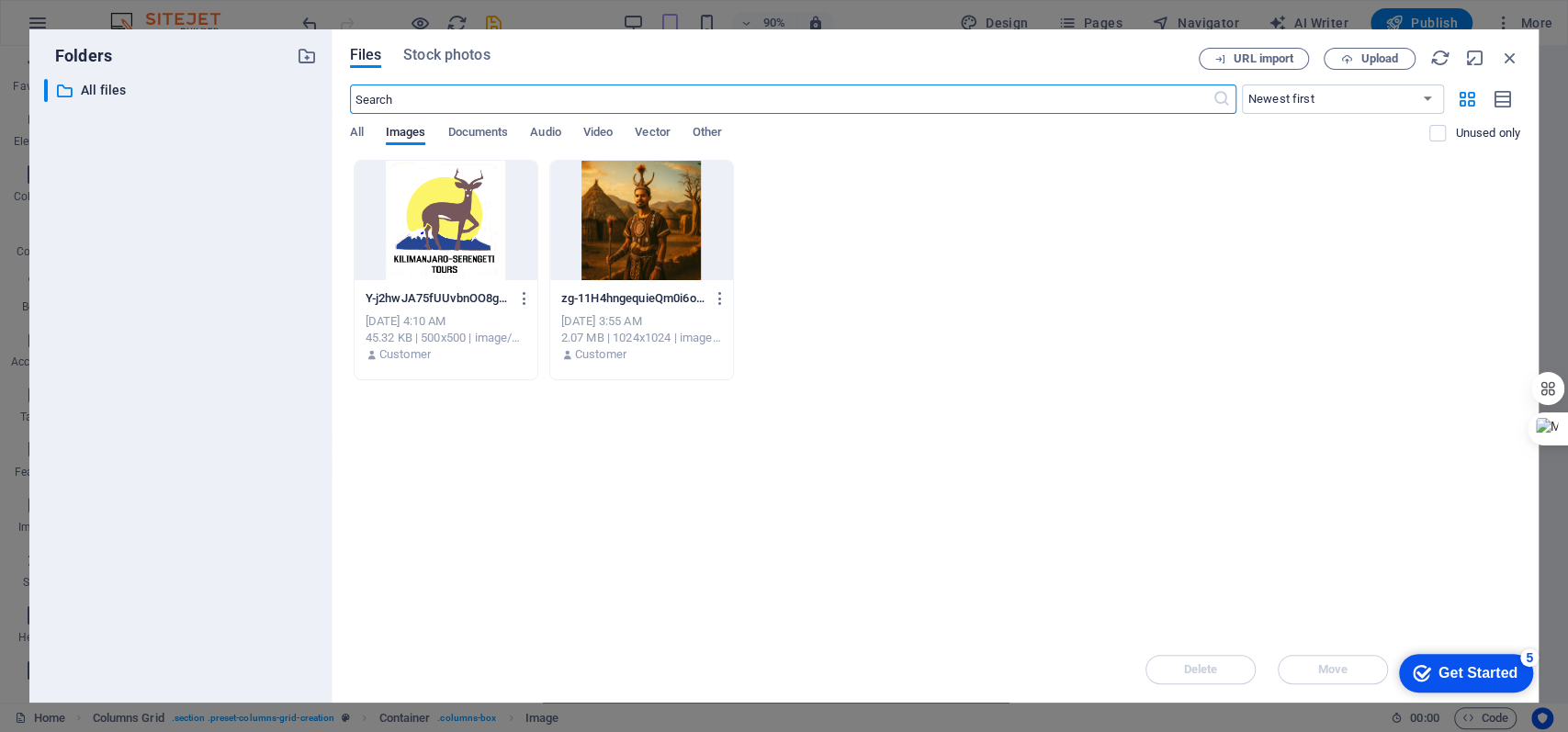
scroll to position [1553, 0]
click at [1174, 549] on div "VID_20240905_002424.mp4" at bounding box center [1375, 663] width 180 height 21
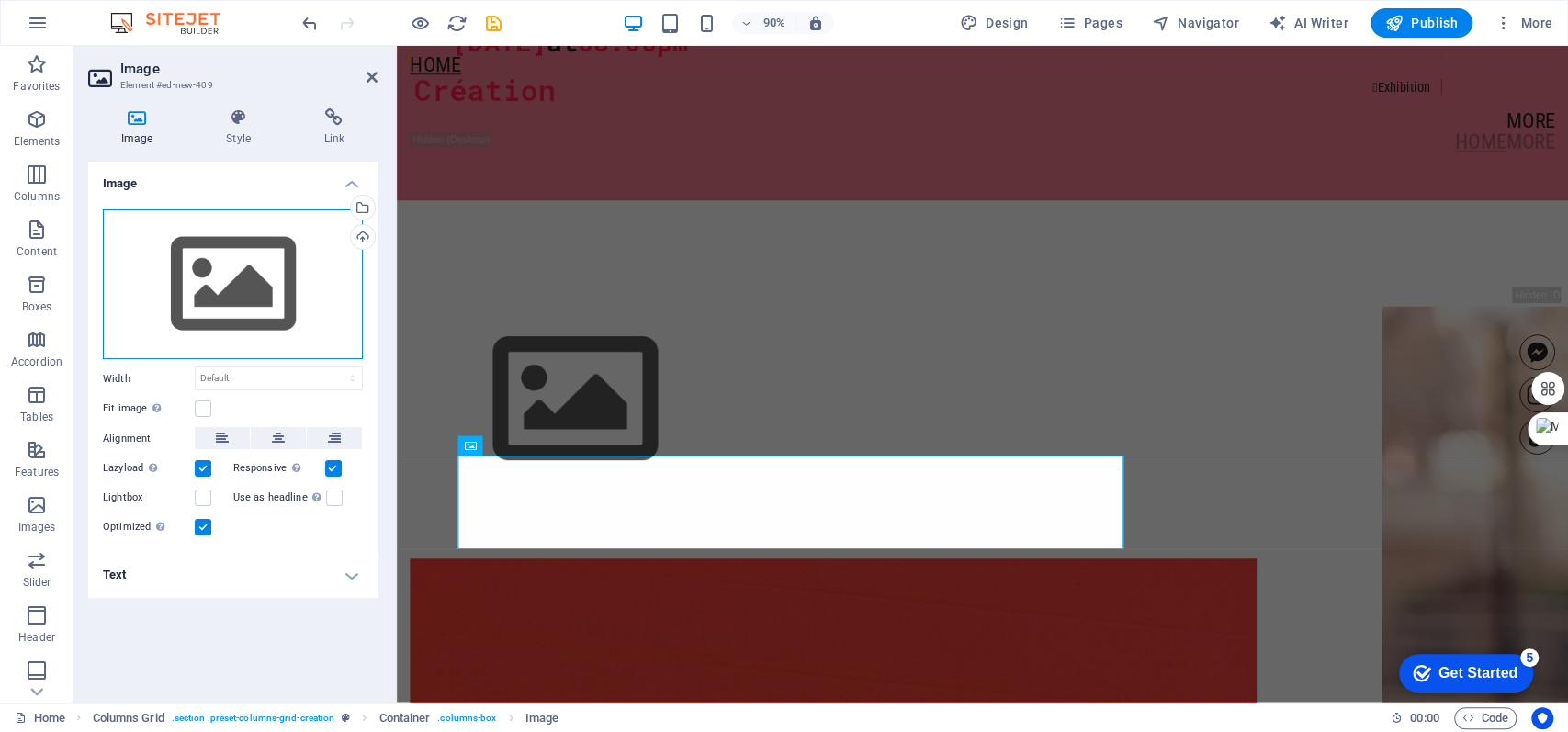
click at [256, 291] on div "Drag files here, click to choose files or select files from Files or our free s…" at bounding box center [232, 284] width 260 height 151
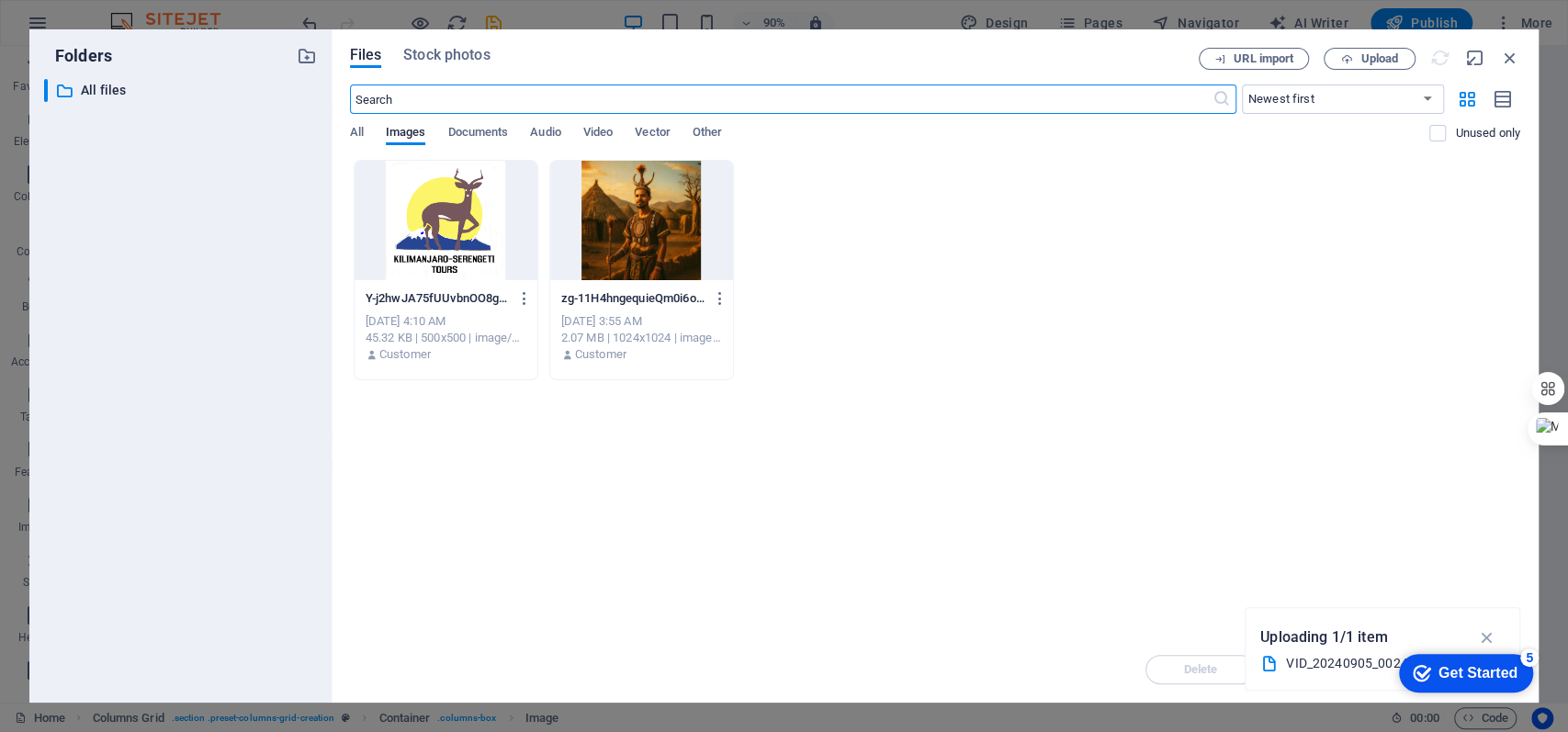
scroll to position [1395, 0]
click at [1174, 57] on span "Upload" at bounding box center [1379, 59] width 38 height 11
click at [1008, 339] on div "Y-j2hwJA75fUUvbnOO8gyyNQ.png Y-j2hwJA75fUUvbnOO8gyyNQ.png [DATE] 4:10 AM 45.32 …" at bounding box center [935, 271] width 1170 height 221
click at [1174, 549] on icon "button" at bounding box center [1486, 615] width 21 height 20
click at [1094, 456] on div "Drop files here to upload them instantly Y-j2hwJA75fUUvbnOO8gyyNQ.png Y-j2hwJA7…" at bounding box center [935, 398] width 1170 height 477
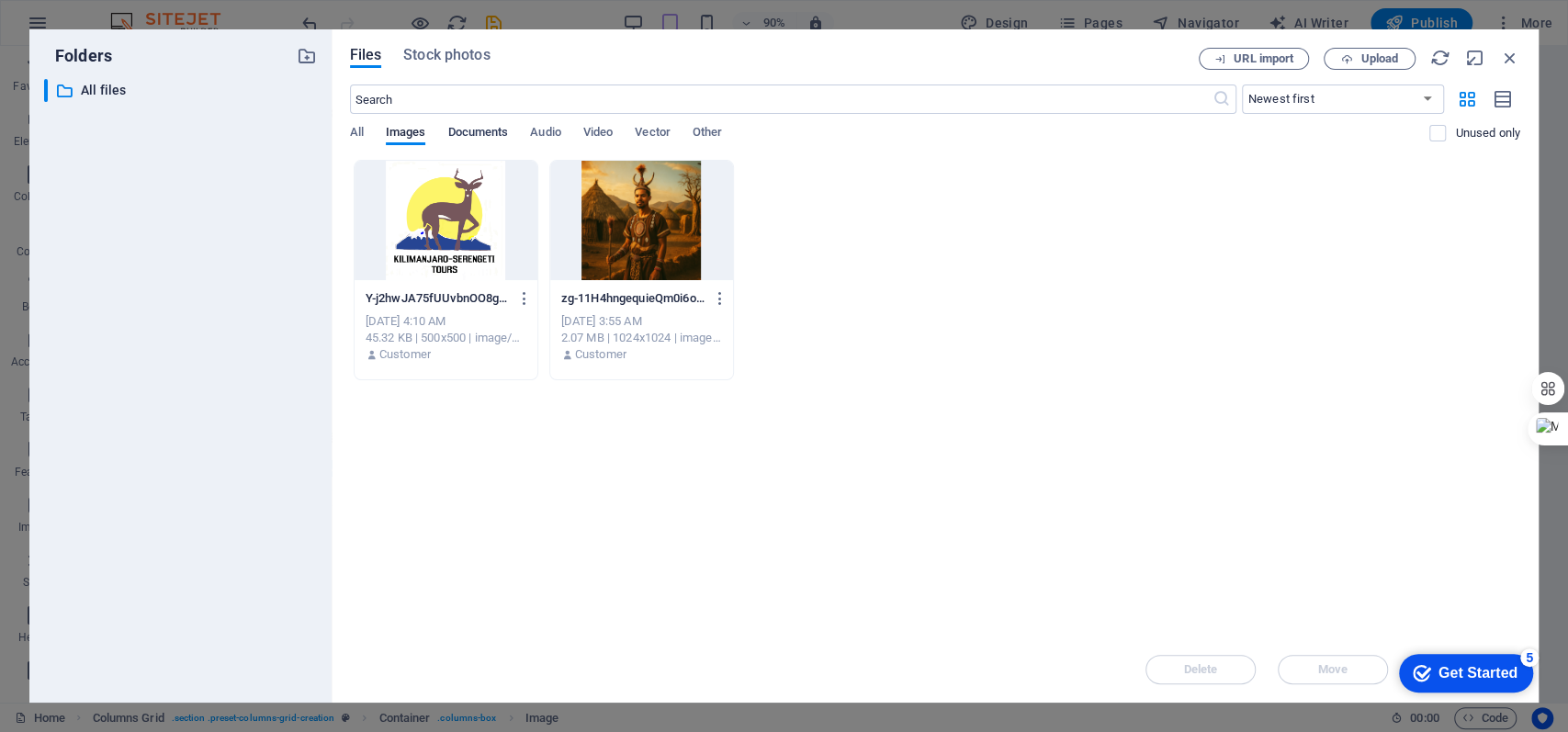
click at [472, 132] on span "Documents" at bounding box center [477, 134] width 60 height 26
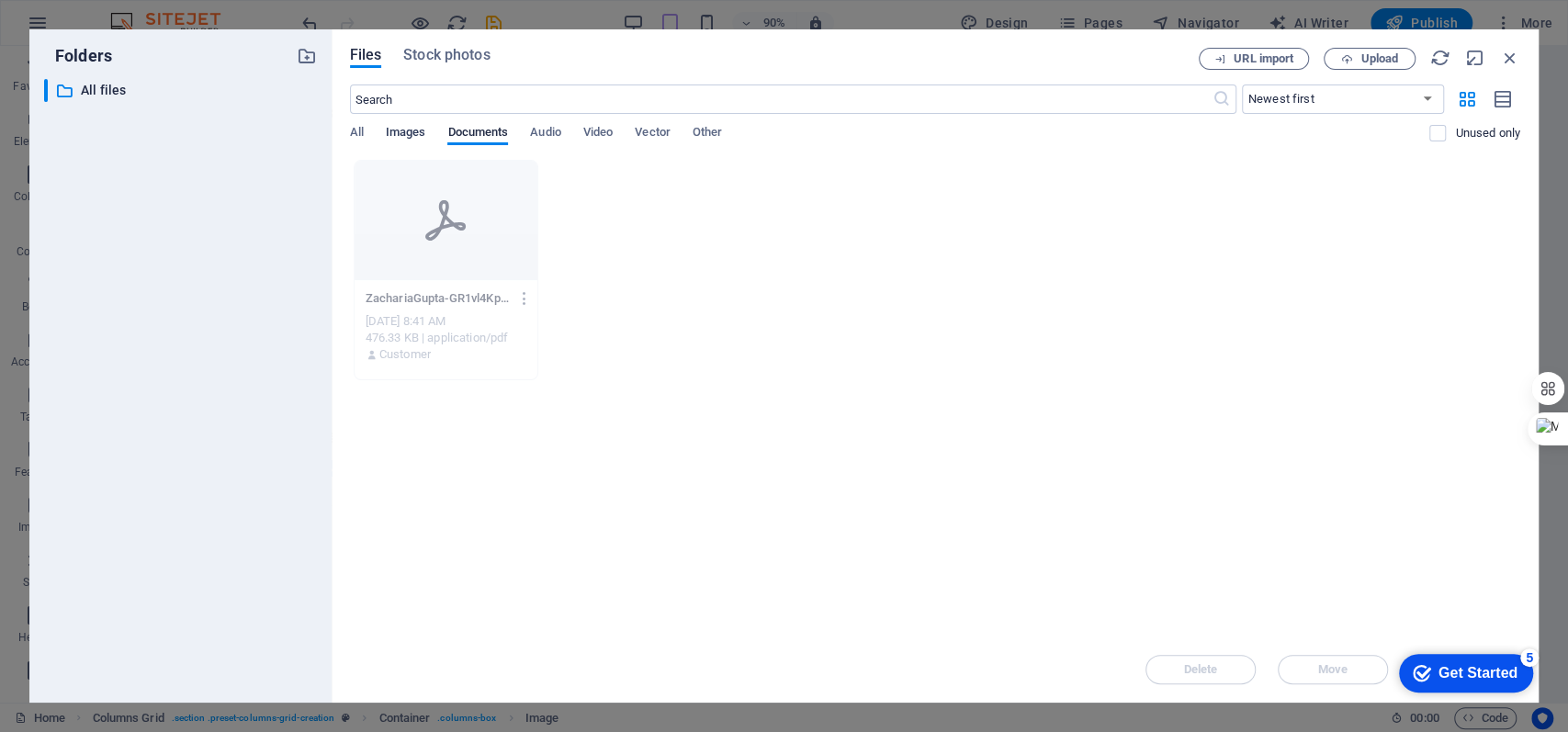
click at [411, 125] on span "Images" at bounding box center [407, 134] width 41 height 26
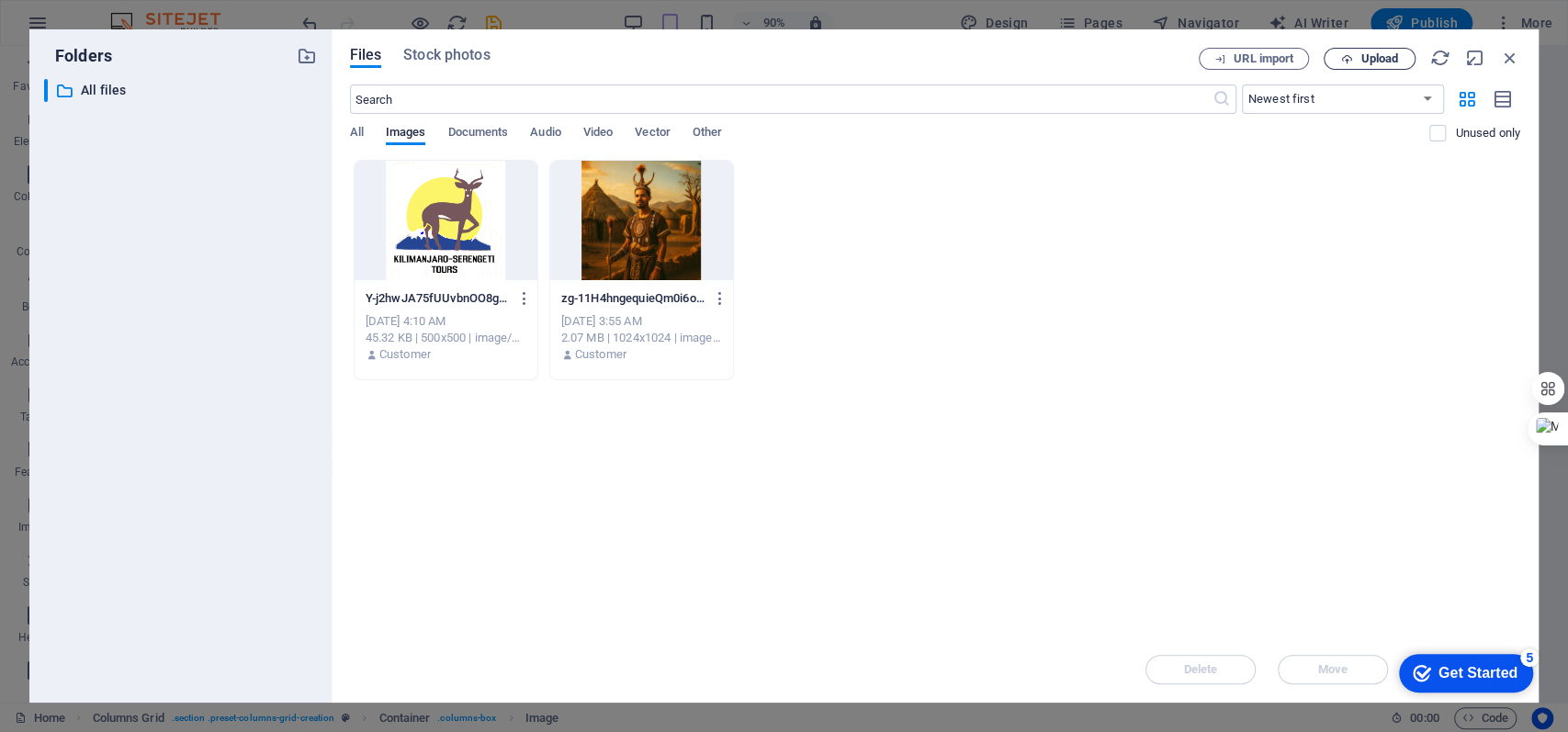
click at [1174, 59] on span "Upload" at bounding box center [1369, 59] width 75 height 12
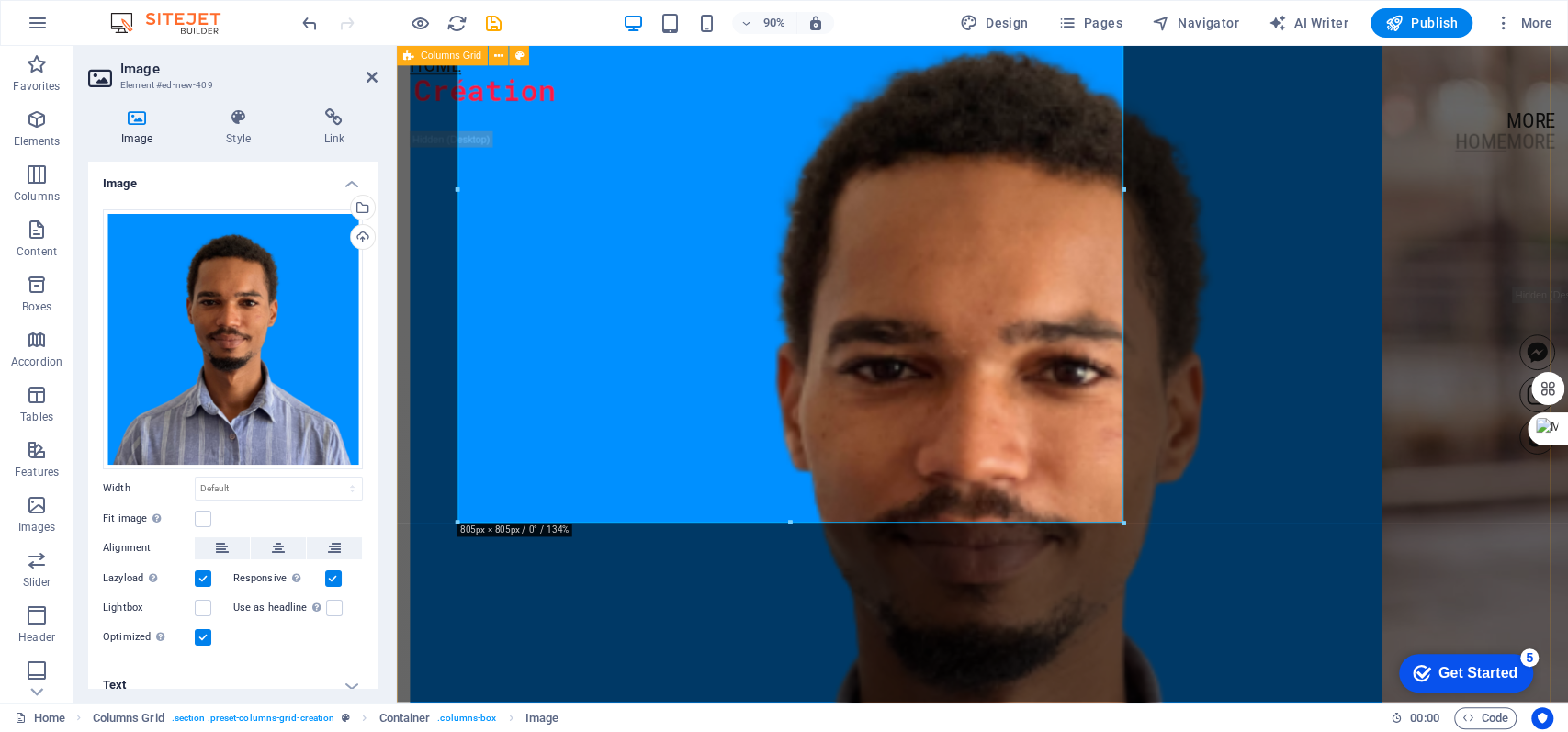
scroll to position [1921, 0]
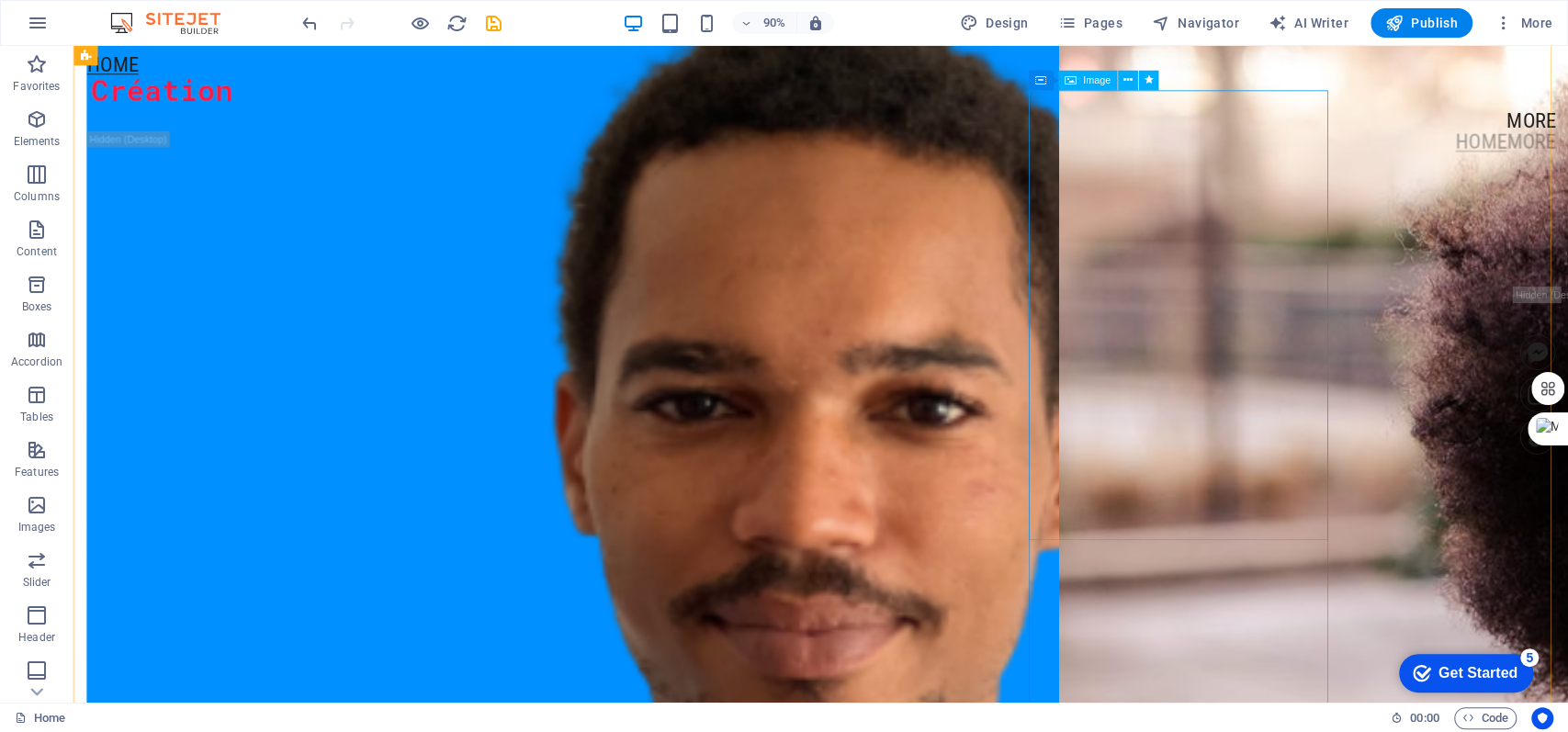
scroll to position [2082, 0]
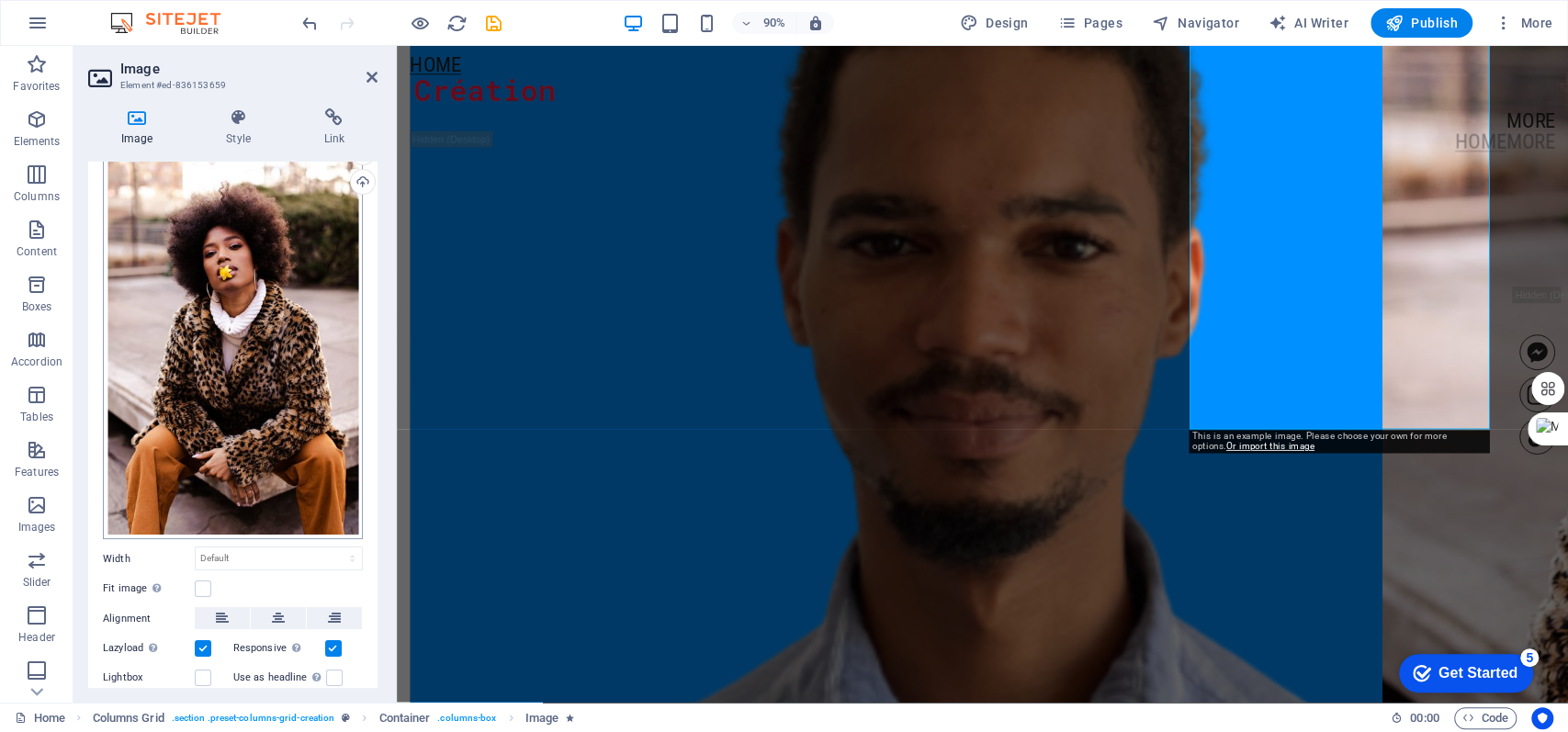
scroll to position [0, 0]
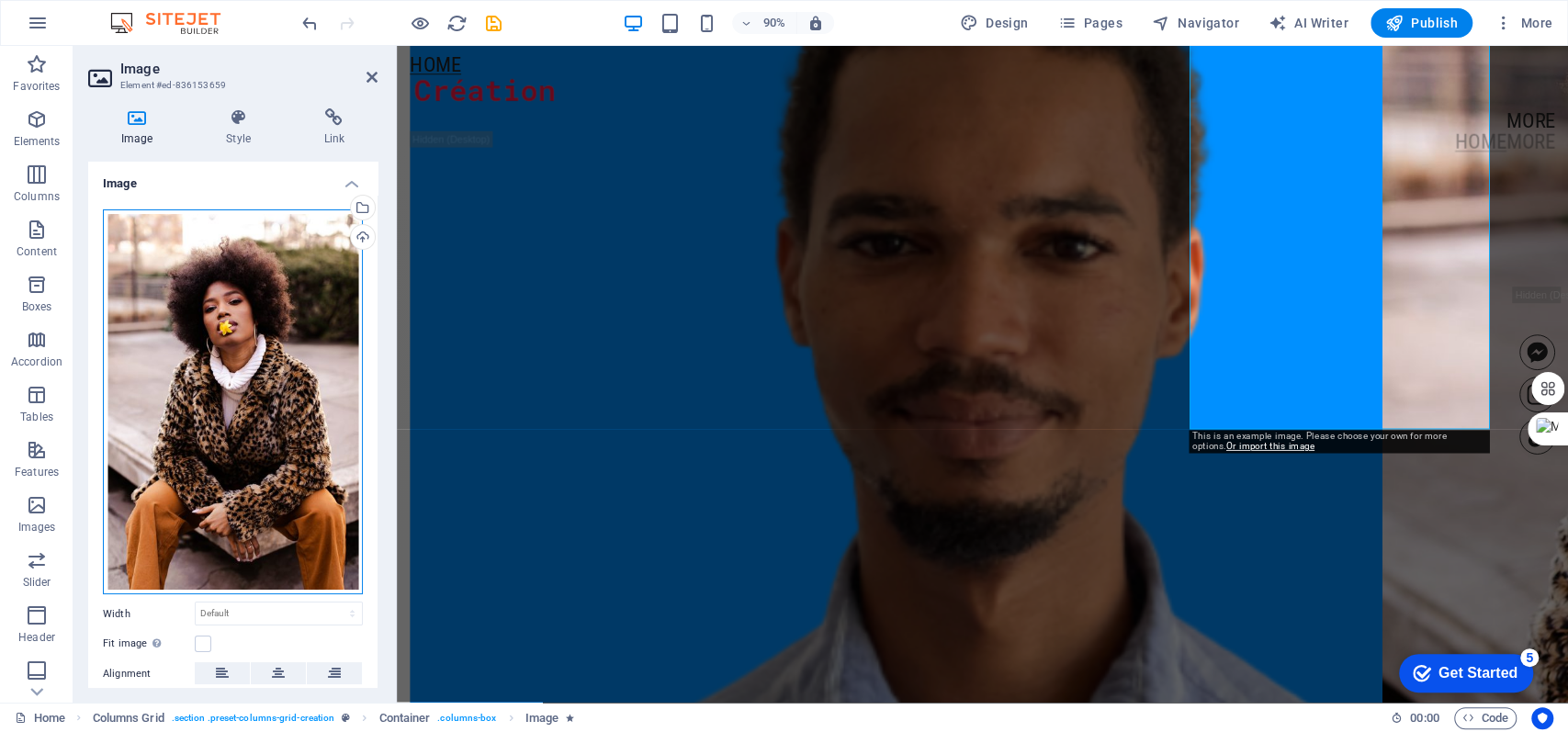
click at [250, 361] on div "Drag files here, click to choose files or select files from Files or our free s…" at bounding box center [232, 402] width 260 height 386
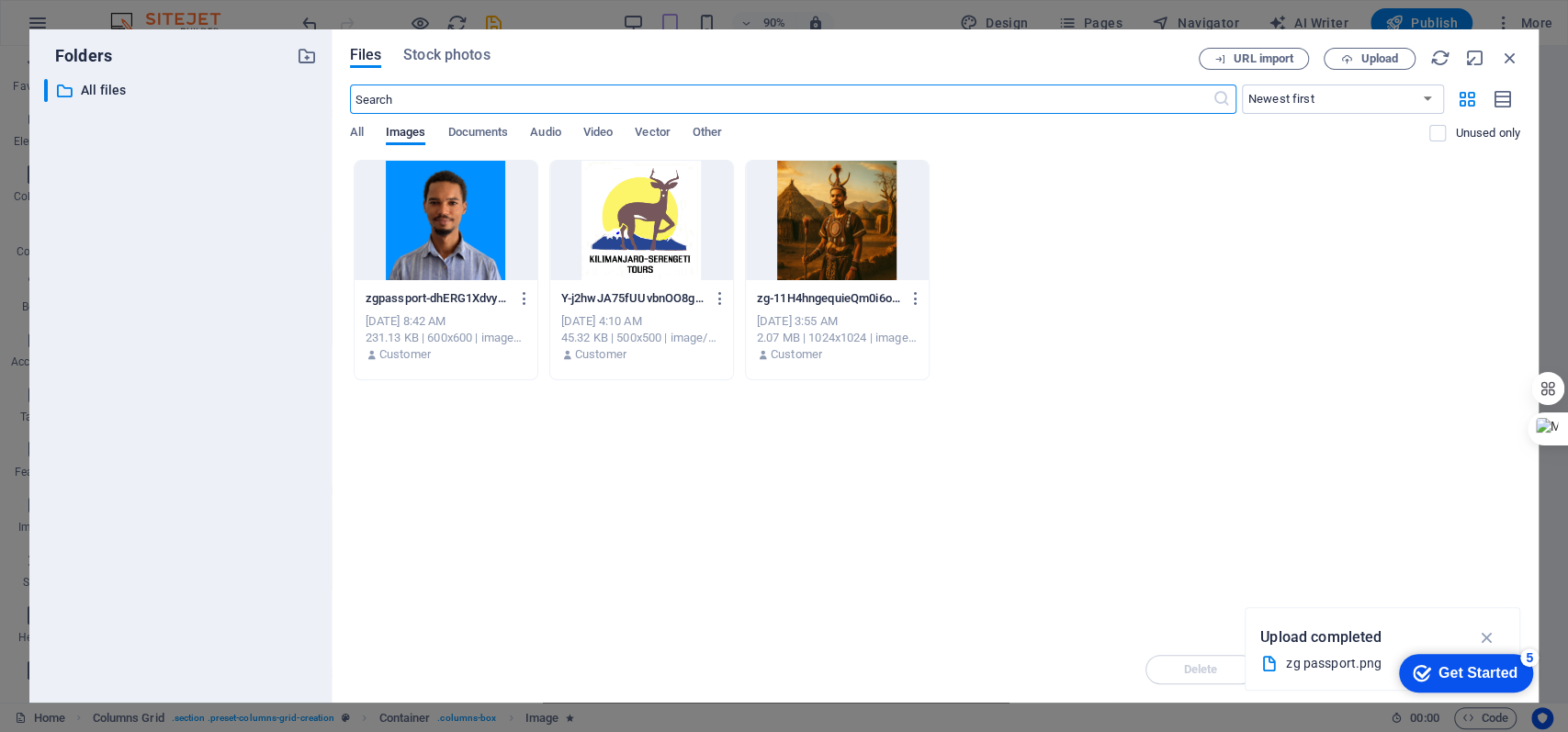
click at [1174, 44] on div "Files Stock photos URL import Upload ​ Newest first Oldest first Name (A-Z) Nam…" at bounding box center [935, 366] width 1207 height 674
click at [1174, 60] on span "Upload" at bounding box center [1379, 59] width 38 height 11
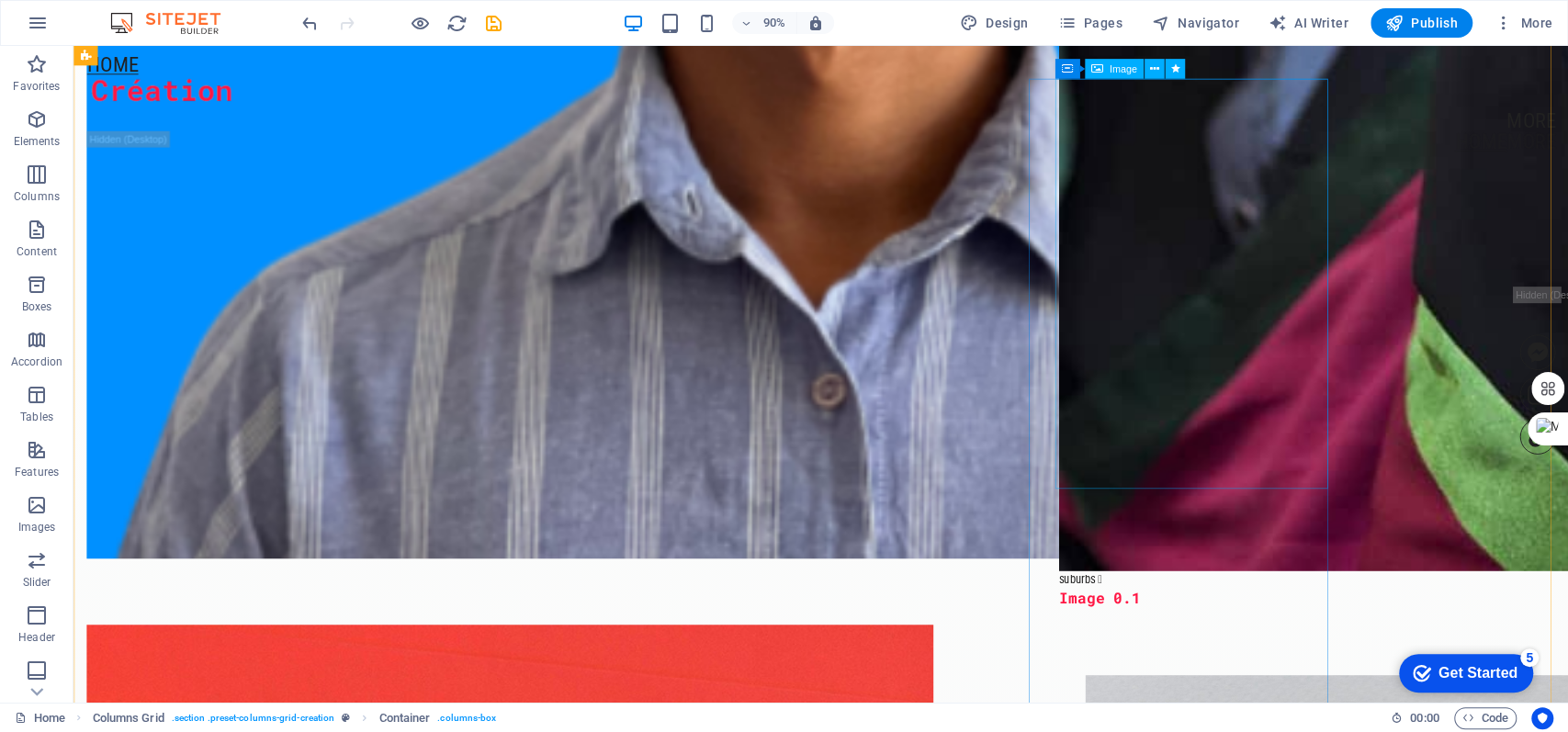
scroll to position [2940, 0]
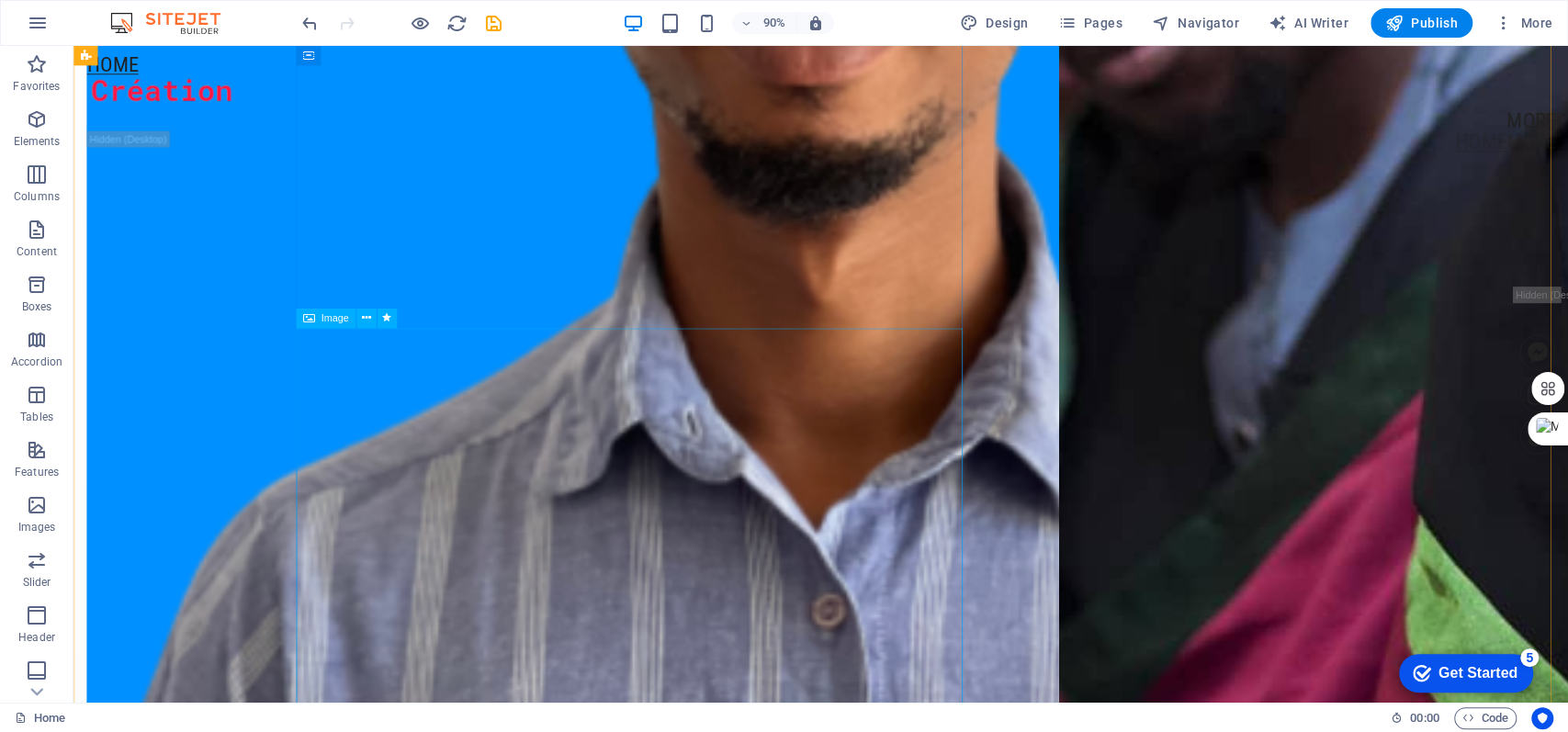
scroll to position [2695, 0]
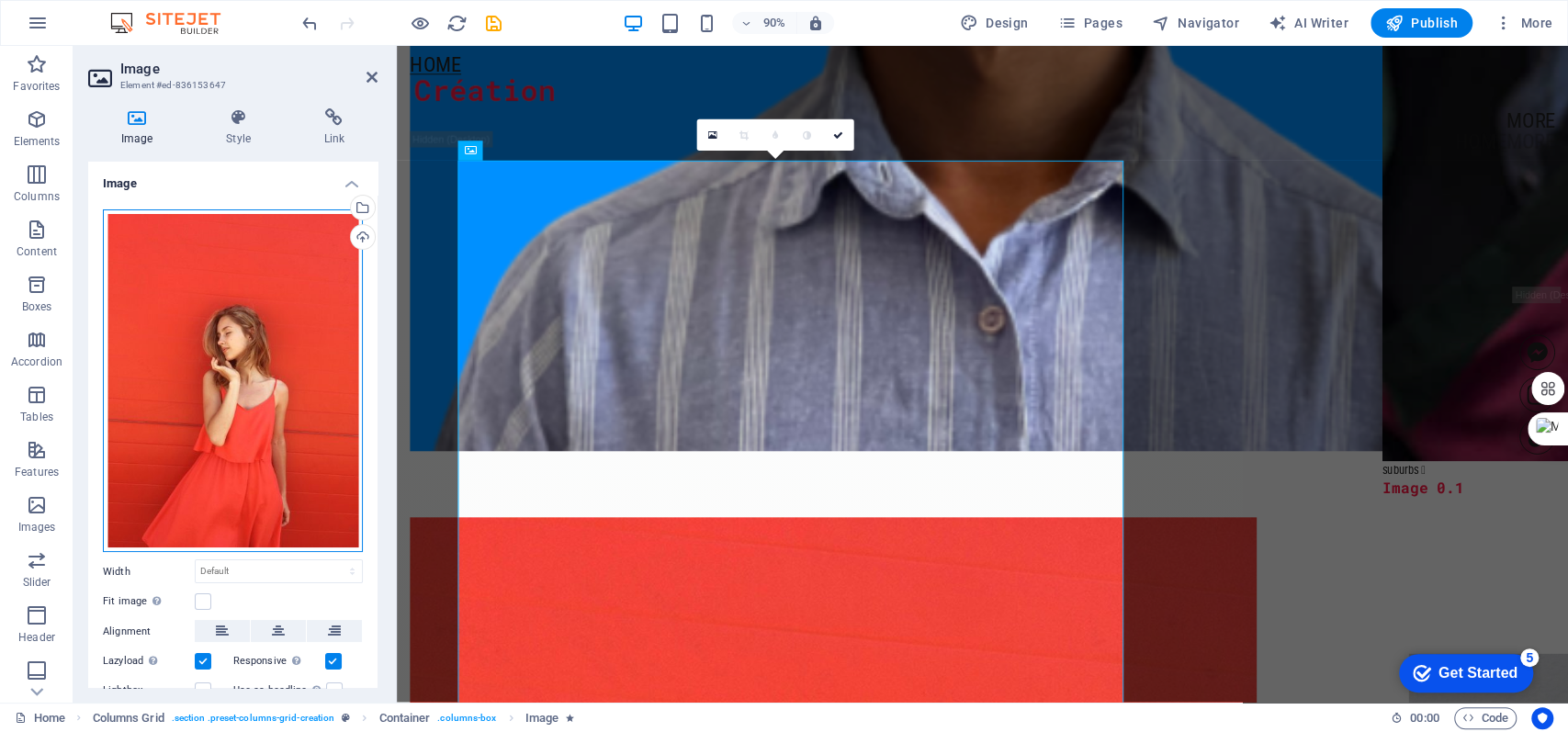
click at [183, 322] on div "Drag files here, click to choose files or select files from Files or our free s…" at bounding box center [232, 381] width 260 height 344
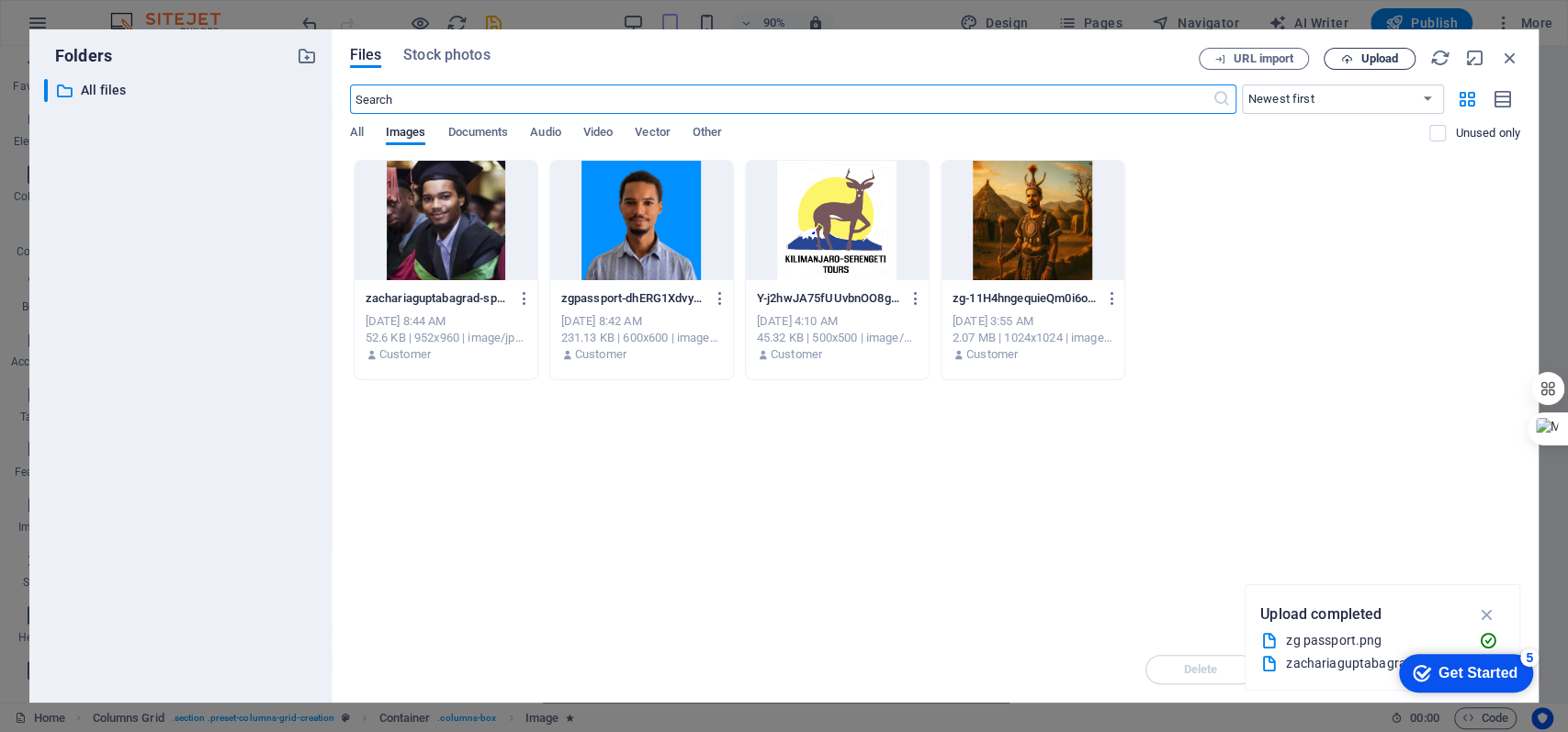
click at [1174, 63] on span "Upload" at bounding box center [1379, 59] width 38 height 11
click at [1174, 65] on button "Upload" at bounding box center [1369, 59] width 92 height 22
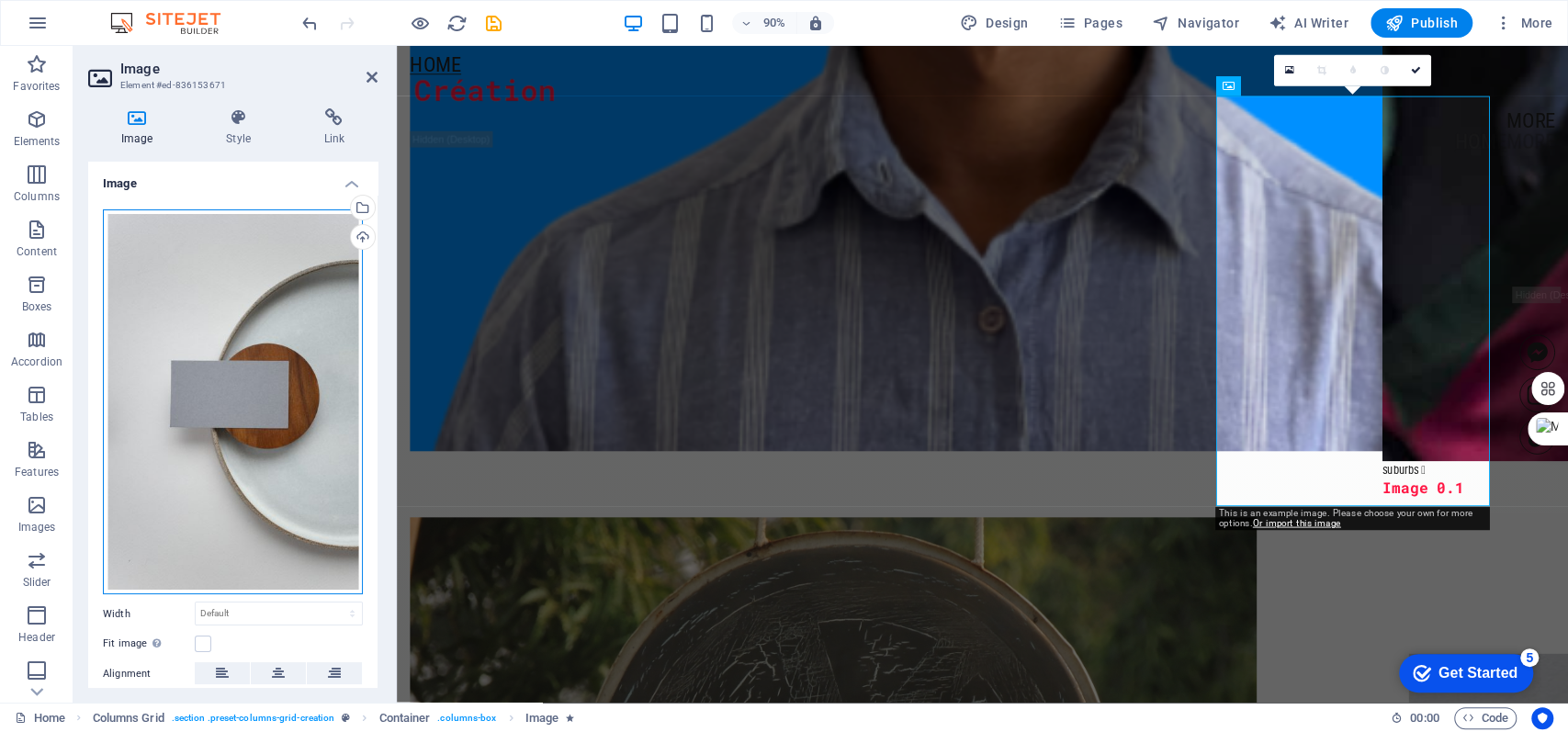
click at [182, 235] on div "Drag files here, click to choose files or select files from Files or our free s…" at bounding box center [232, 402] width 260 height 386
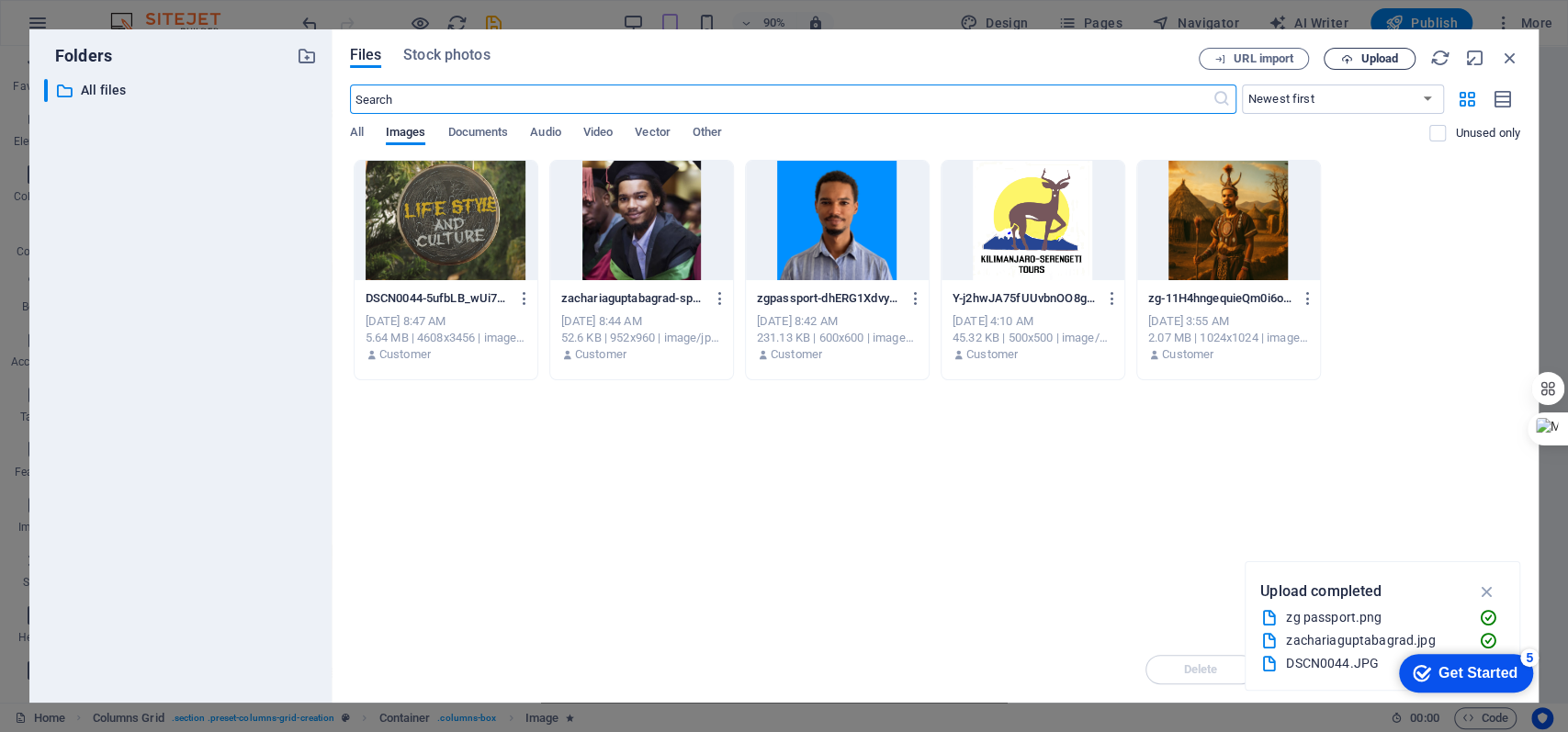
click at [1174, 56] on span "Upload" at bounding box center [1379, 59] width 38 height 11
drag, startPoint x: 909, startPoint y: 65, endPoint x: 856, endPoint y: 203, distance: 147.8
click at [856, 203] on div "Files Stock photos URL import Upload ​ Newest first Oldest first Name (A-Z) Nam…" at bounding box center [935, 366] width 1170 height 637
click at [826, 549] on div "Drop files here to upload them instantly DSCN0044-5ufbLB_wUi7sn56j4INDcw.JPG DS…" at bounding box center [935, 398] width 1170 height 477
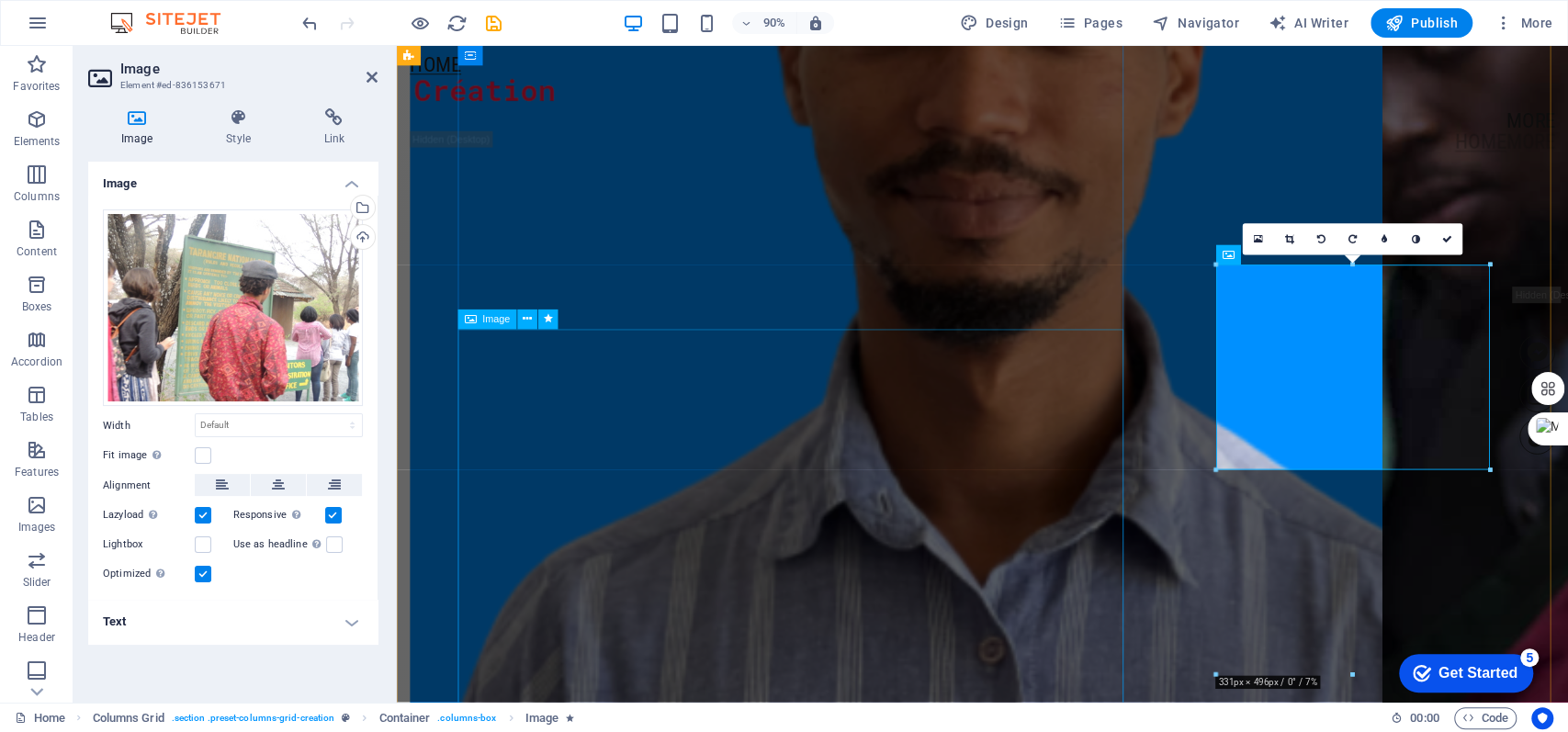
scroll to position [2573, 0]
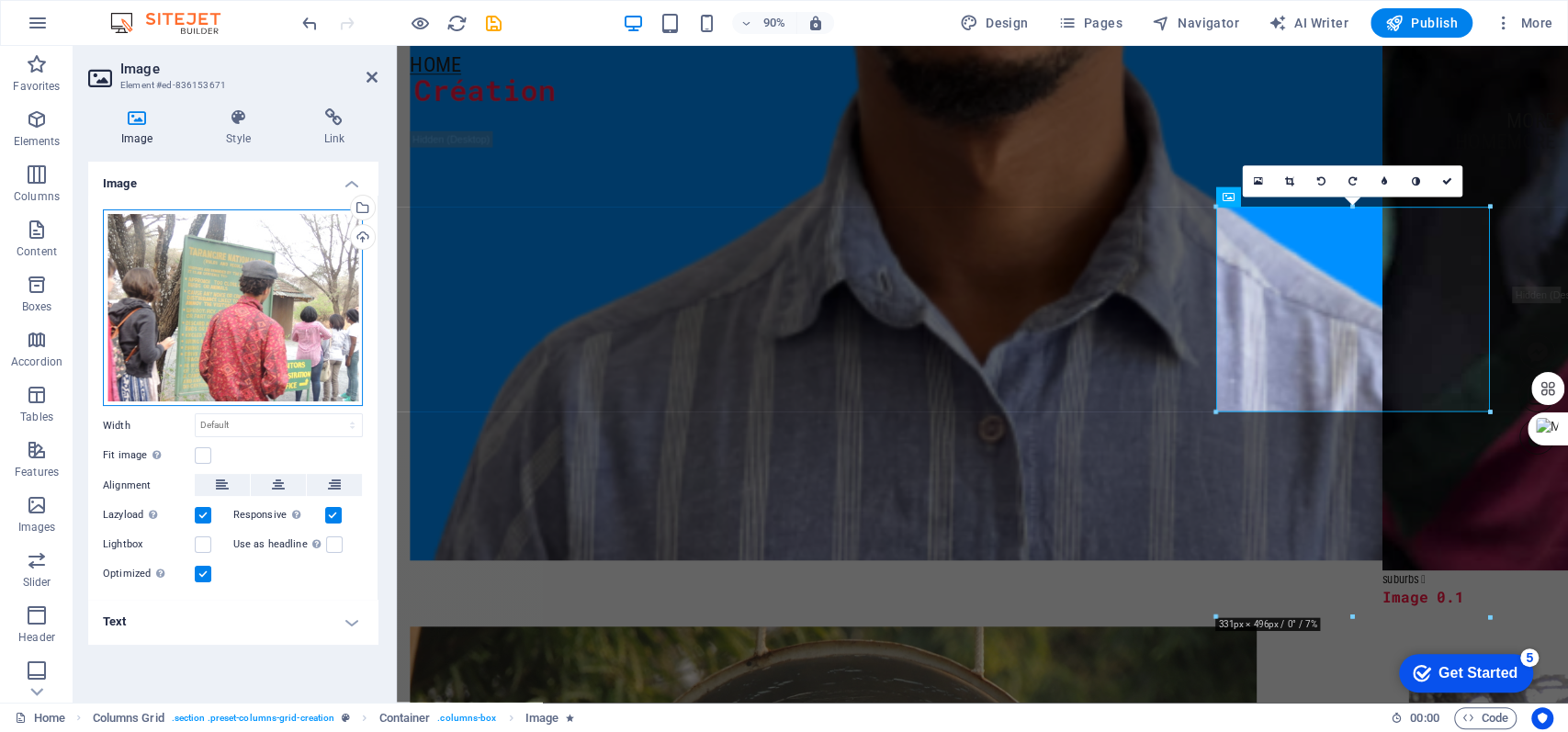
click at [199, 262] on div "Drag files here, click to choose files or select files from Files or our free s…" at bounding box center [232, 308] width 260 height 197
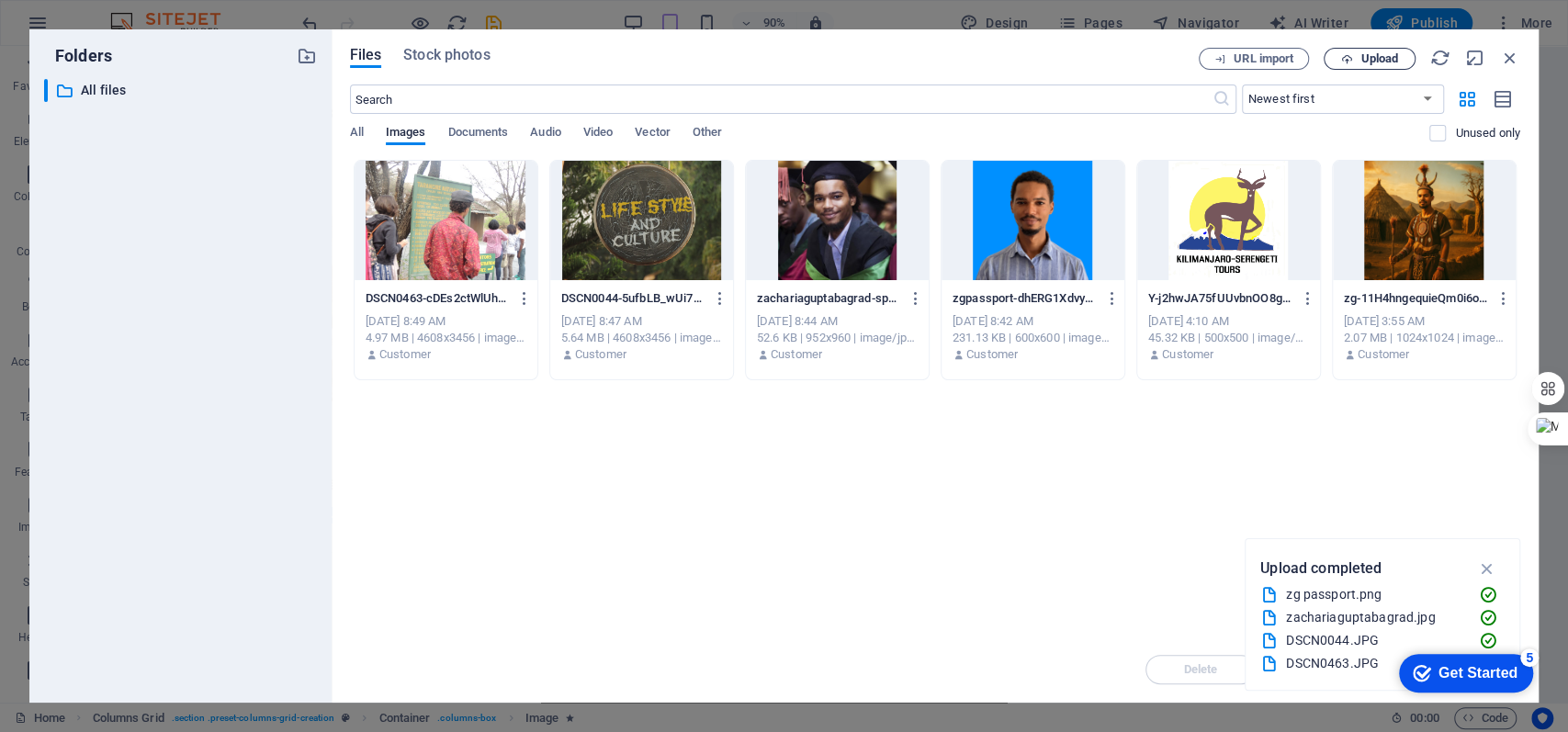
click at [1174, 61] on span "Upload" at bounding box center [1379, 59] width 38 height 11
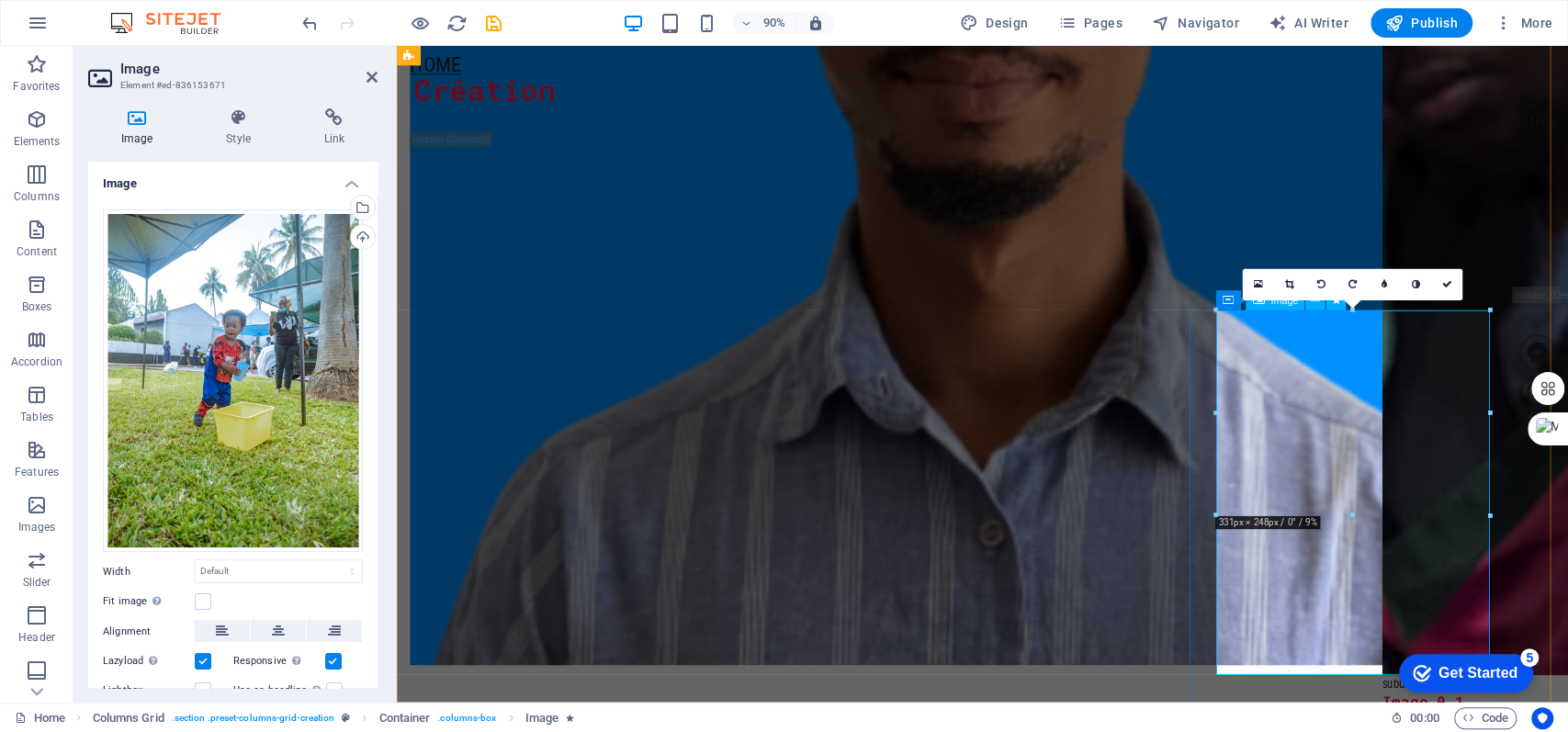
scroll to position [2581, 0]
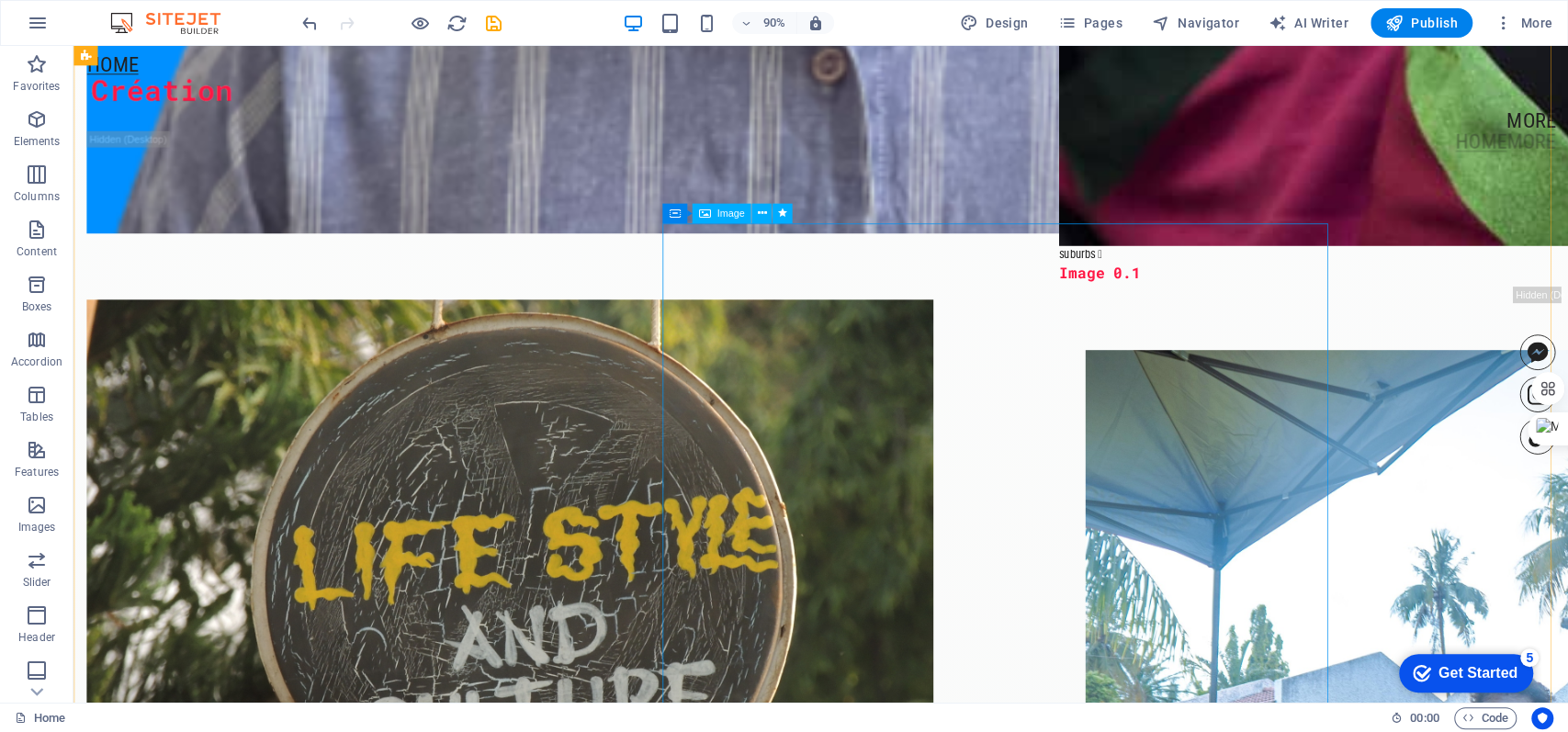
scroll to position [3438, 0]
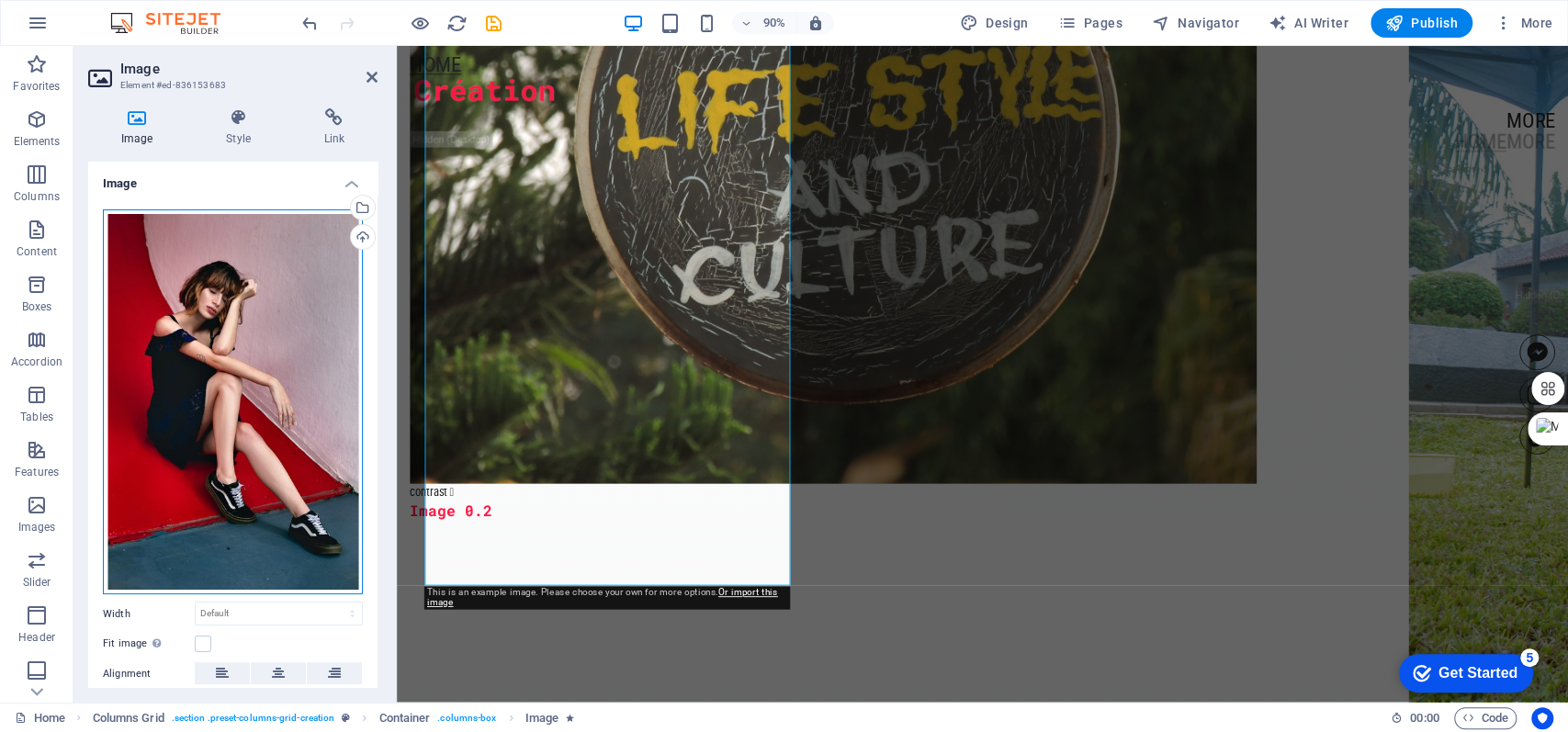
click at [232, 327] on div "Drag files here, click to choose files or select files from Files or our free s…" at bounding box center [232, 402] width 260 height 386
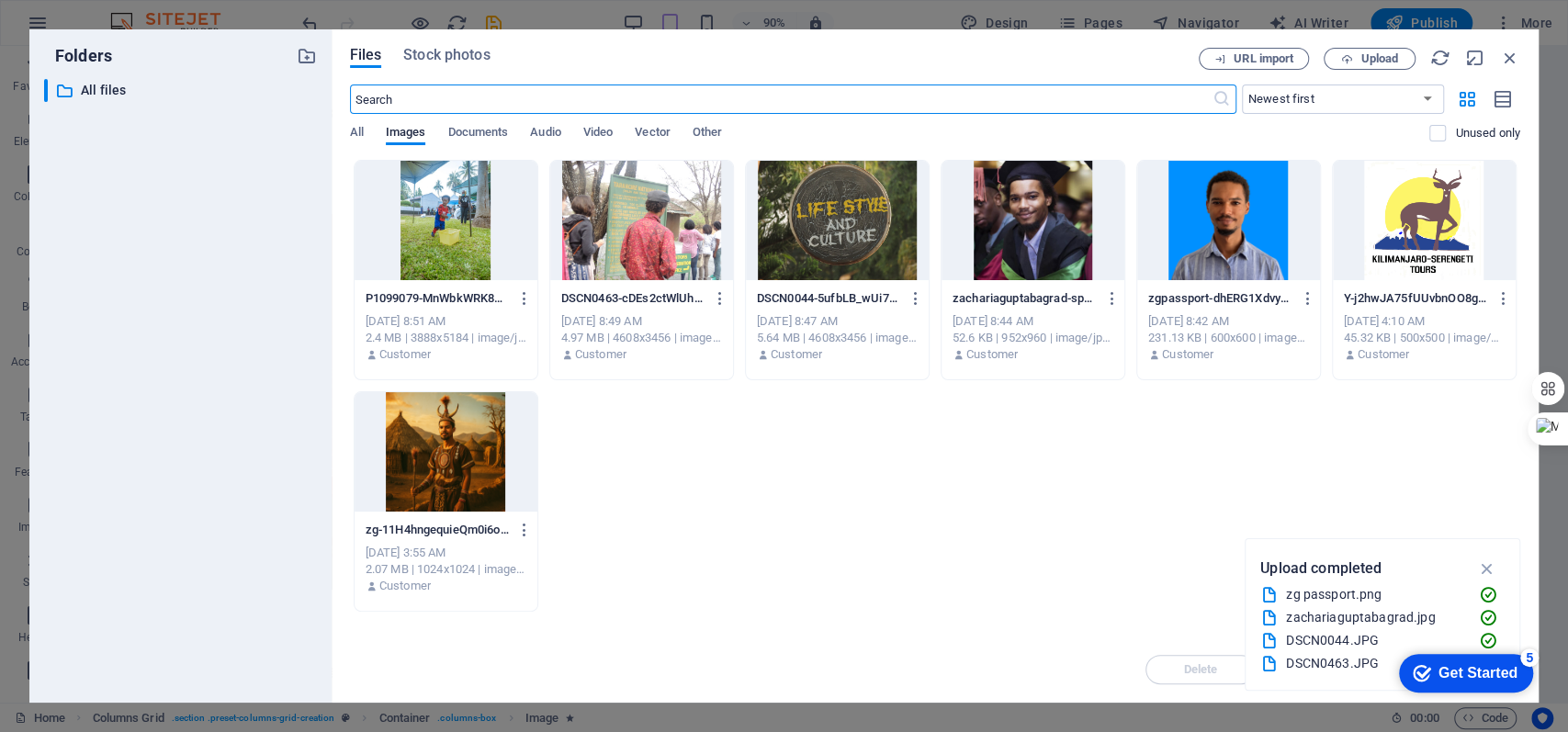
scroll to position [2653, 0]
click at [1174, 64] on span "Upload" at bounding box center [1379, 59] width 38 height 11
click at [1174, 549] on div "5" at bounding box center [1529, 658] width 19 height 19
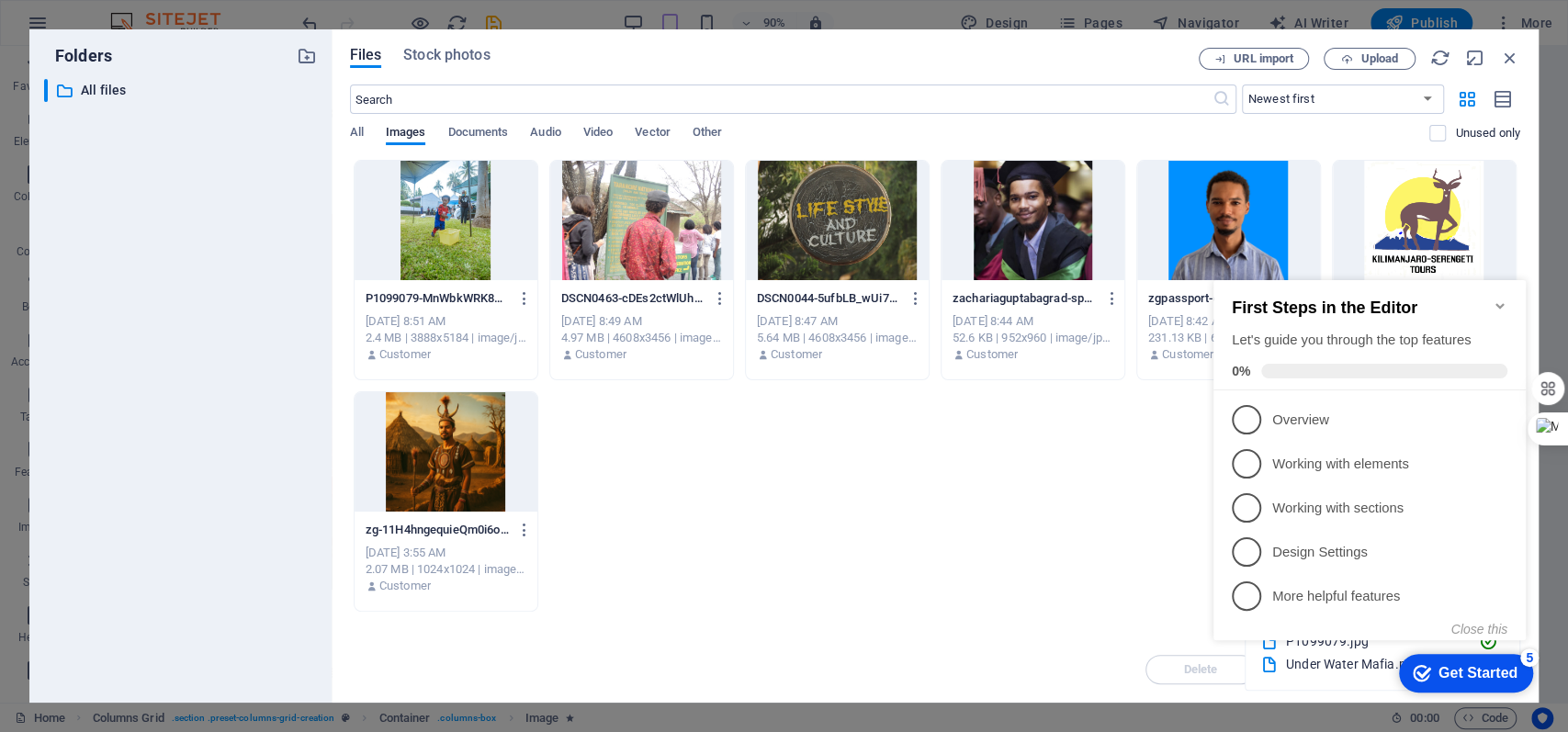
click at [1174, 331] on div "Let's guide you through the top features" at bounding box center [1370, 340] width 276 height 19
click at [1174, 303] on icon "Minimize checklist" at bounding box center [1499, 306] width 8 height 6
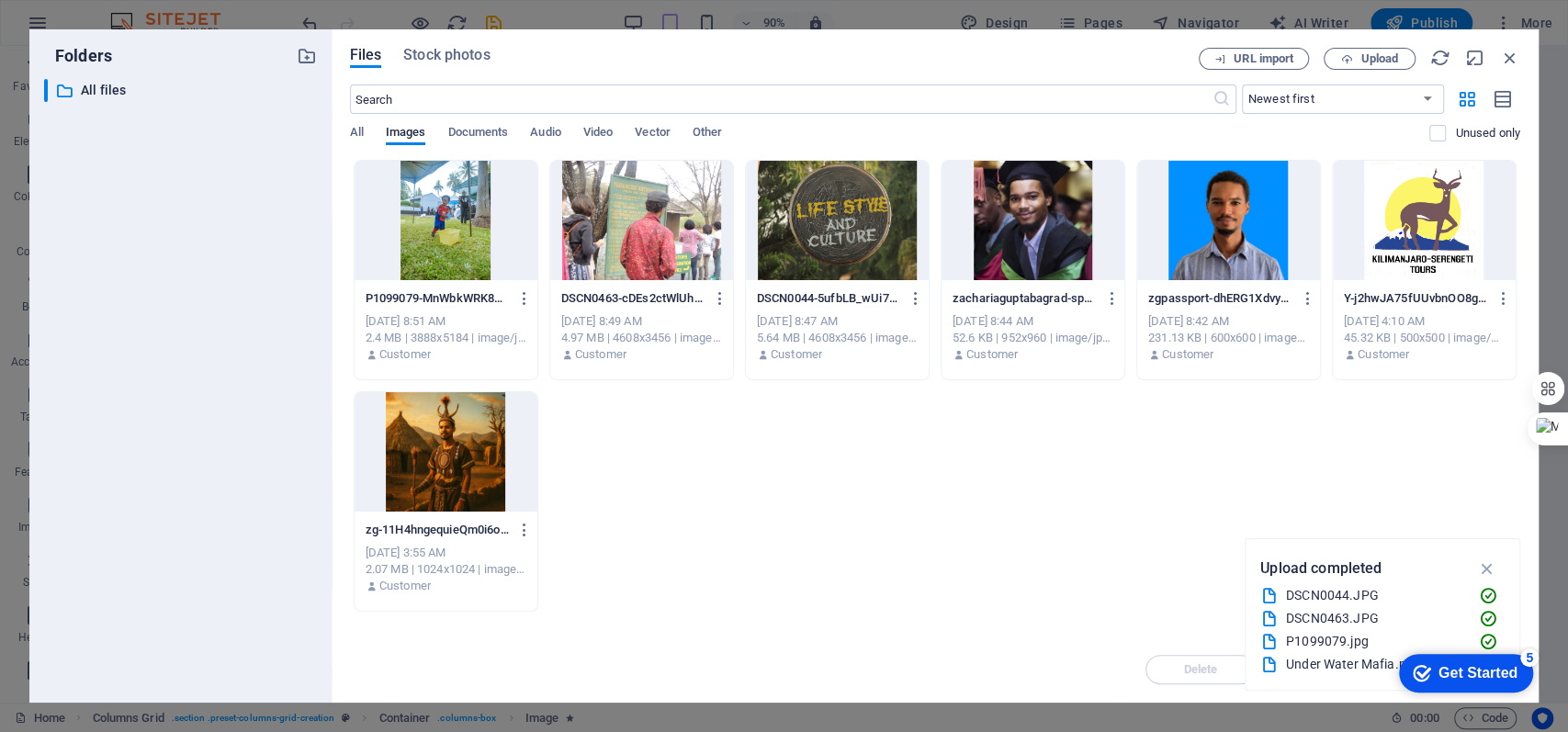
click at [1174, 549] on icon "Get Started 5 items remaining, 0% complete" at bounding box center [1422, 674] width 19 height 17
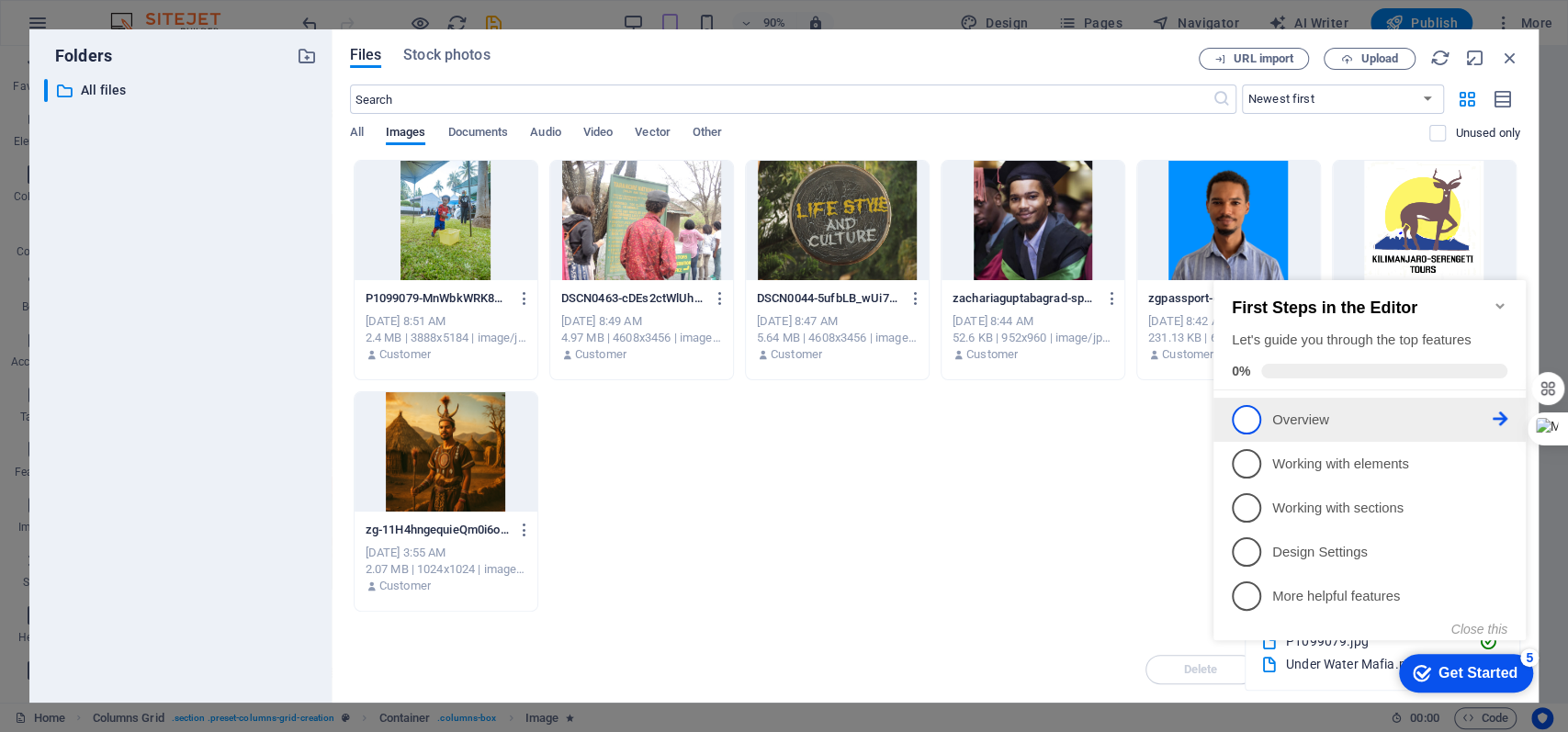
click at [1174, 427] on link "1 Overview - incomplete" at bounding box center [1370, 420] width 276 height 30
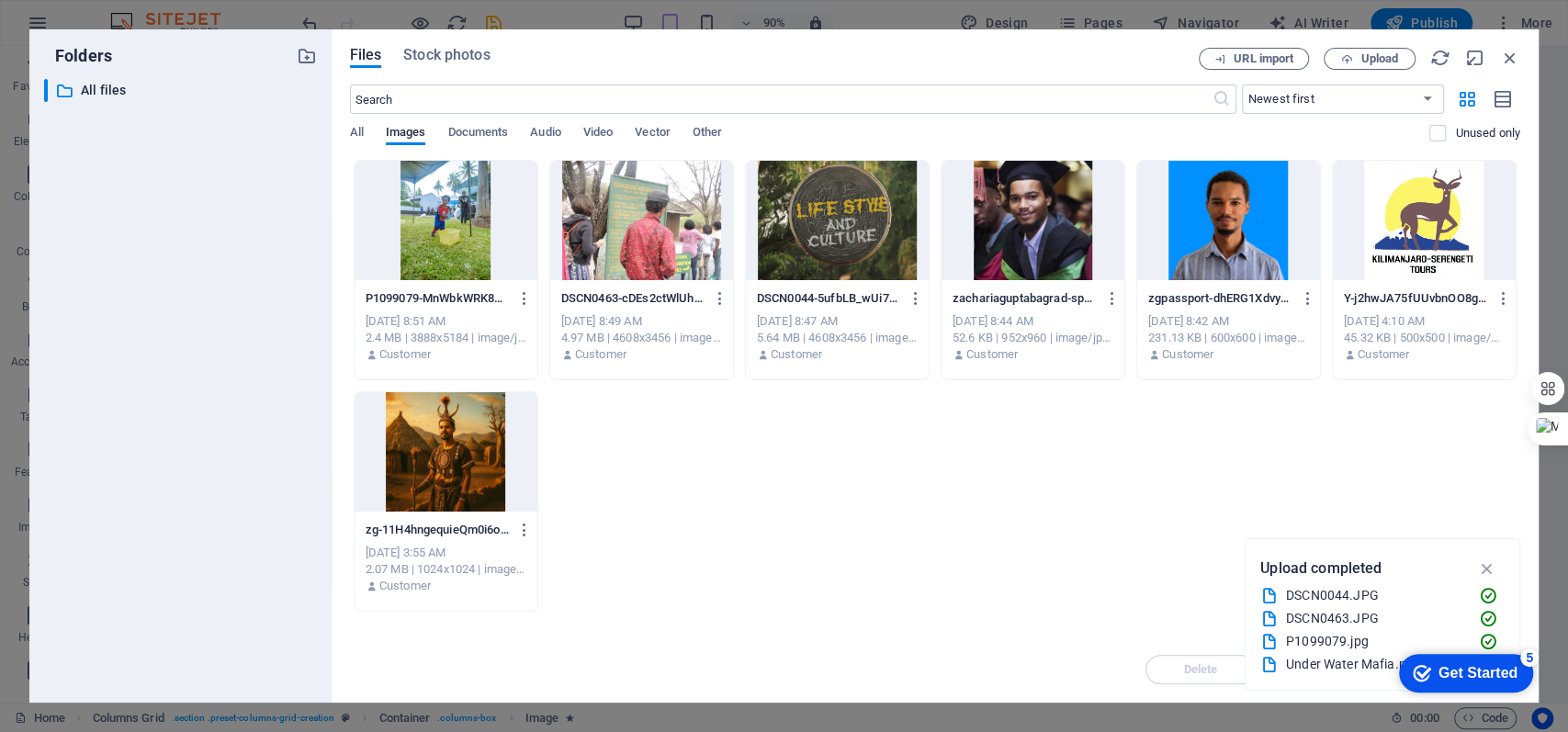
scroll to position [0, 0]
click at [1174, 549] on div "Get Started" at bounding box center [1477, 674] width 79 height 17
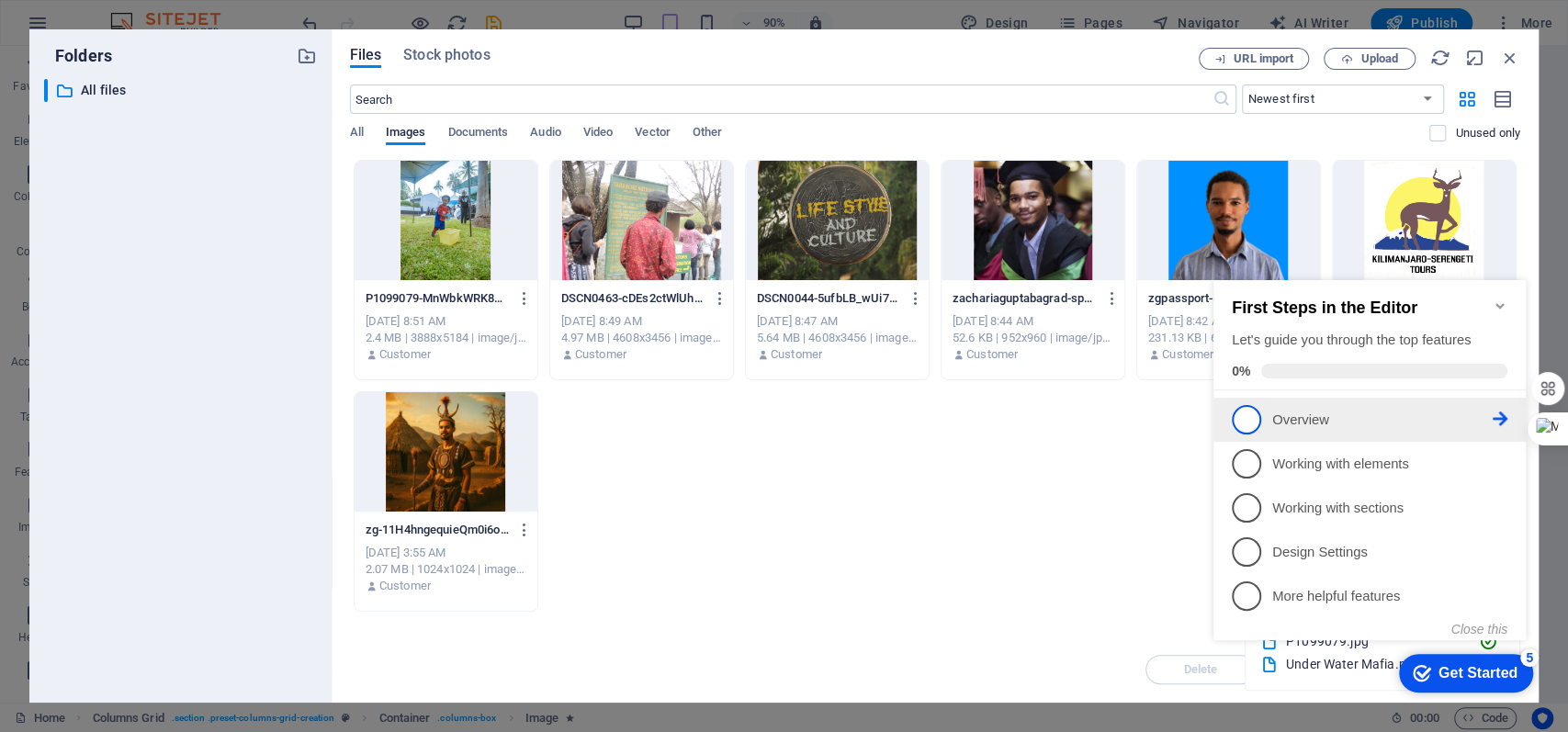
click at [1174, 417] on icon at bounding box center [1499, 419] width 15 height 15
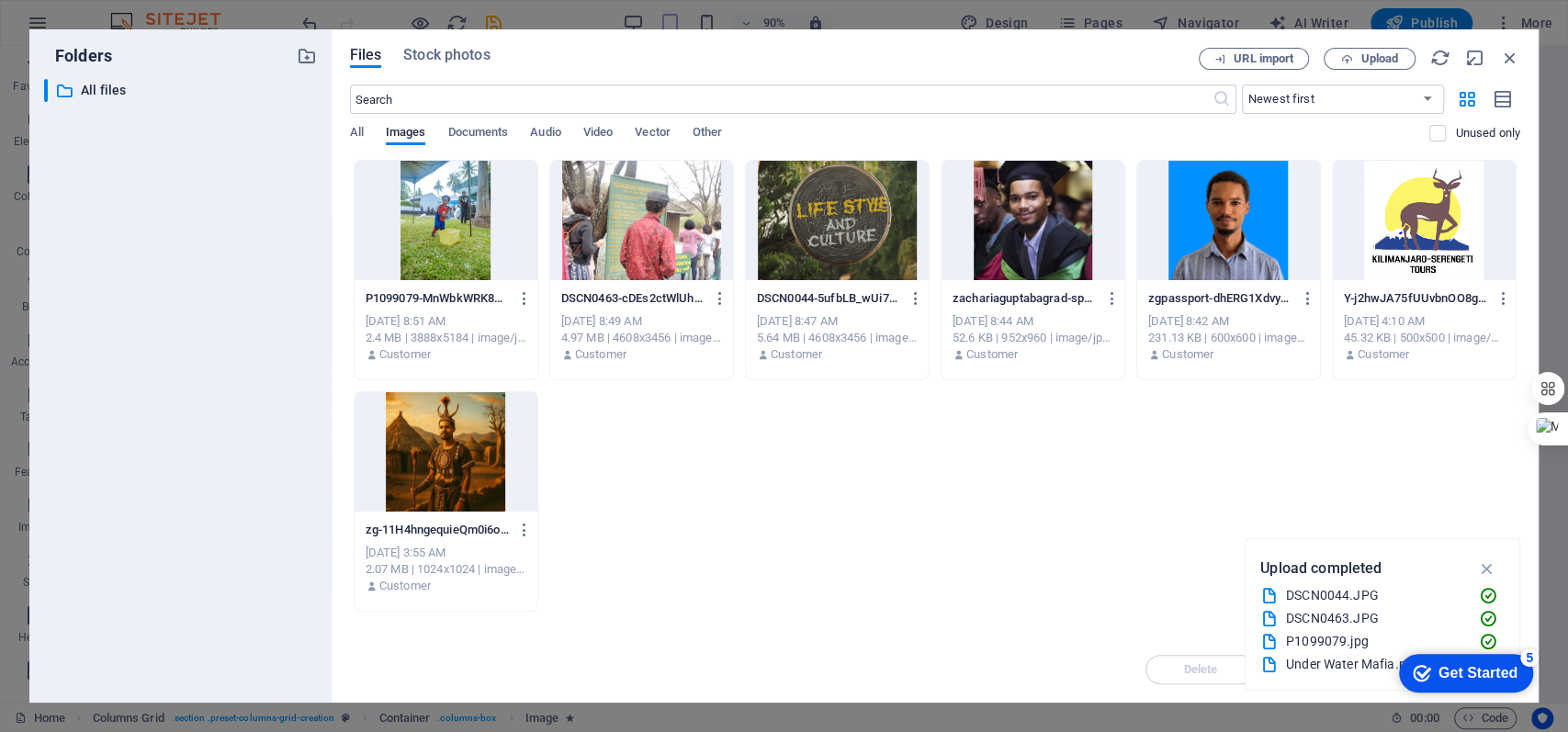
click at [1174, 549] on div "Get Started" at bounding box center [1477, 674] width 79 height 17
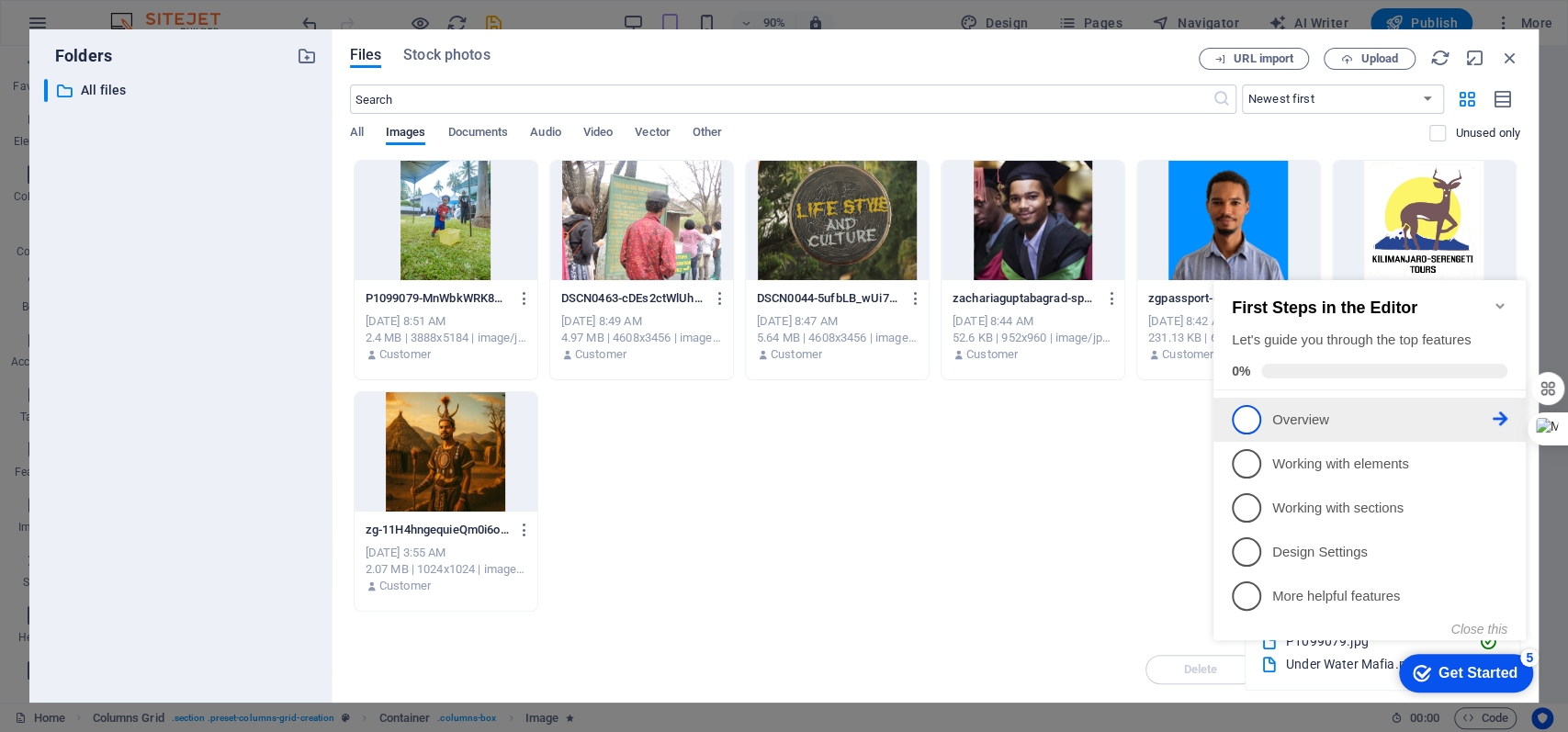
click at [1174, 410] on p "Overview - incomplete" at bounding box center [1382, 420] width 220 height 19
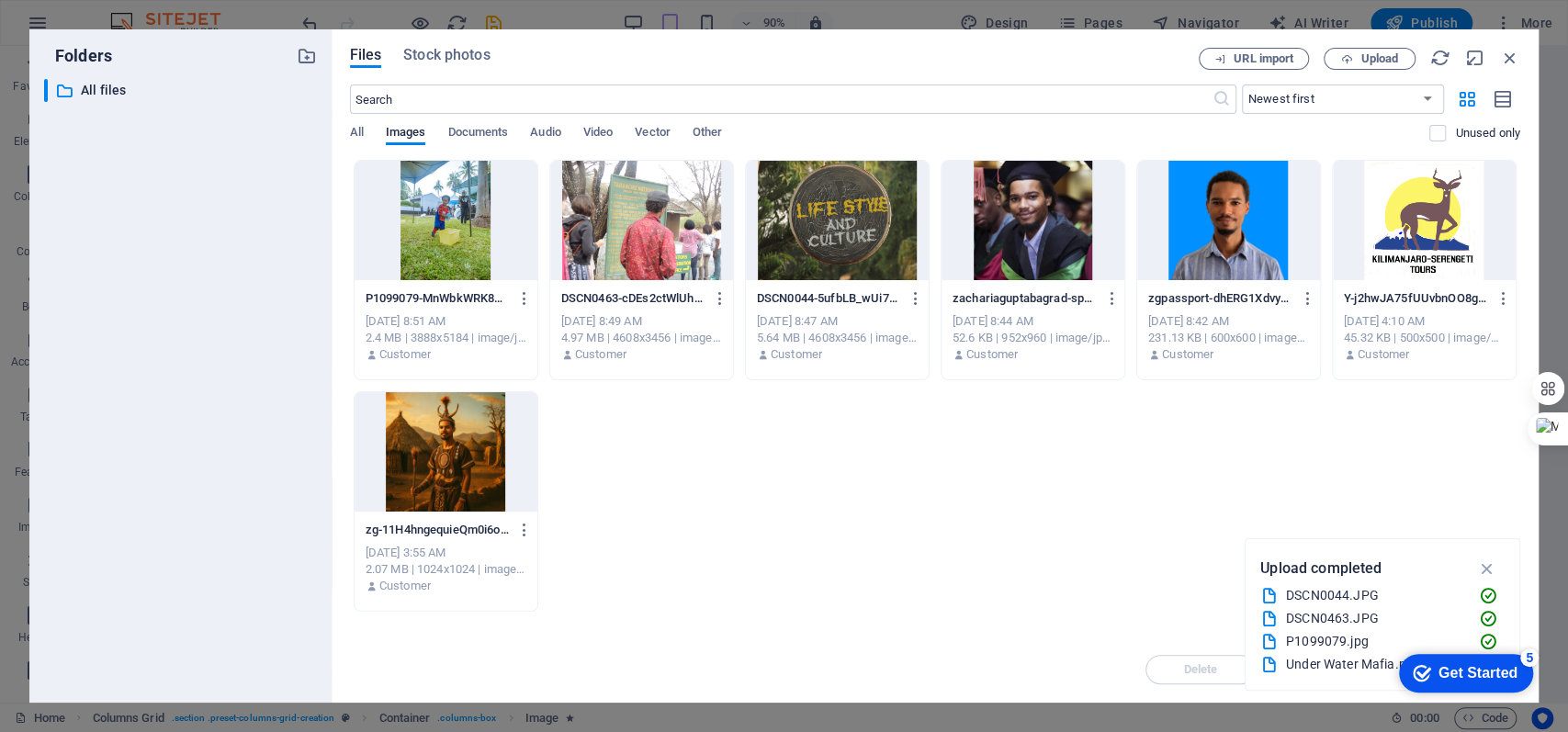
click at [1174, 549] on div "Get Started" at bounding box center [1477, 674] width 79 height 17
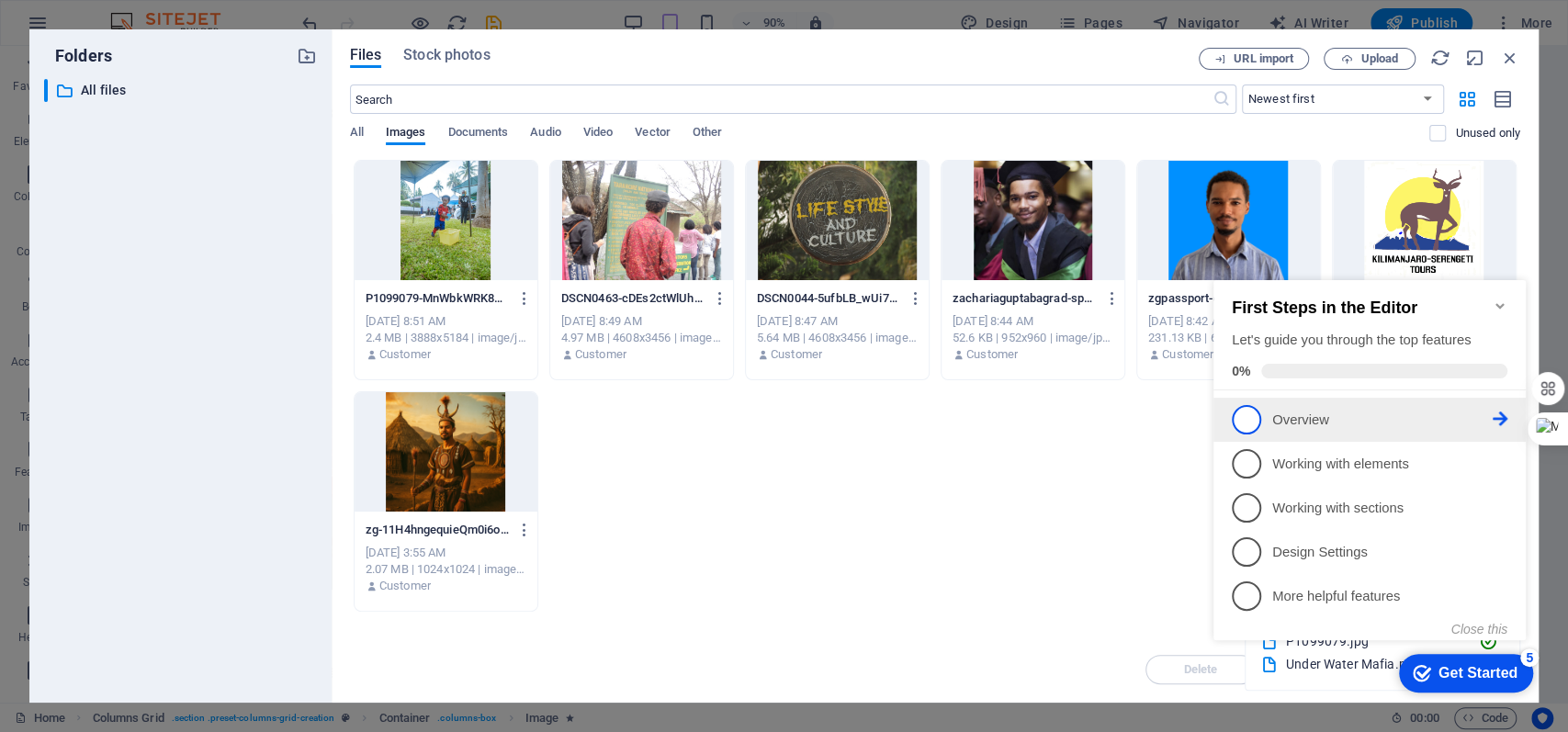
click at [1174, 416] on span "1" at bounding box center [1247, 420] width 30 height 30
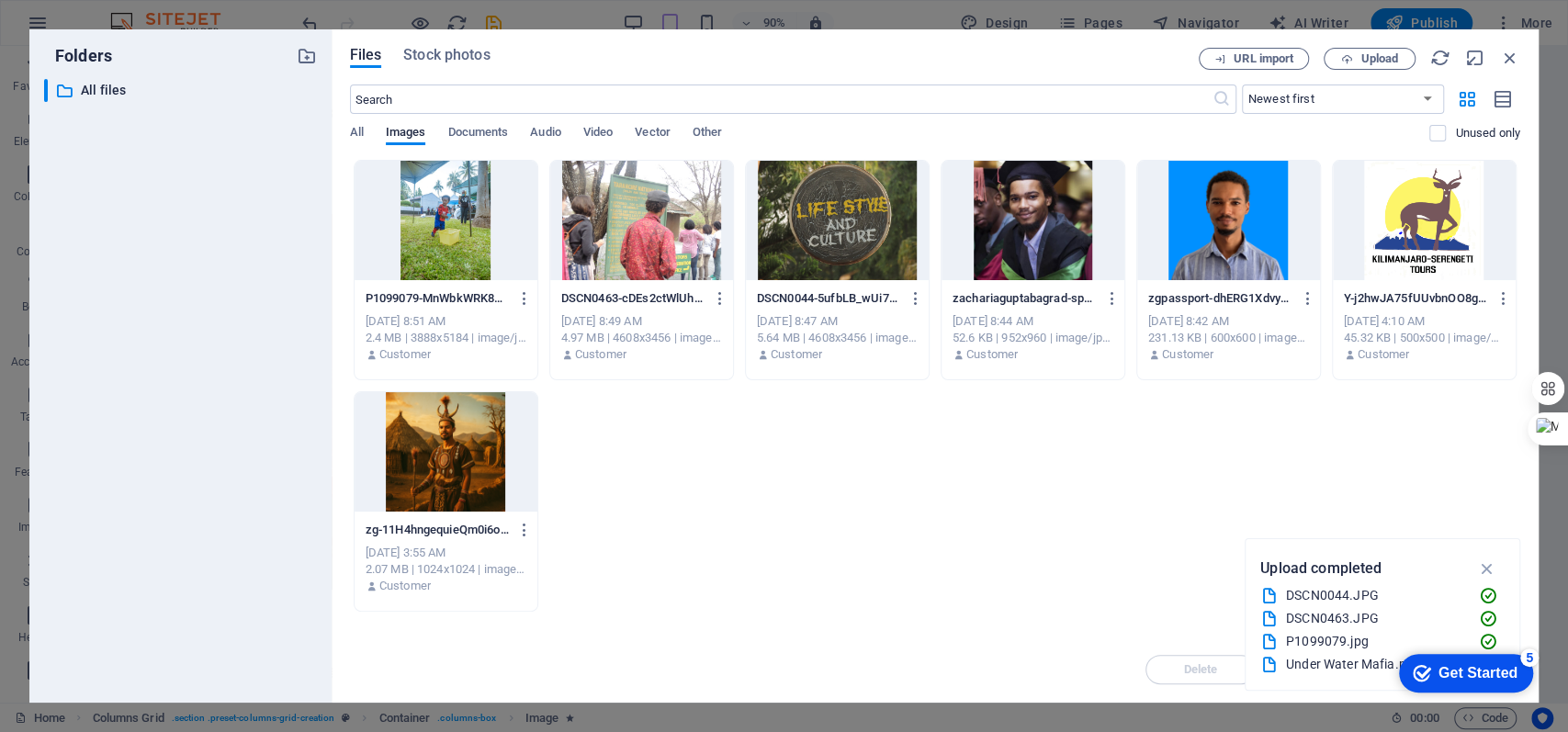
click at [1174, 549] on div "Get Started" at bounding box center [1477, 674] width 79 height 17
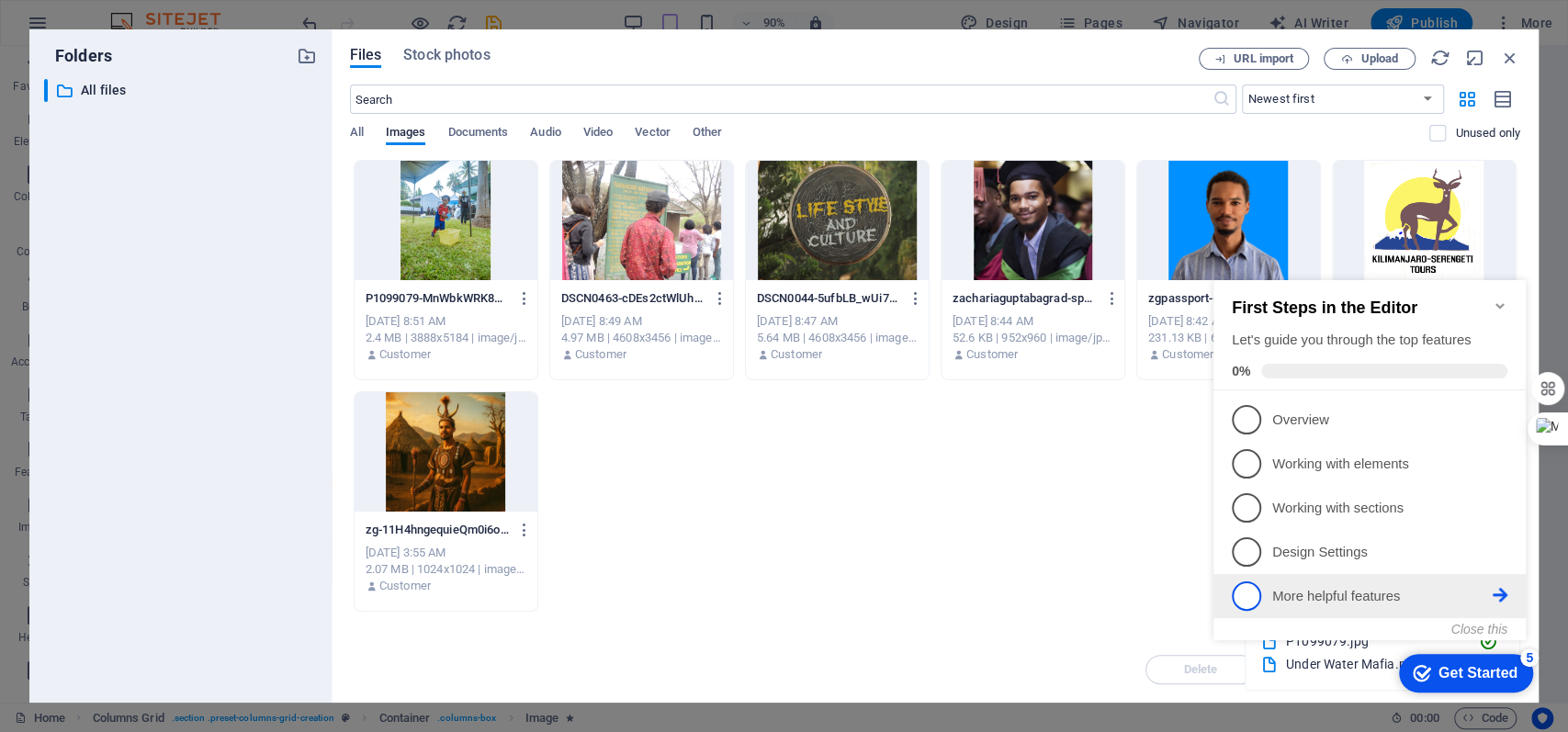
click at [1174, 549] on p "More helpful features - incomplete" at bounding box center [1382, 597] width 220 height 19
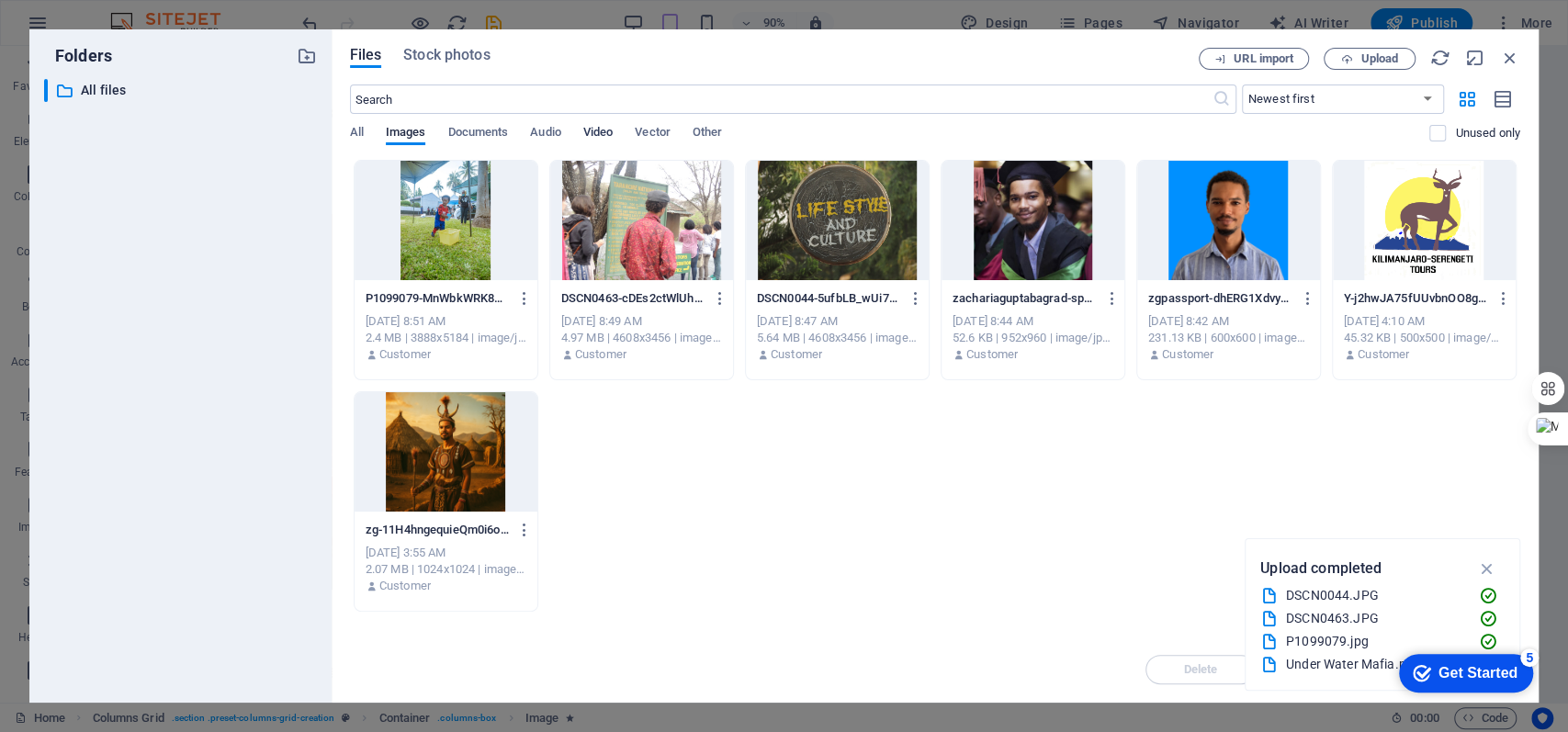
click at [606, 134] on span "Video" at bounding box center [598, 134] width 30 height 26
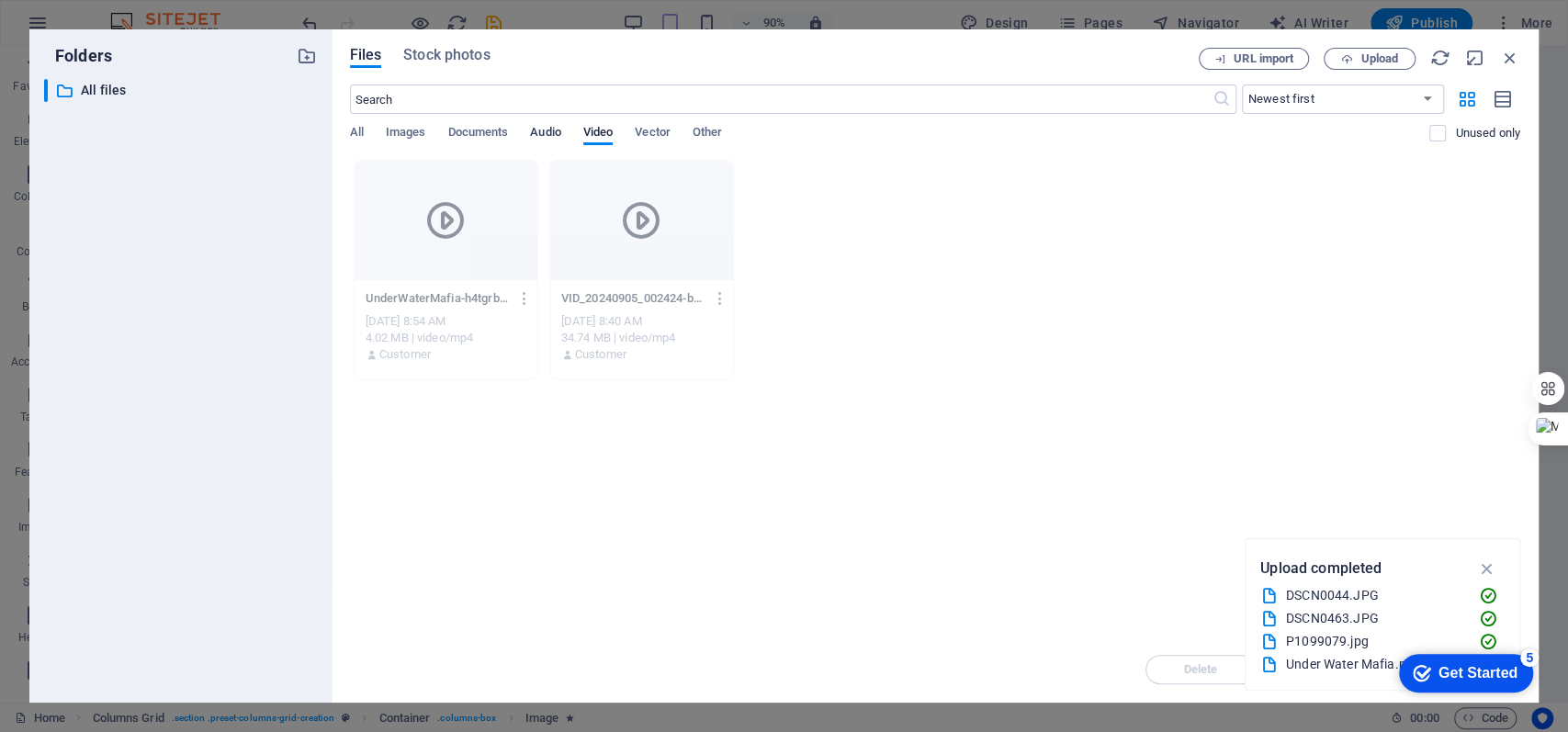
click at [554, 125] on span "Audio" at bounding box center [545, 134] width 31 height 26
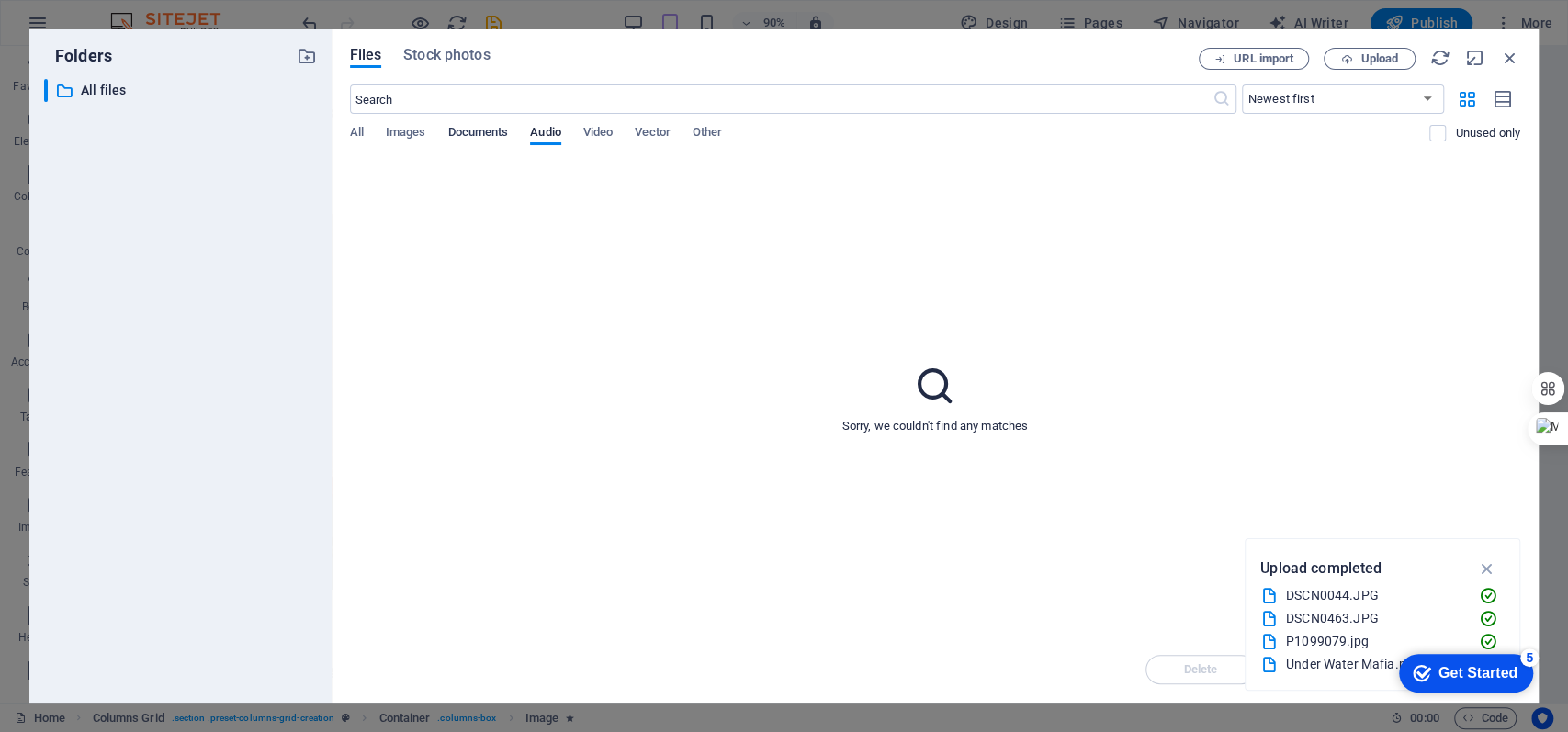
click at [486, 129] on span "Documents" at bounding box center [477, 134] width 60 height 26
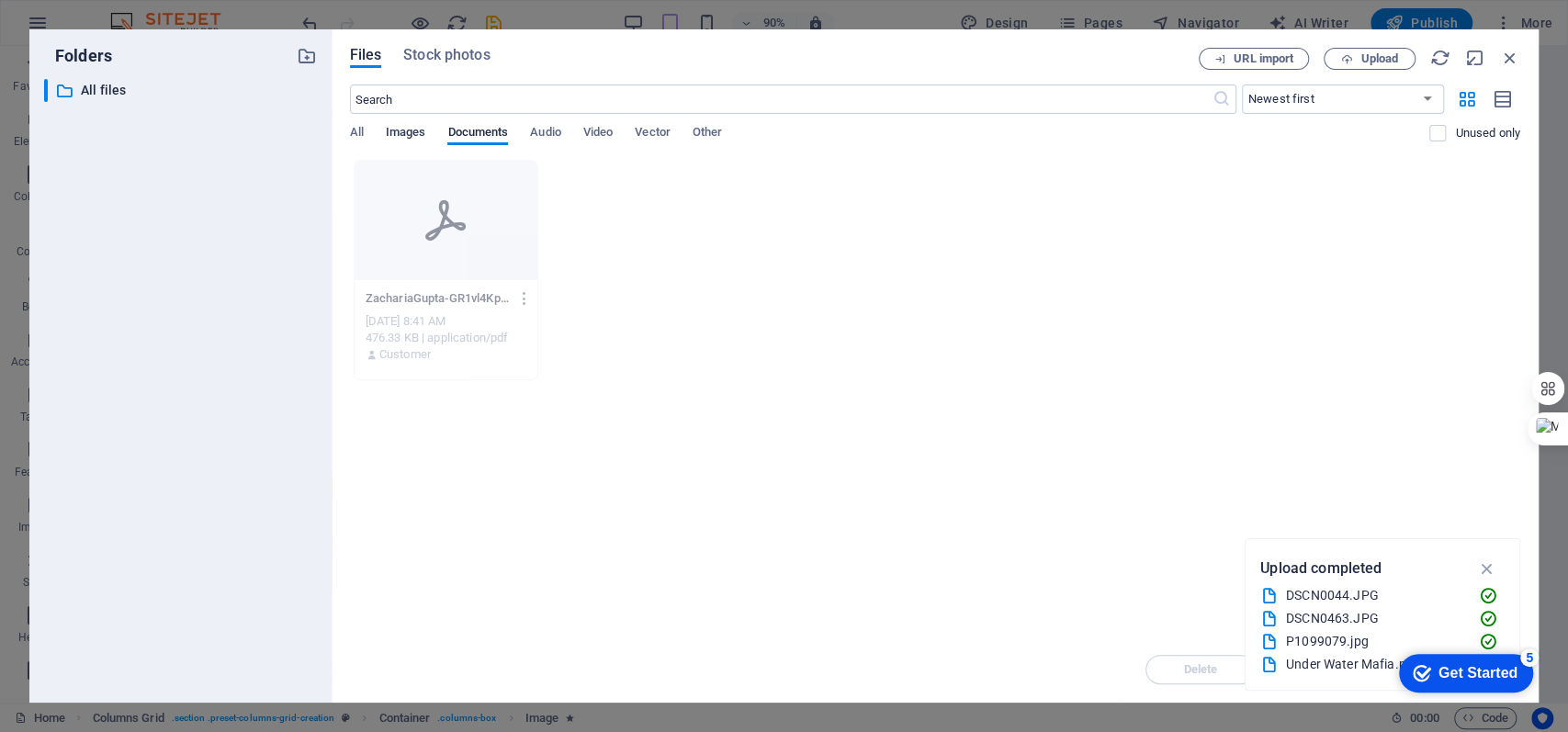
click at [389, 132] on span "Images" at bounding box center [407, 134] width 41 height 26
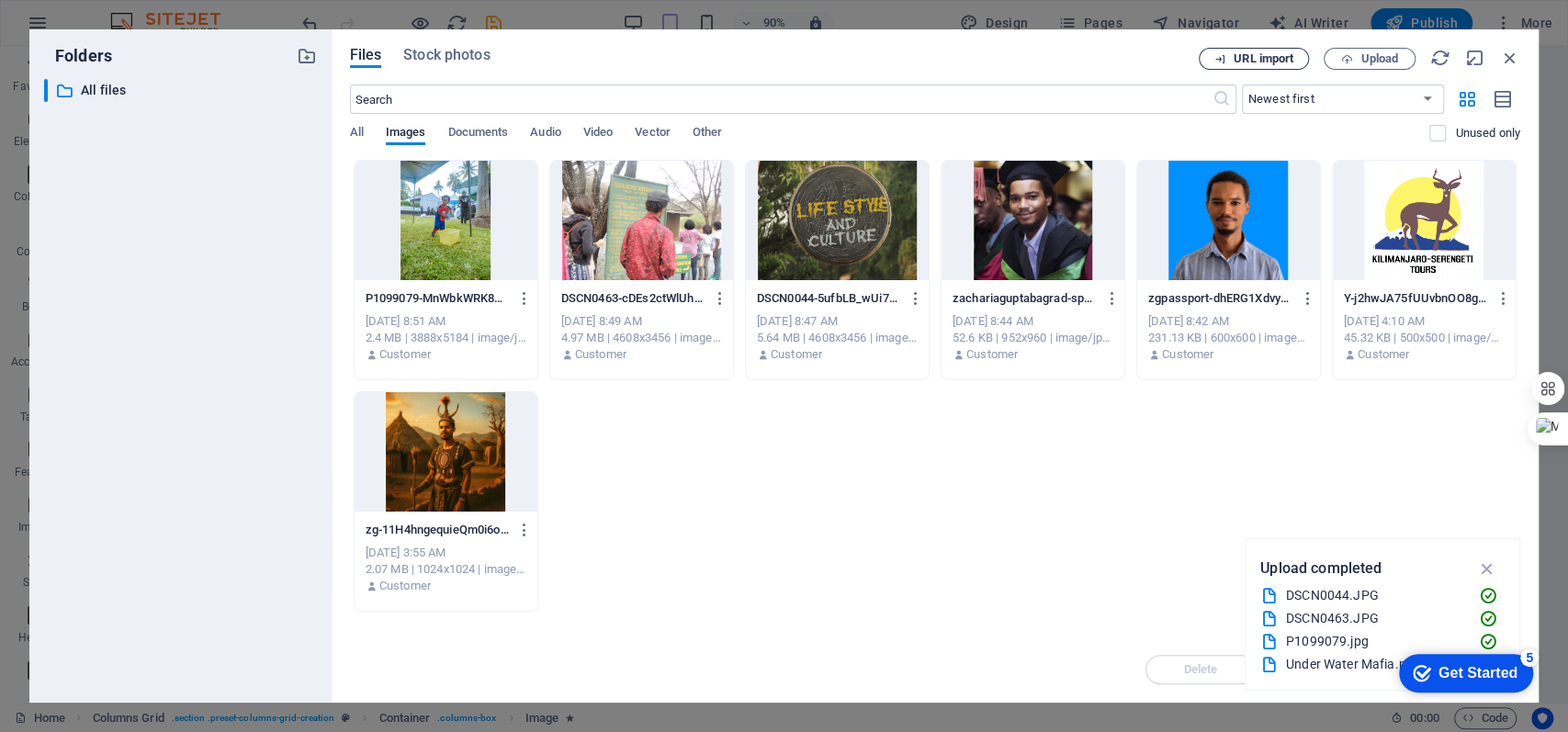
click at [1174, 56] on span "URL import" at bounding box center [1263, 59] width 59 height 11
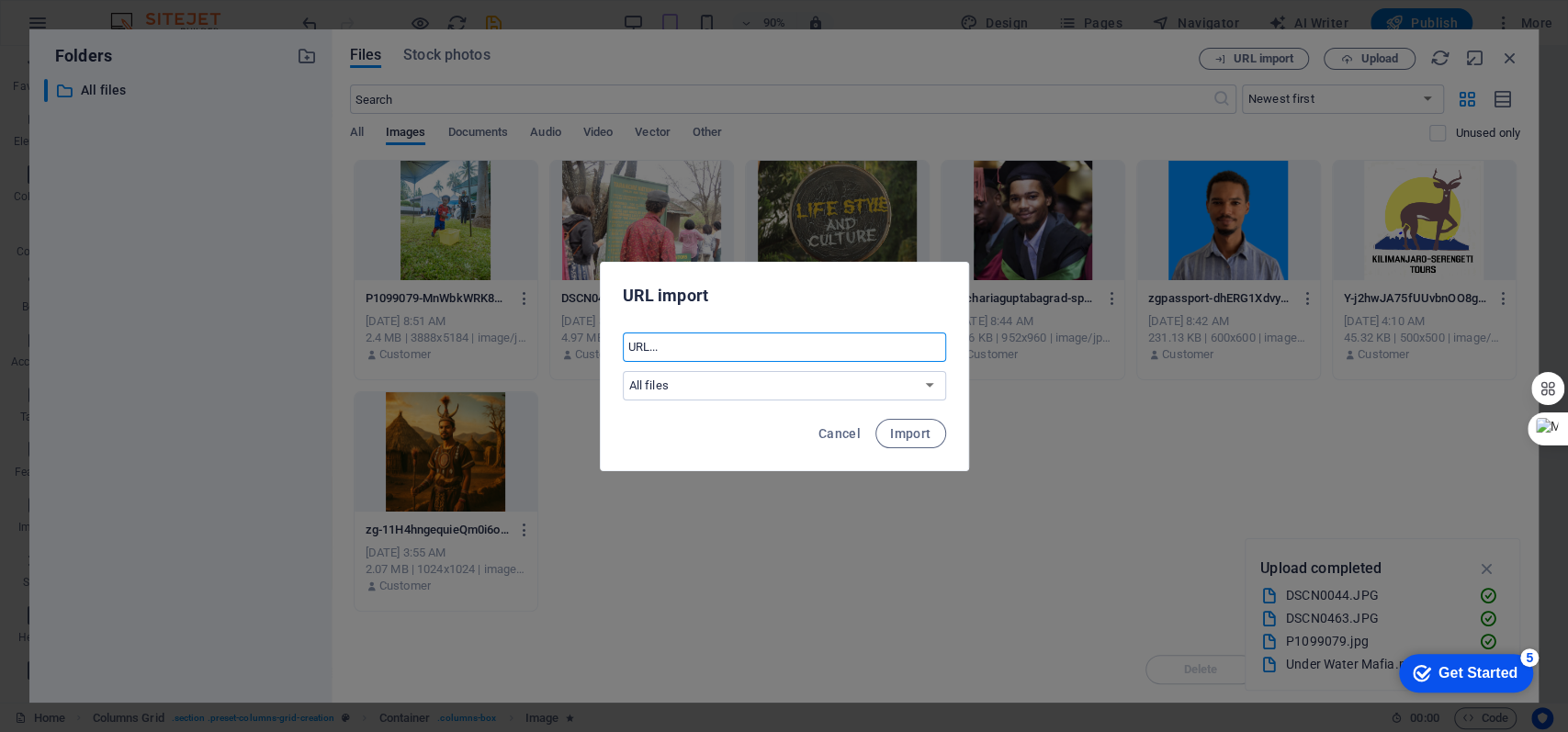
paste input "[URL][DOMAIN_NAME]"
type input "[URL][DOMAIN_NAME]"
click at [909, 431] on span "Import" at bounding box center [910, 434] width 41 height 15
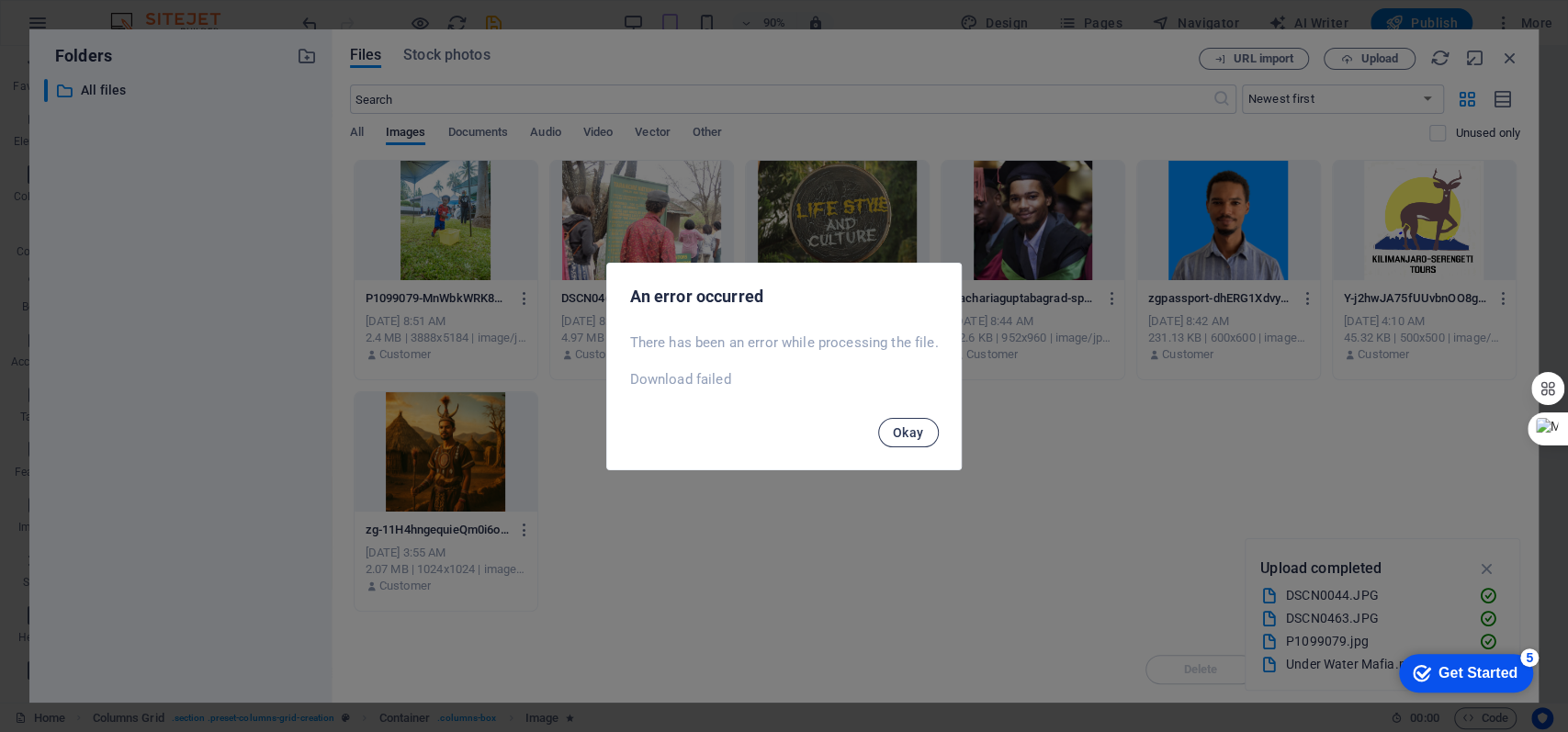
click at [907, 429] on span "Okay" at bounding box center [909, 433] width 31 height 15
